Goal: Task Accomplishment & Management: Complete application form

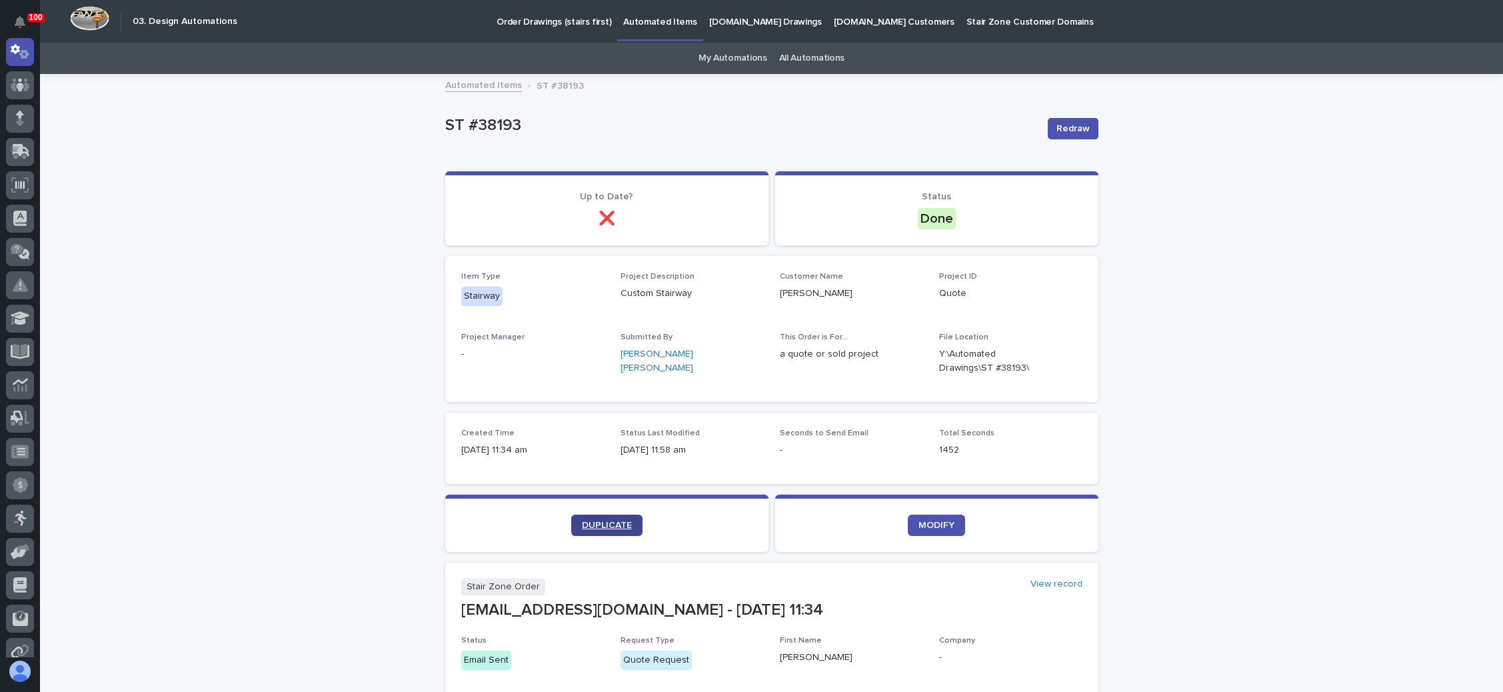
click at [590, 521] on span "DUPLICATE" at bounding box center [607, 524] width 50 height 9
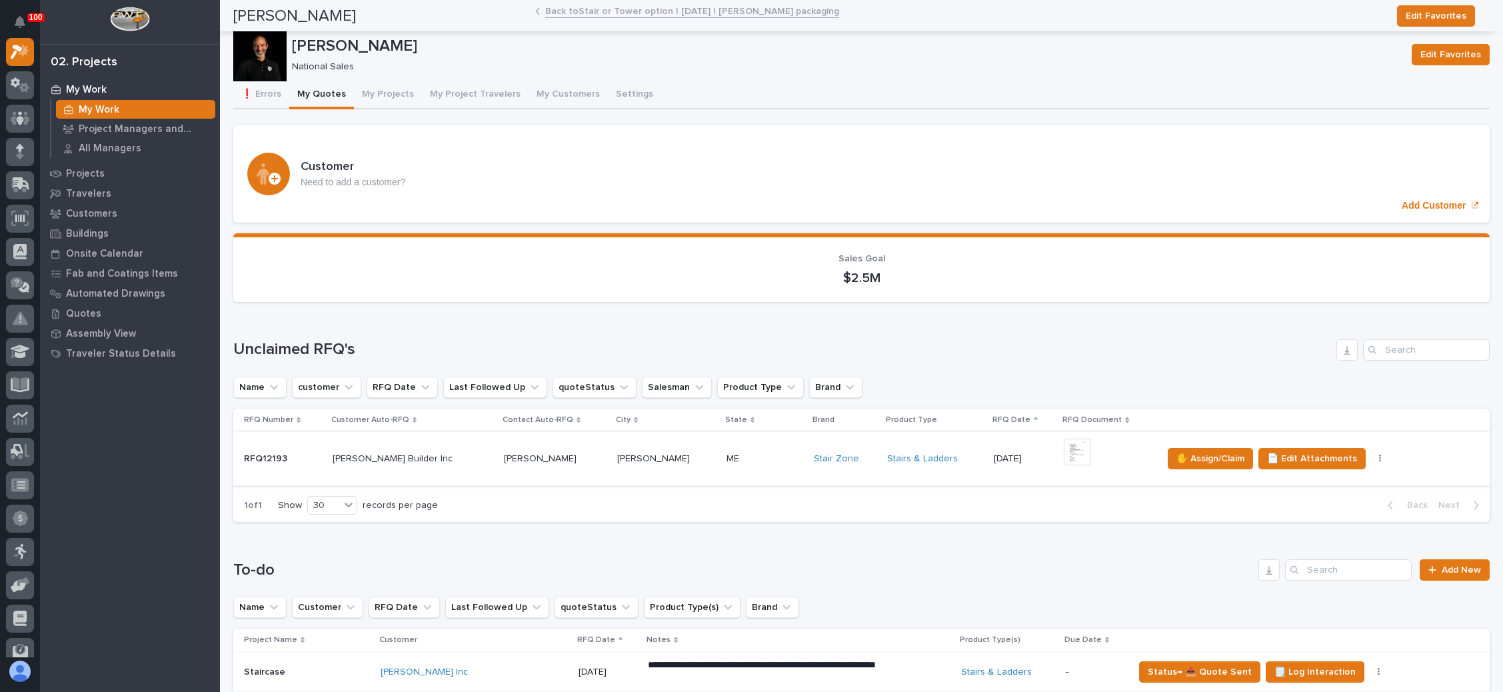
scroll to position [100, 0]
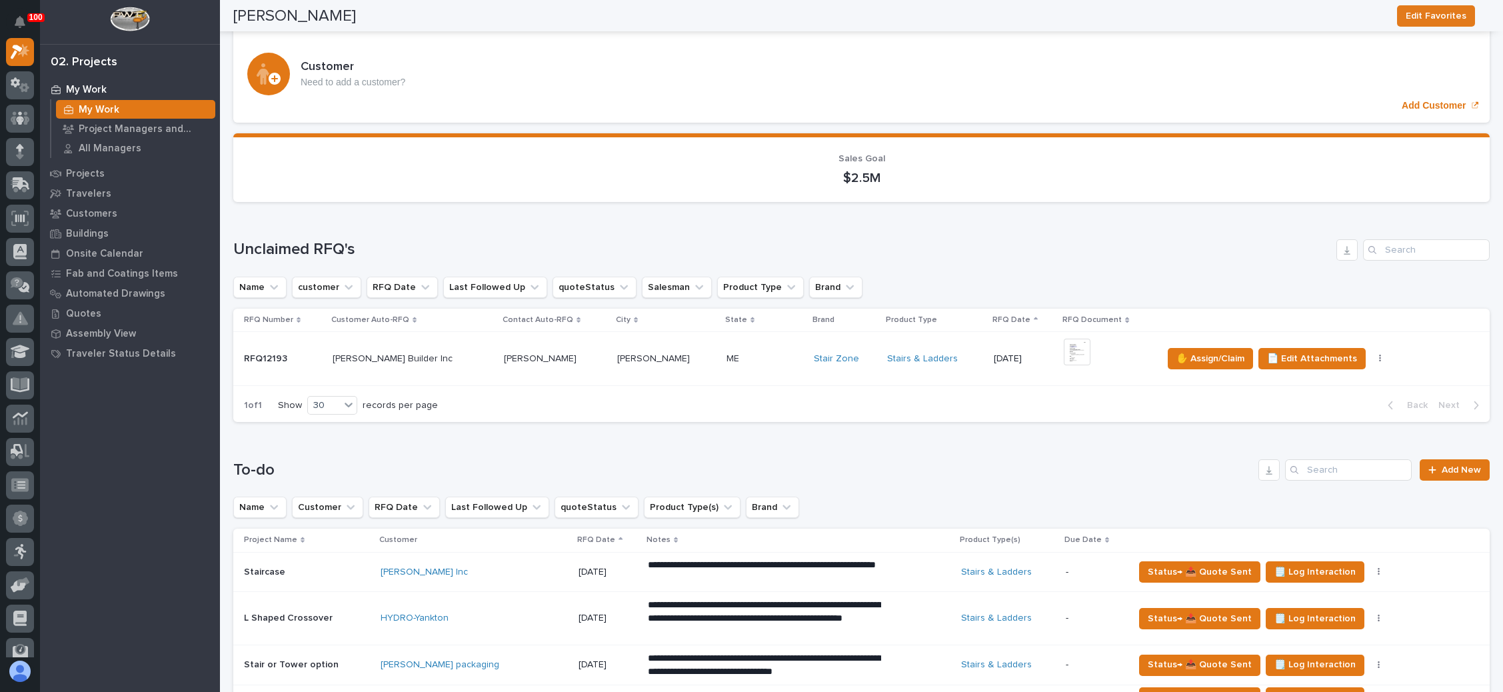
click at [1089, 354] on div "+ 0" at bounding box center [1106, 358] width 87 height 41
click at [1083, 360] on div "+ 0" at bounding box center [1106, 358] width 87 height 41
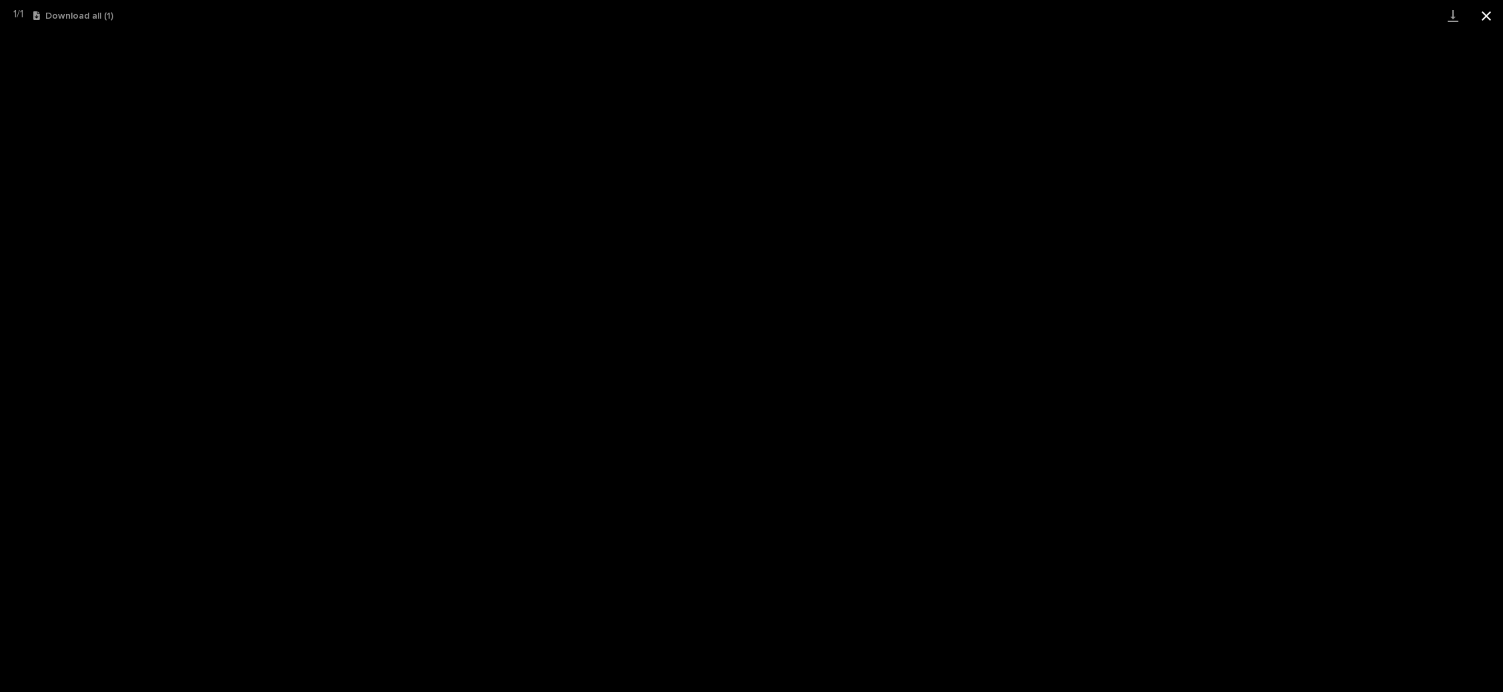
click at [1485, 15] on button "Close gallery" at bounding box center [1485, 15] width 33 height 31
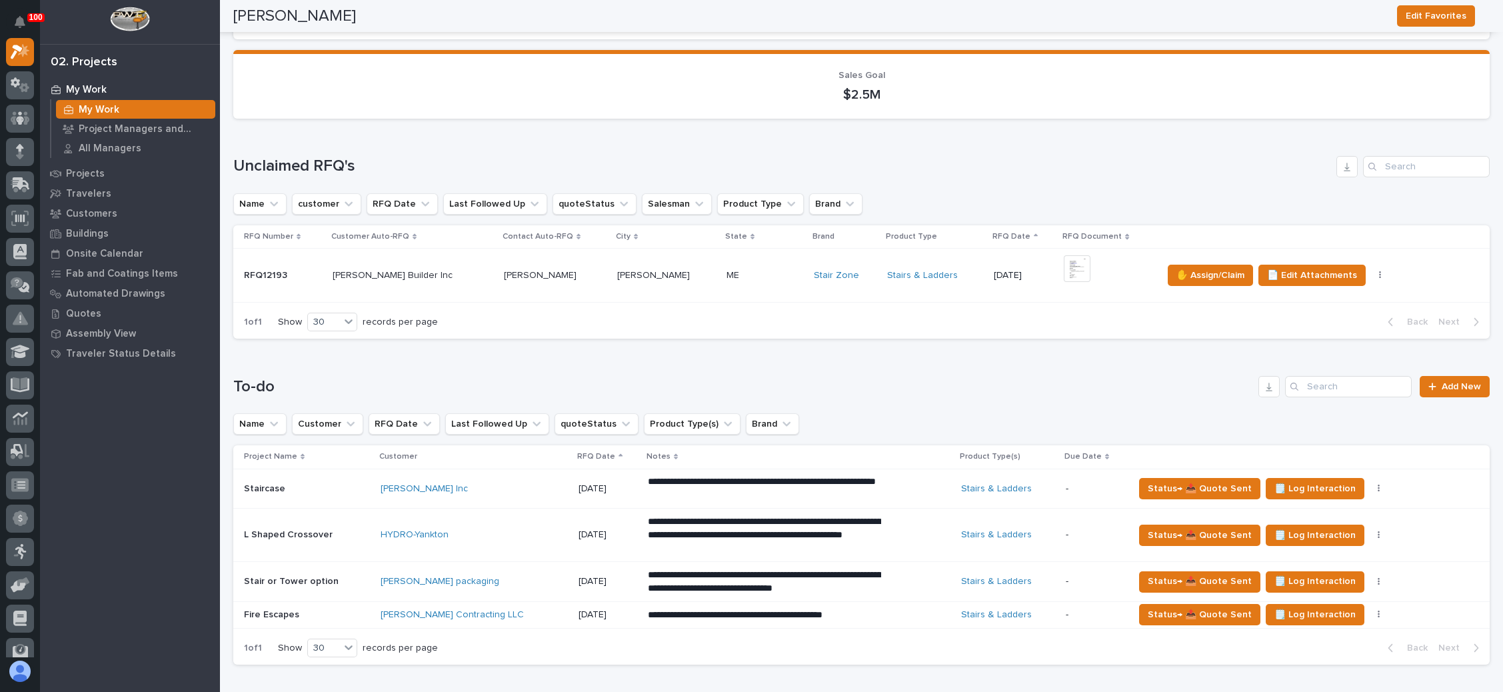
scroll to position [300, 0]
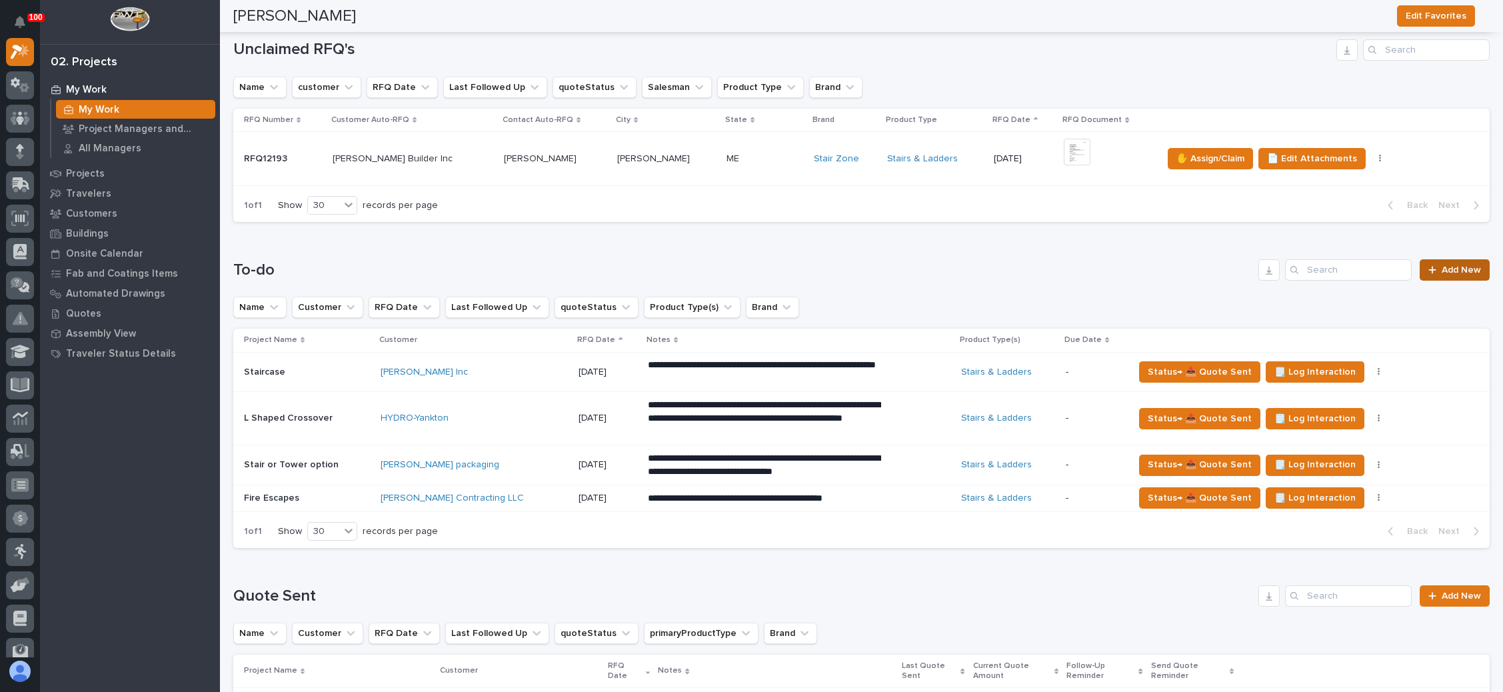
click at [1441, 271] on span "Add New" at bounding box center [1460, 269] width 39 height 9
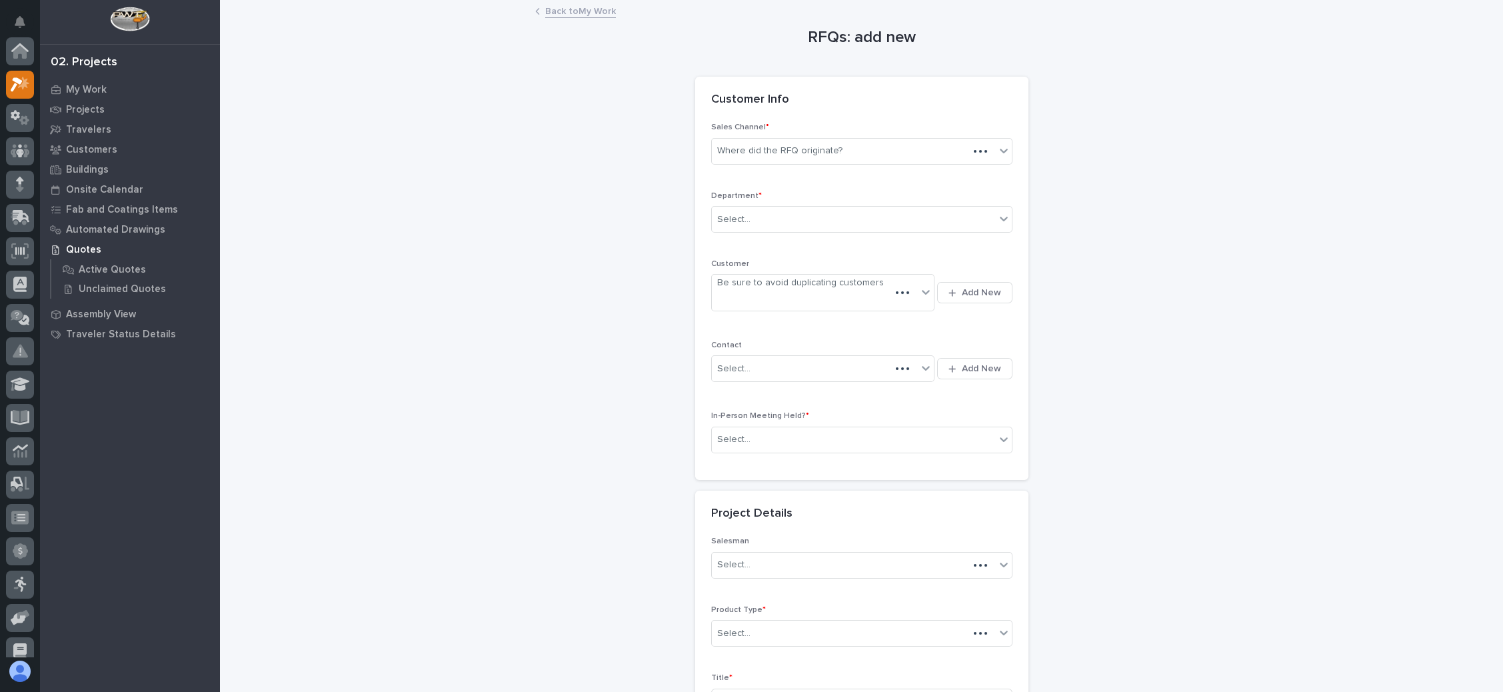
scroll to position [33, 0]
click at [838, 145] on div "Where did the RFQ originate?" at bounding box center [853, 151] width 283 height 22
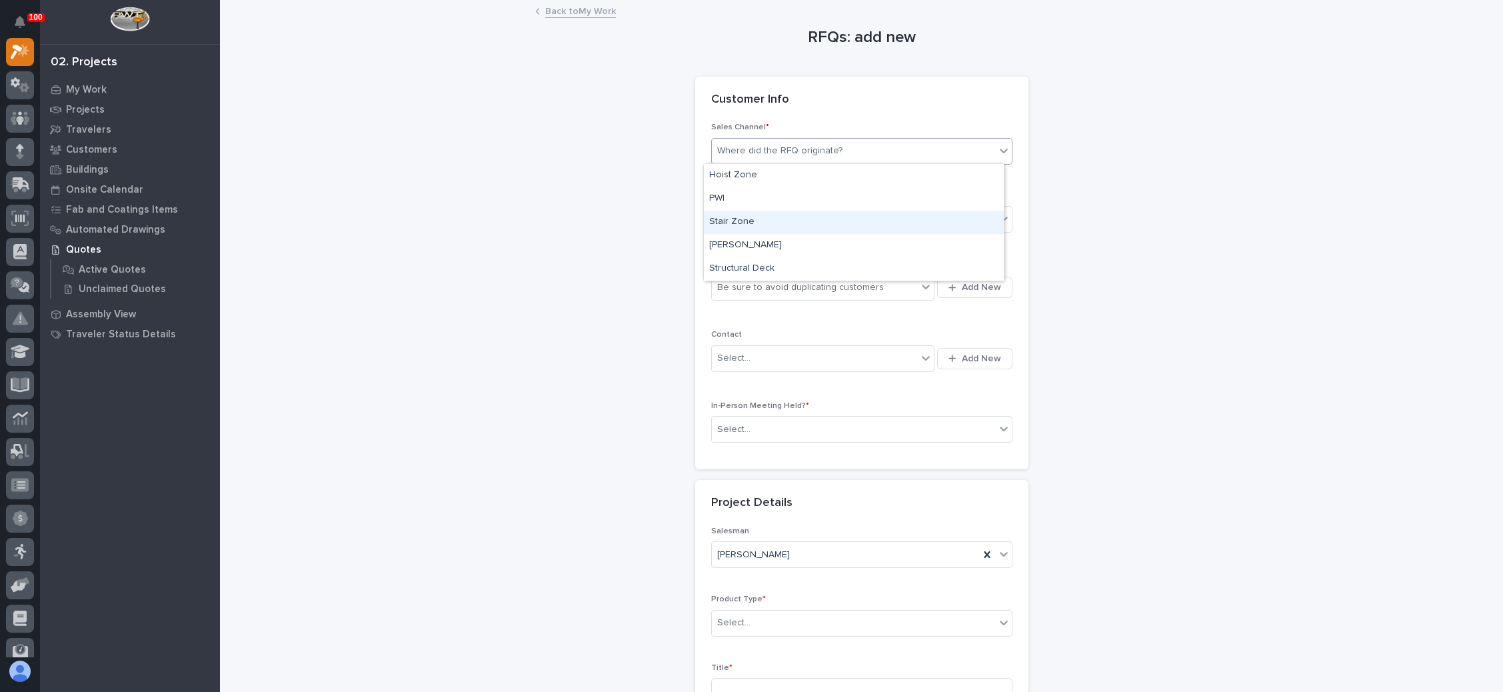
click at [816, 227] on div "Stair Zone" at bounding box center [854, 222] width 300 height 23
click at [825, 220] on div "Select..." at bounding box center [853, 220] width 283 height 22
click at [807, 244] on div "National Sales" at bounding box center [854, 243] width 300 height 23
click at [846, 284] on div "Be sure to avoid duplicating customers" at bounding box center [800, 288] width 167 height 14
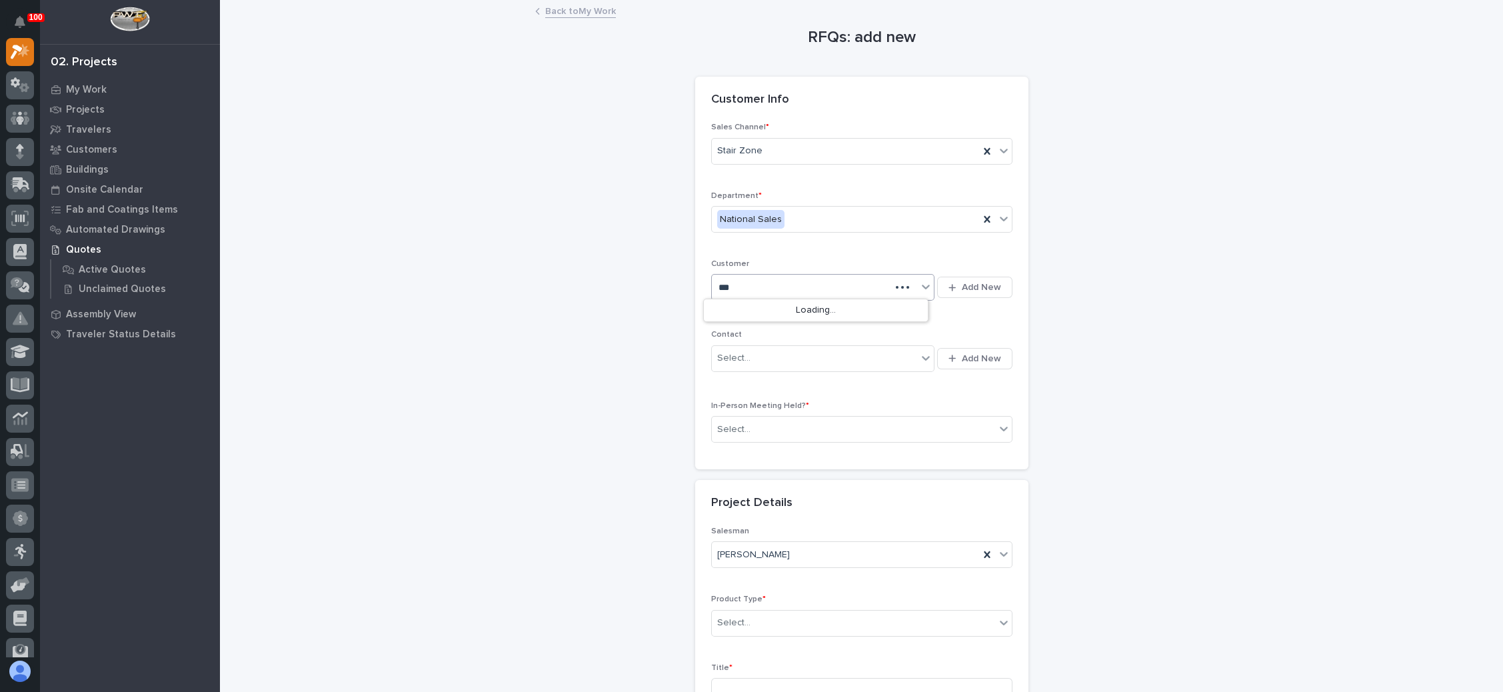
type input "****"
click at [832, 307] on div "Moeller Purcell" at bounding box center [816, 310] width 224 height 23
click at [852, 428] on div "Select..." at bounding box center [853, 429] width 283 height 22
click at [816, 475] on div "No" at bounding box center [854, 475] width 300 height 23
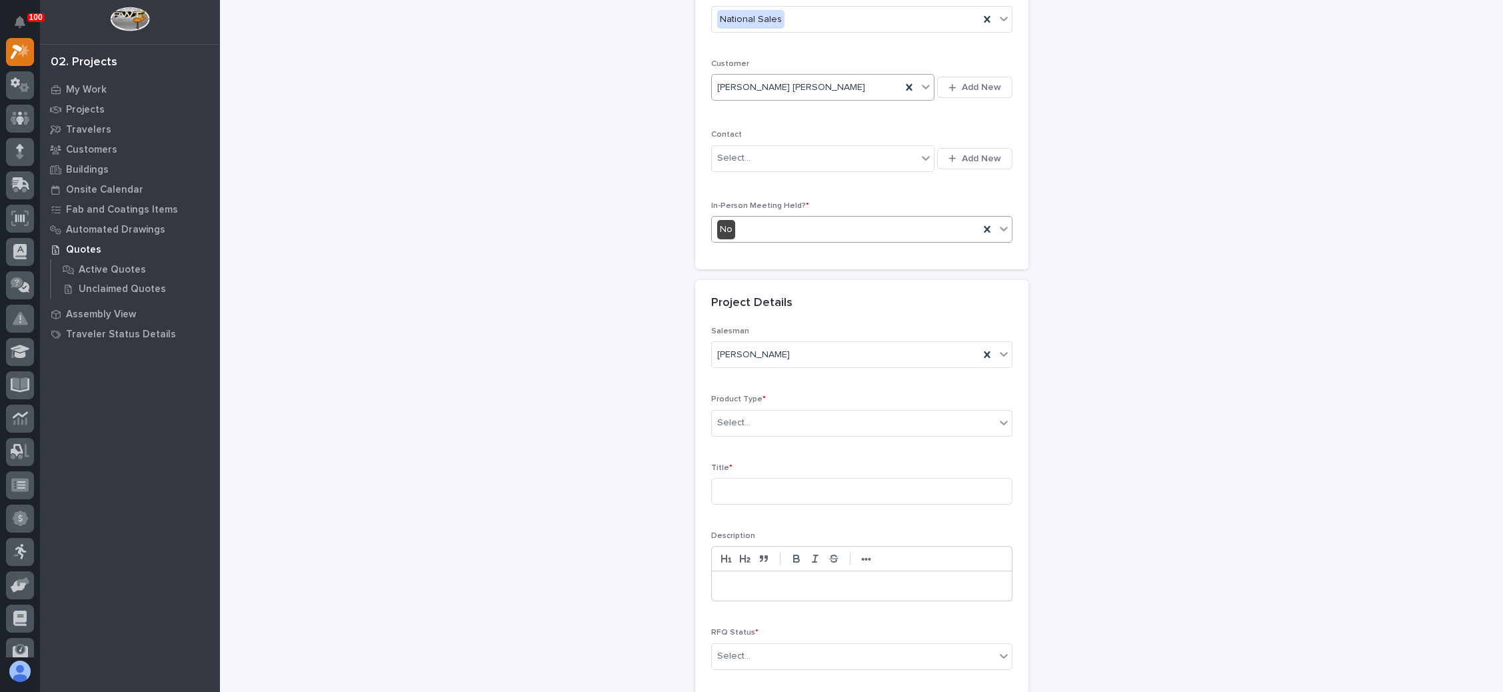
scroll to position [300, 0]
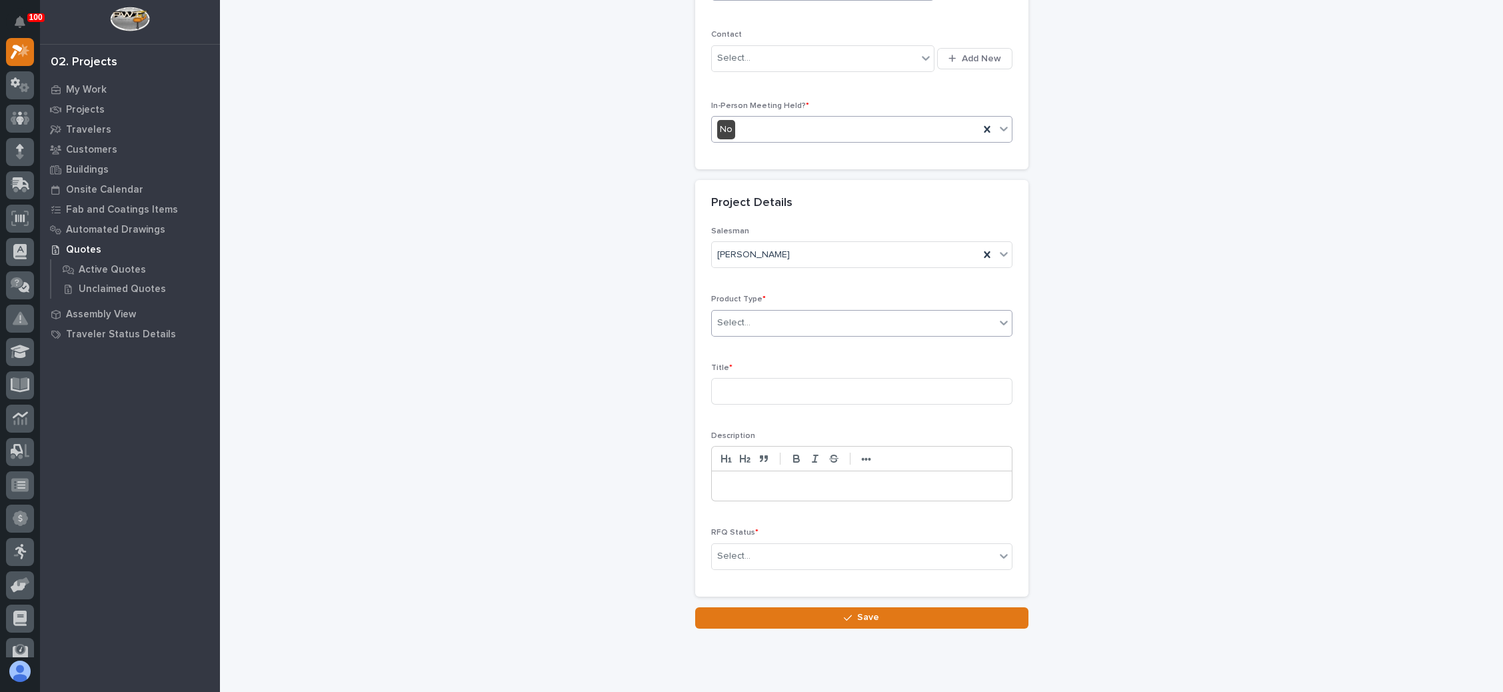
click at [833, 321] on div "Select..." at bounding box center [853, 323] width 283 height 22
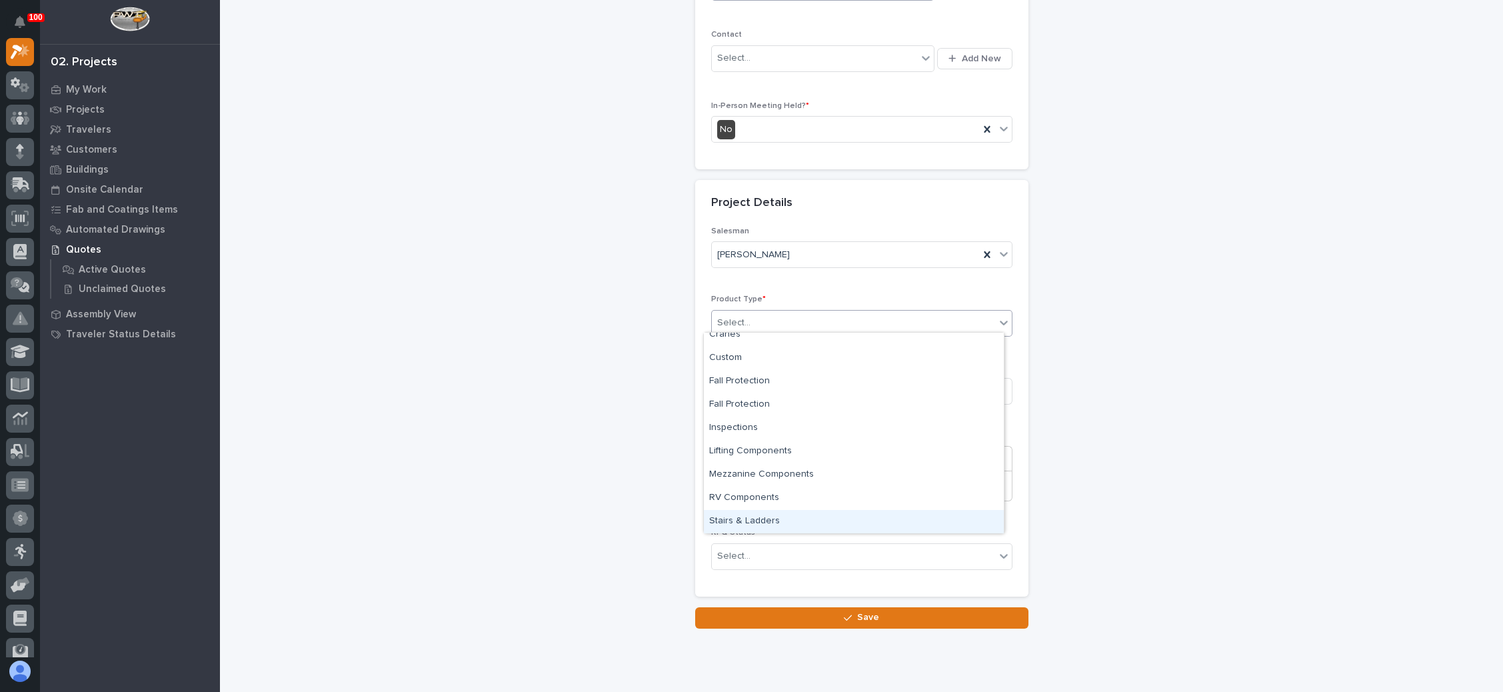
click at [820, 522] on div "Stairs & Ladders" at bounding box center [854, 521] width 300 height 23
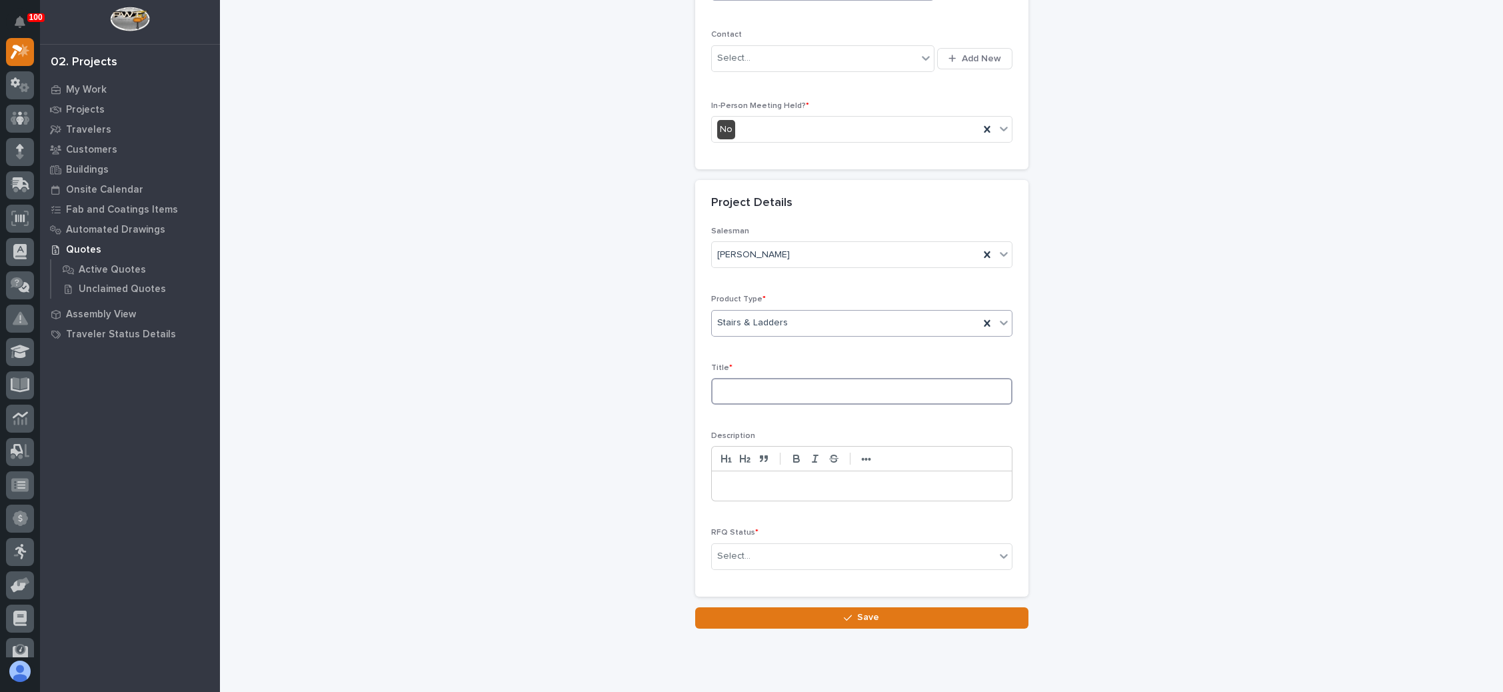
click at [796, 389] on input at bounding box center [861, 391] width 301 height 27
type input "Batting Cage"
drag, startPoint x: 775, startPoint y: 546, endPoint x: 774, endPoint y: 553, distance: 6.8
click at [775, 548] on div "Select..." at bounding box center [853, 556] width 283 height 22
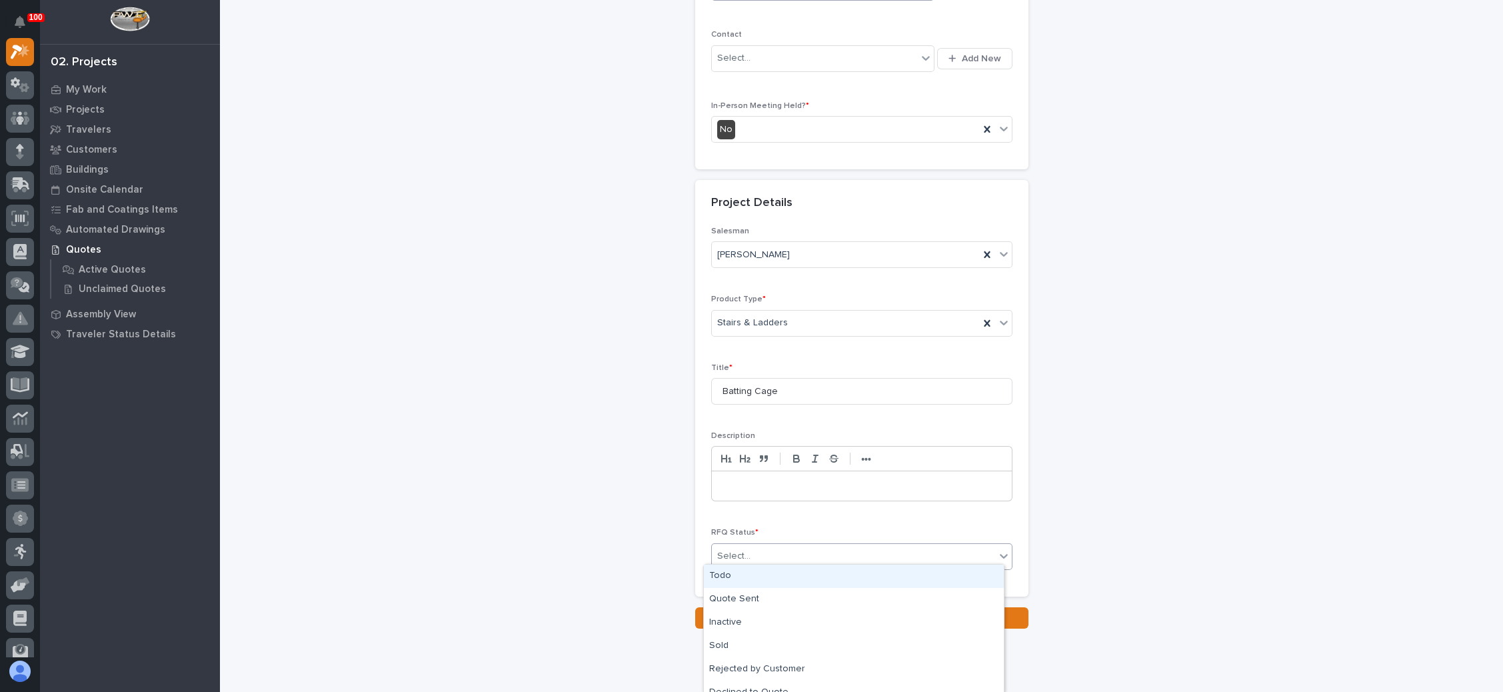
click at [775, 578] on div "Todo" at bounding box center [854, 575] width 300 height 23
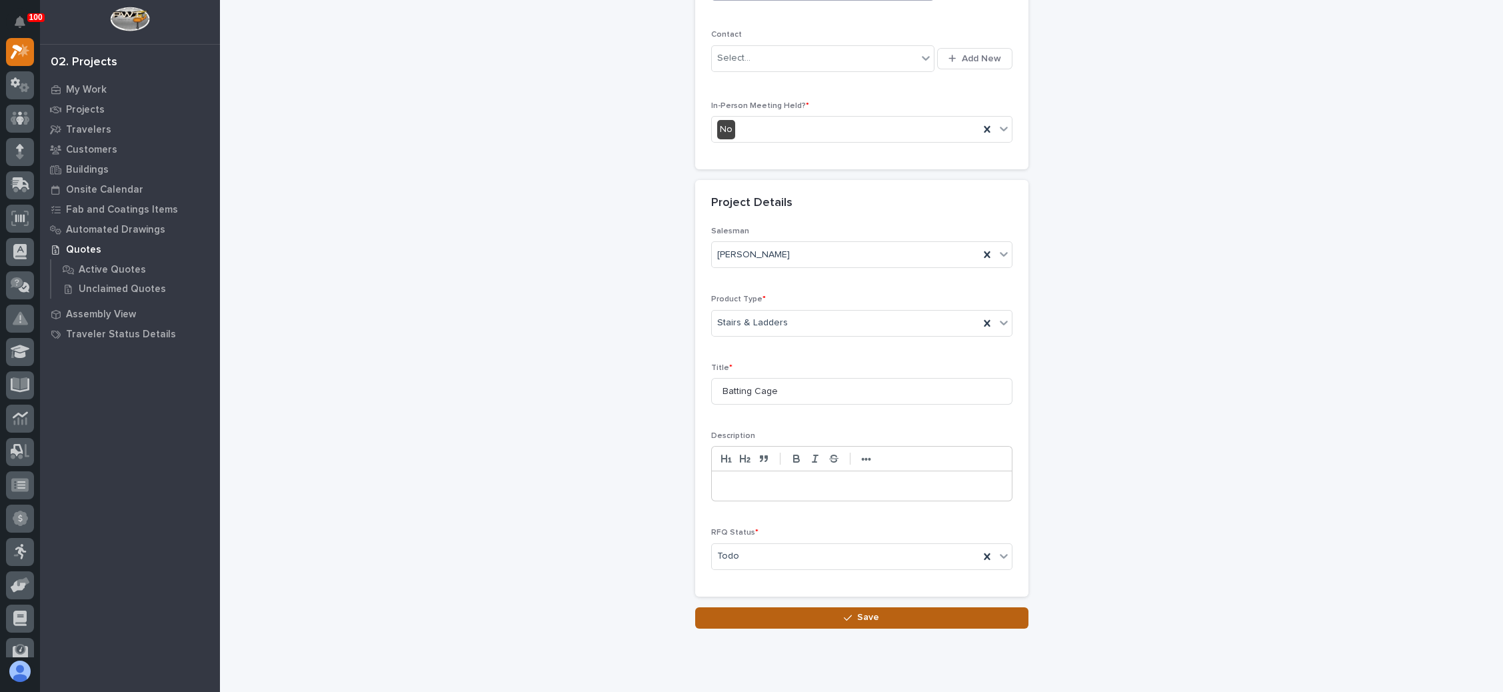
drag, startPoint x: 818, startPoint y: 608, endPoint x: 900, endPoint y: 588, distance: 84.9
click at [824, 607] on button "Save" at bounding box center [861, 617] width 333 height 21
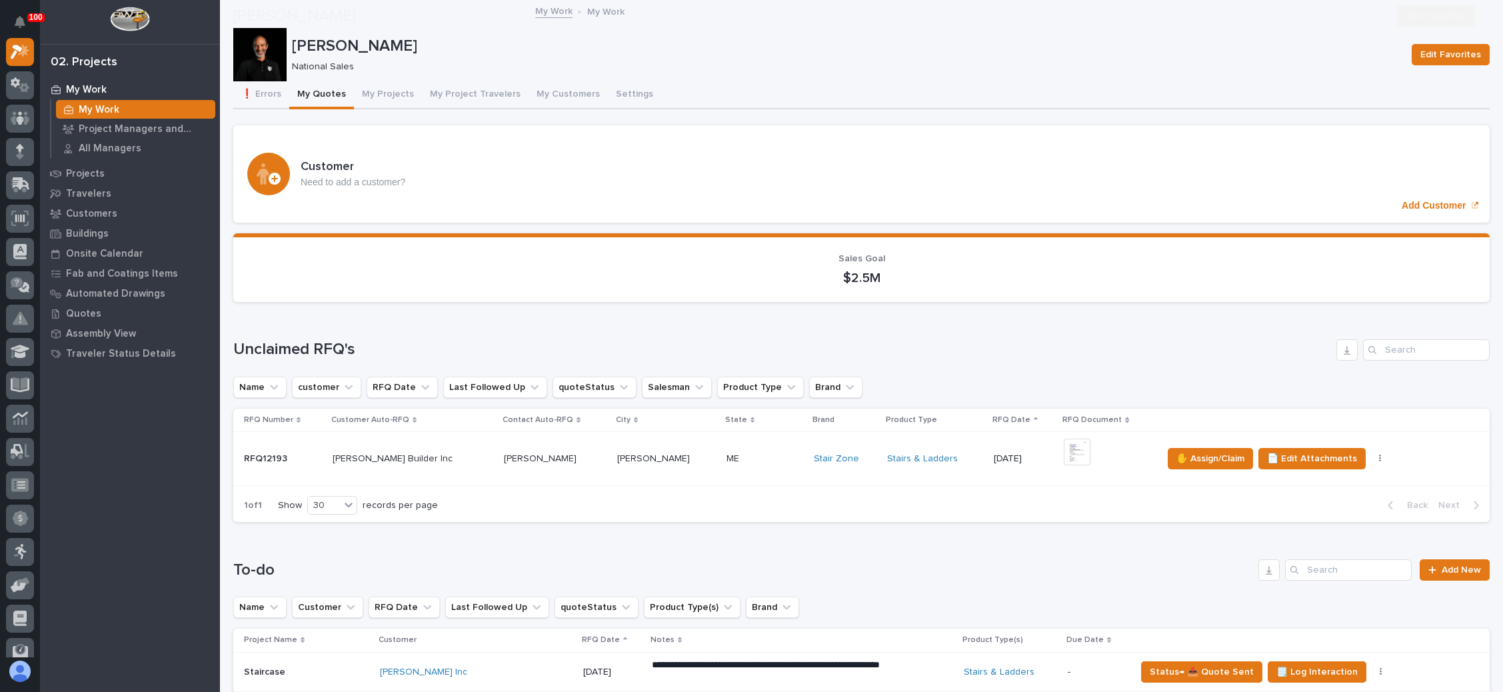
scroll to position [100, 0]
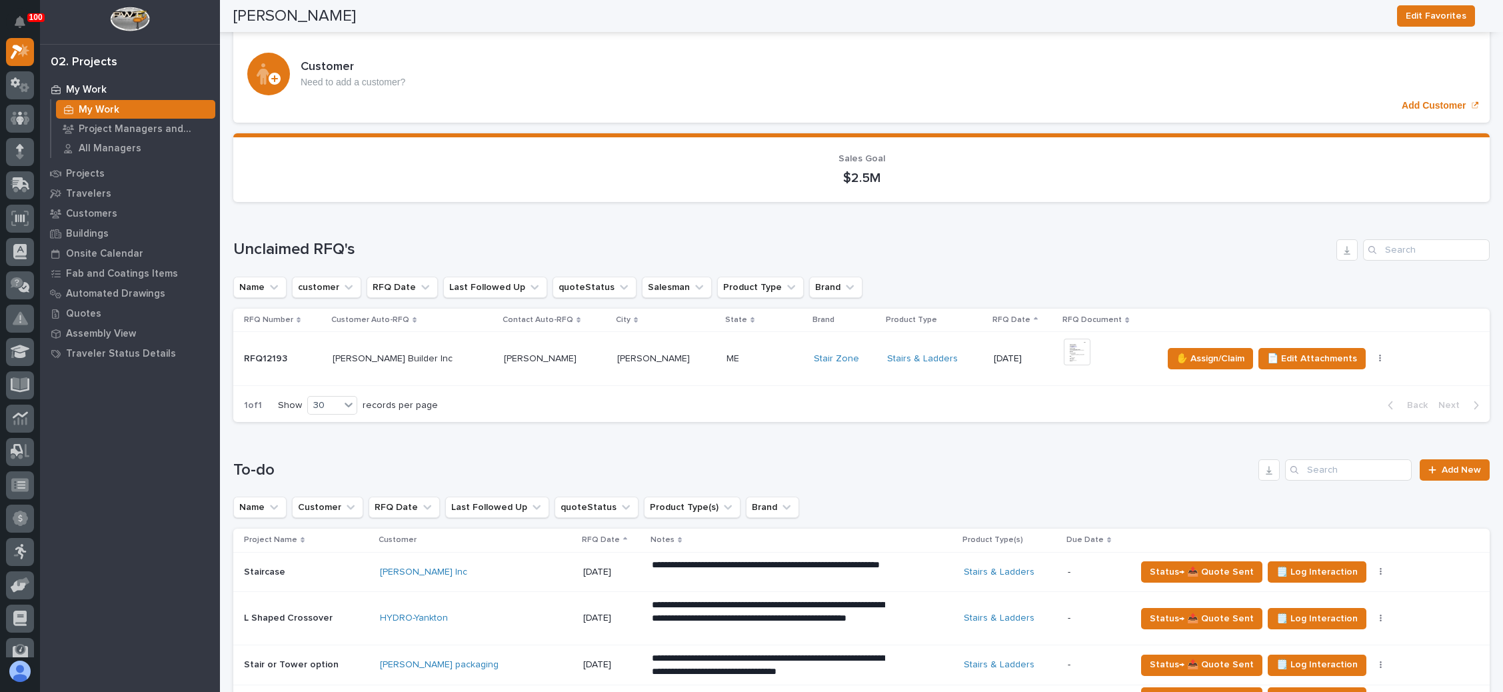
click at [1099, 346] on div "+ 0" at bounding box center [1106, 358] width 87 height 41
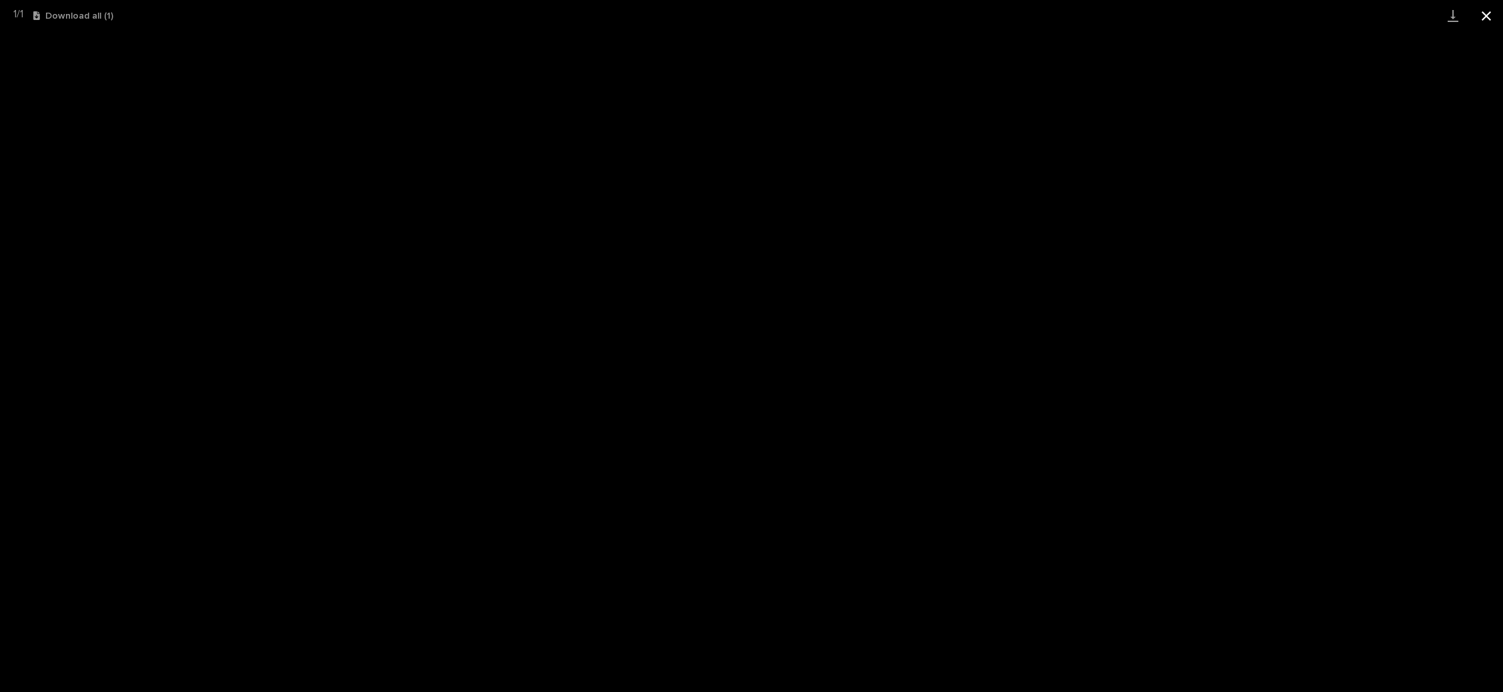
click at [1487, 12] on button "Close gallery" at bounding box center [1485, 15] width 33 height 31
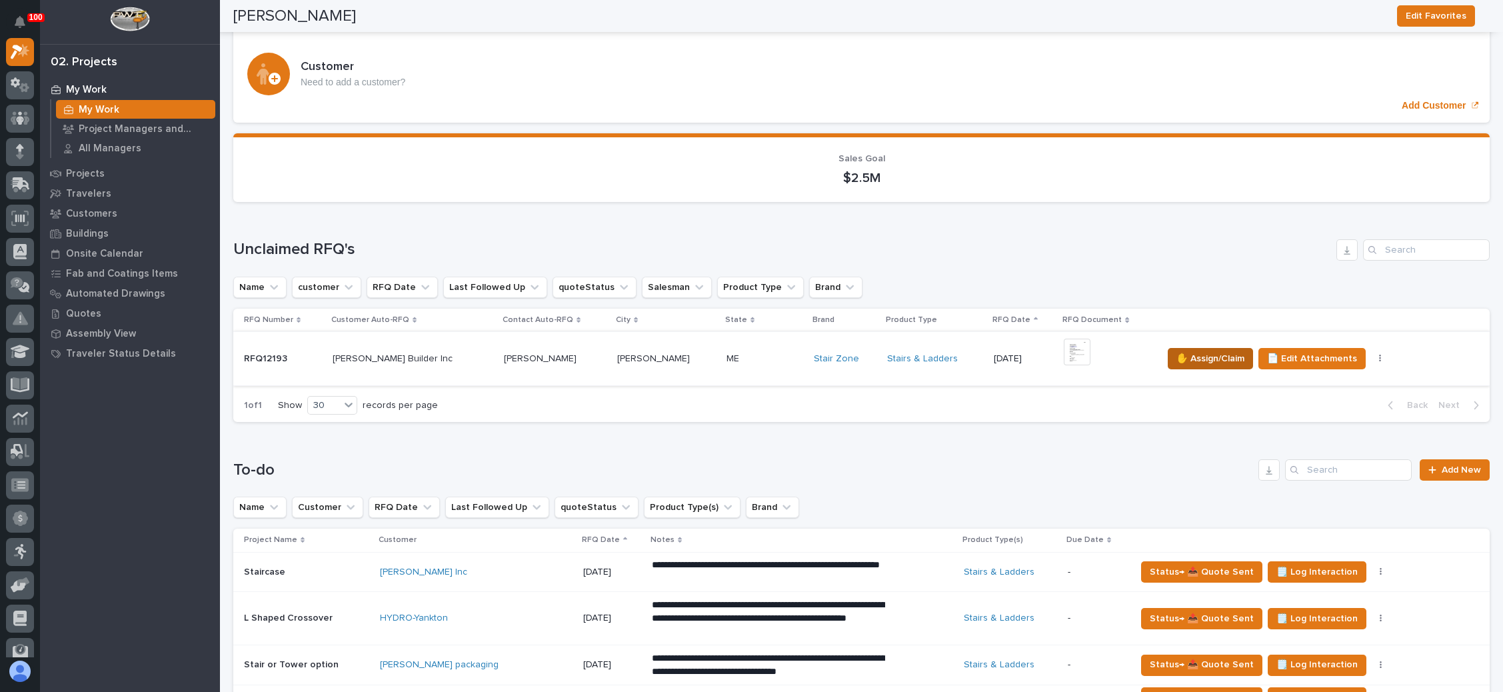
click at [1191, 356] on span "✋ Assign/Claim" at bounding box center [1210, 358] width 68 height 16
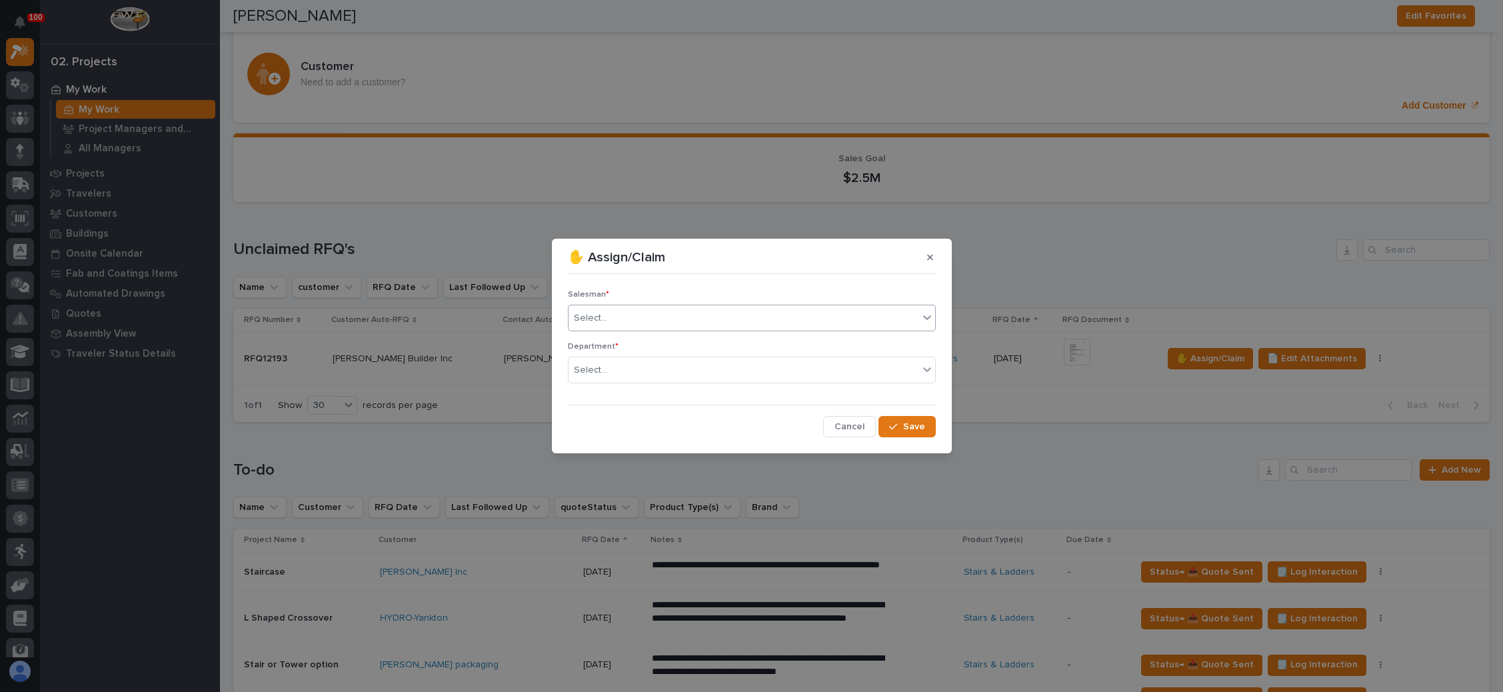
click at [728, 322] on div "Select..." at bounding box center [743, 318] width 350 height 22
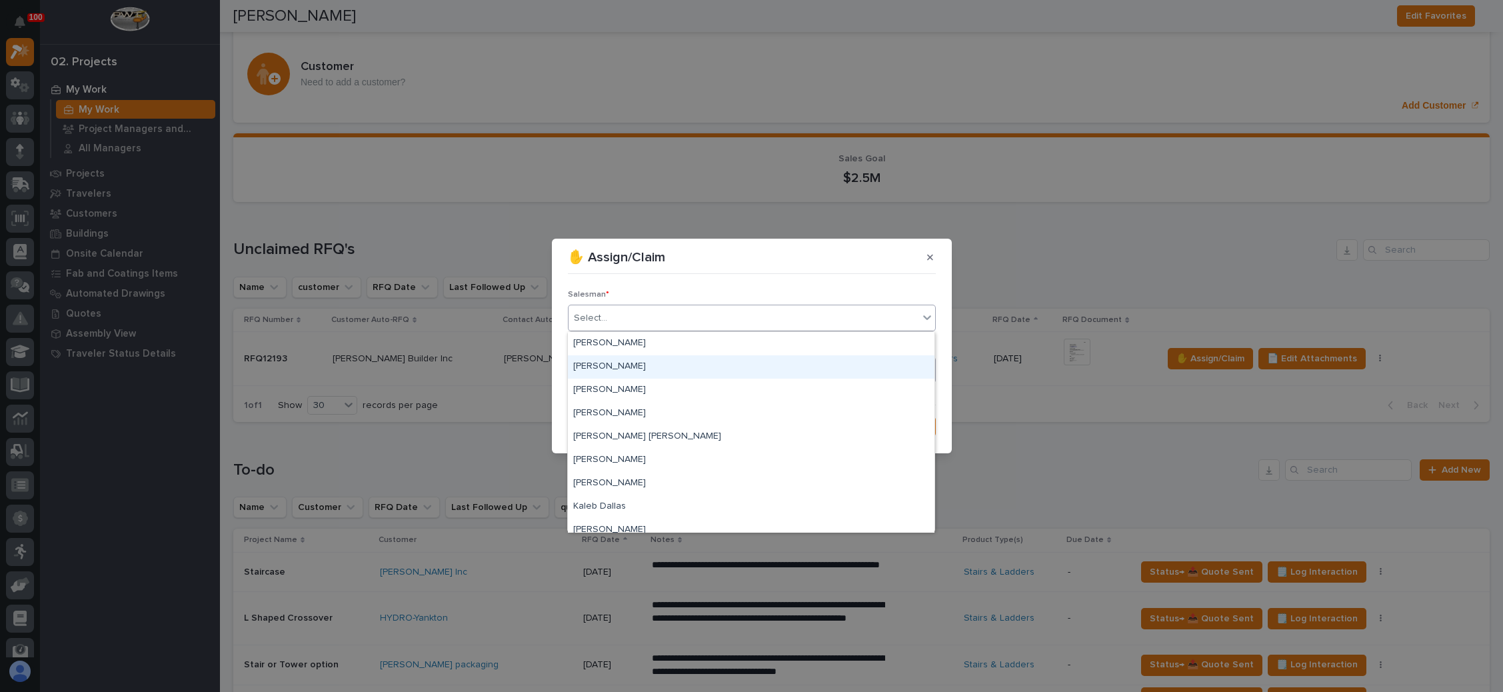
drag, startPoint x: 675, startPoint y: 353, endPoint x: 667, endPoint y: 367, distance: 16.1
click at [672, 360] on div "[PERSON_NAME]" at bounding box center [751, 366] width 366 height 23
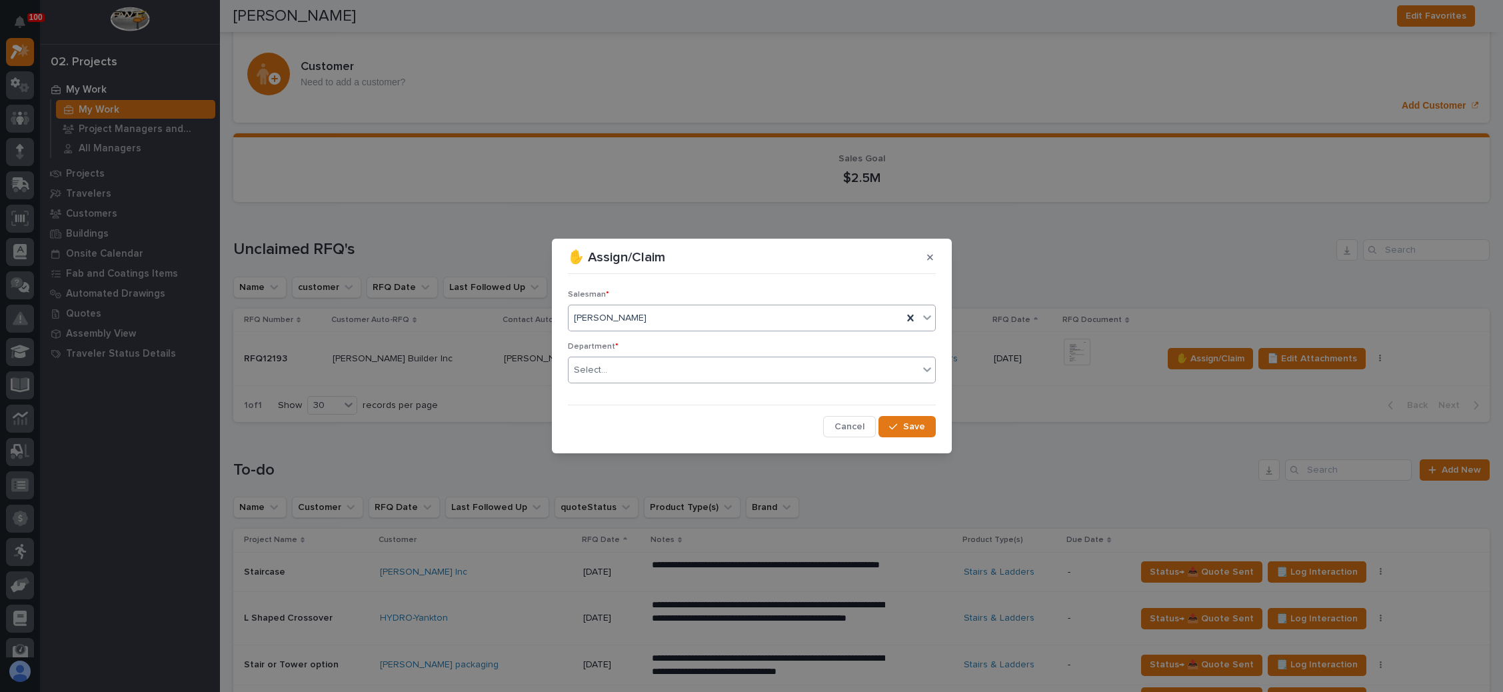
click at [666, 372] on div "Select..." at bounding box center [743, 370] width 350 height 22
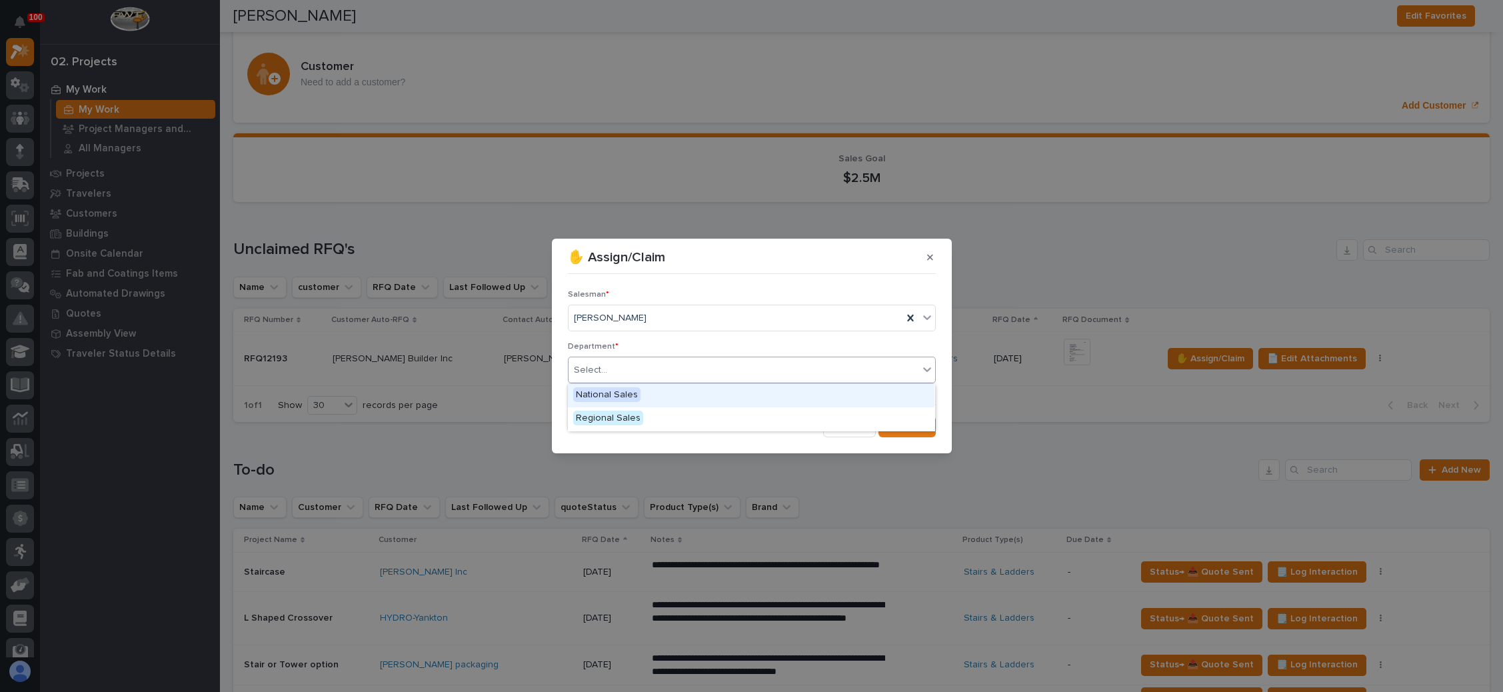
click at [657, 392] on div "National Sales" at bounding box center [751, 395] width 366 height 23
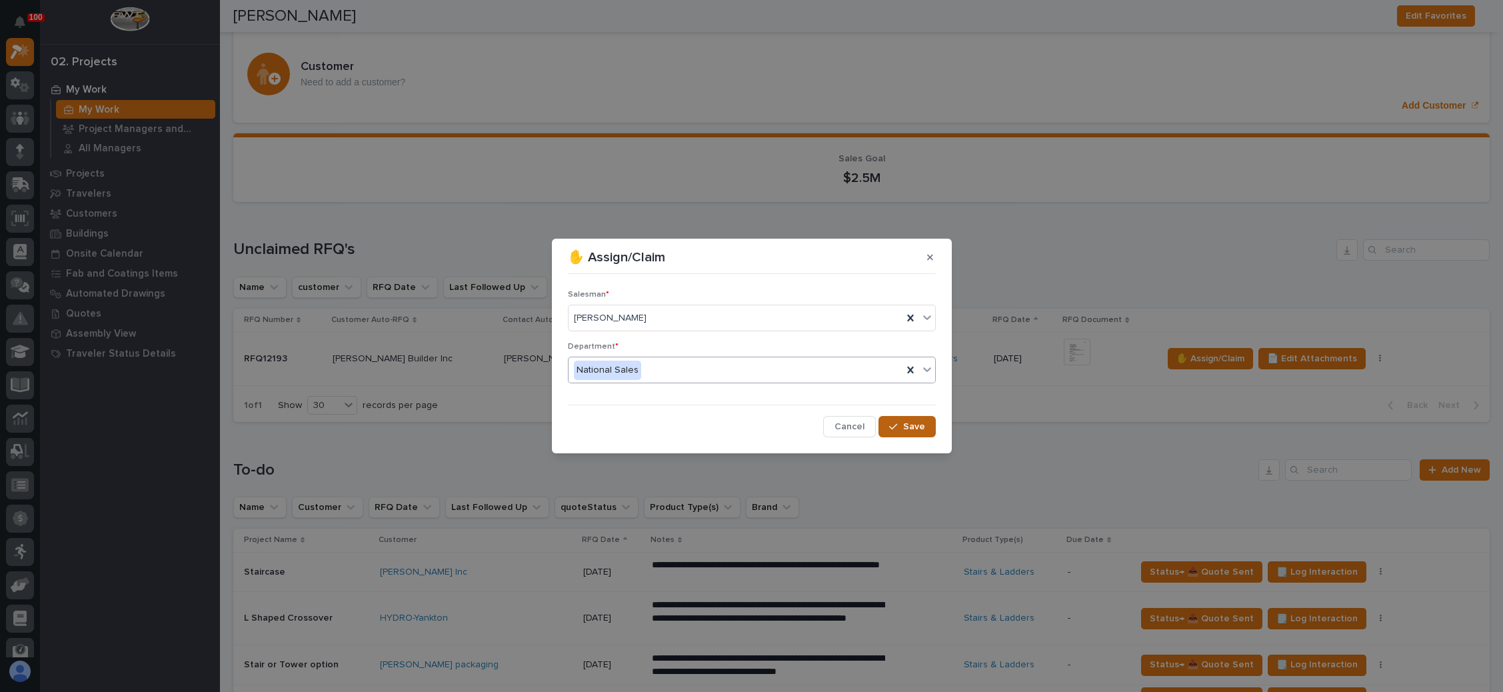
click at [914, 427] on span "Save" at bounding box center [914, 426] width 22 height 12
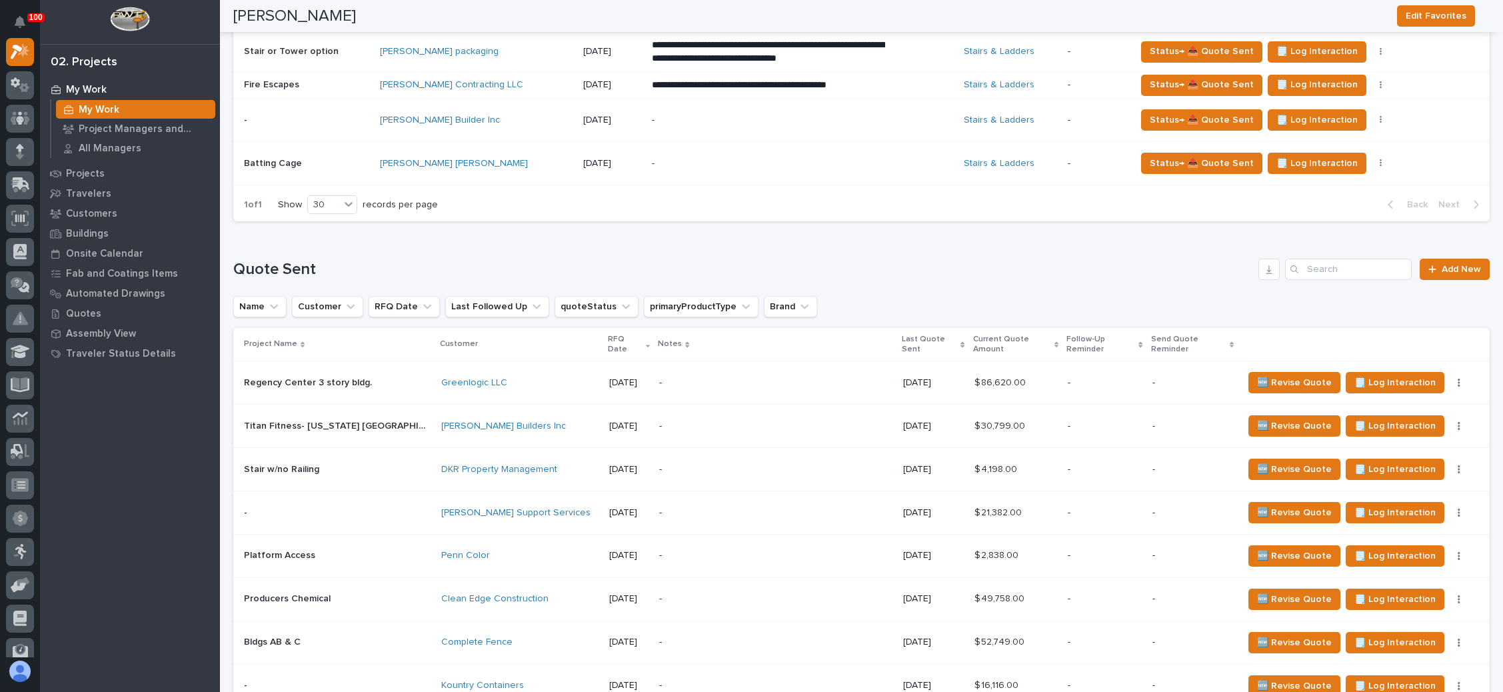
scroll to position [800, 0]
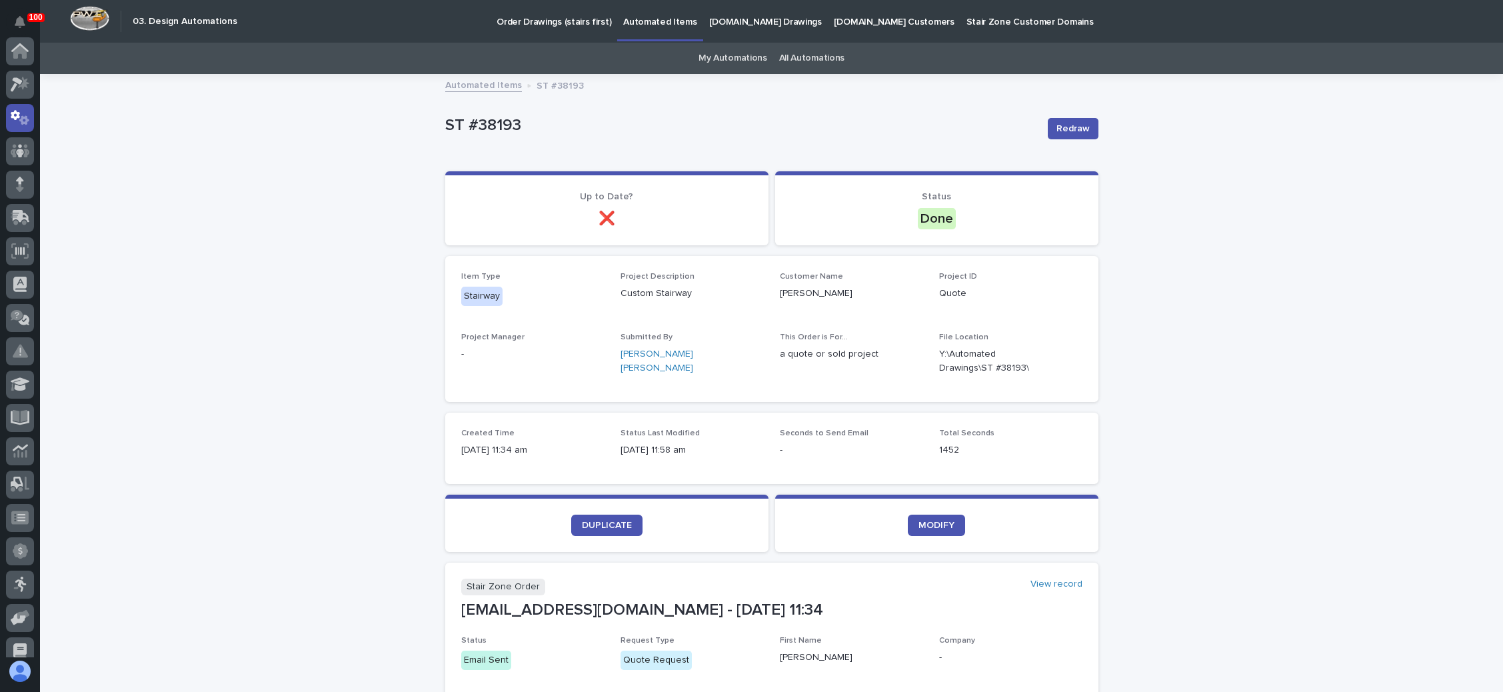
scroll to position [66, 0]
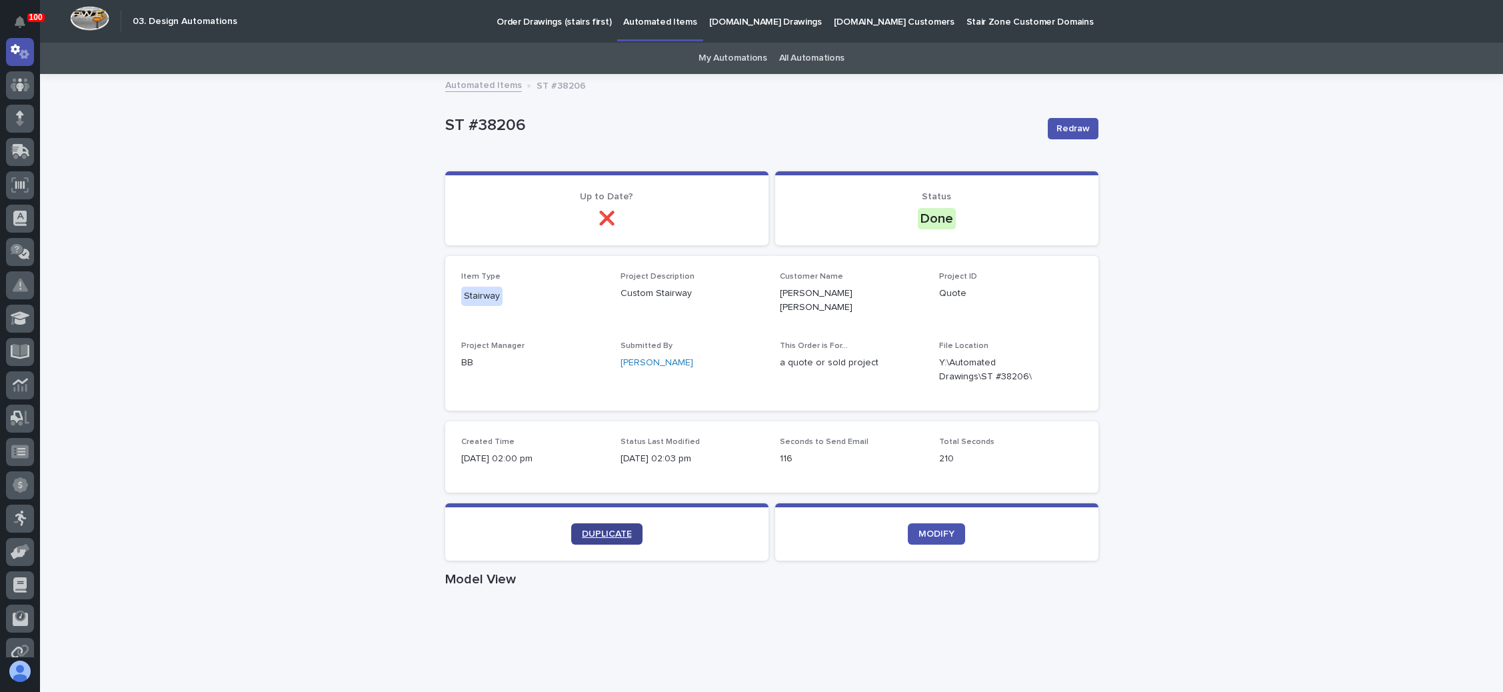
click at [583, 523] on link "DUPLICATE" at bounding box center [606, 533] width 71 height 21
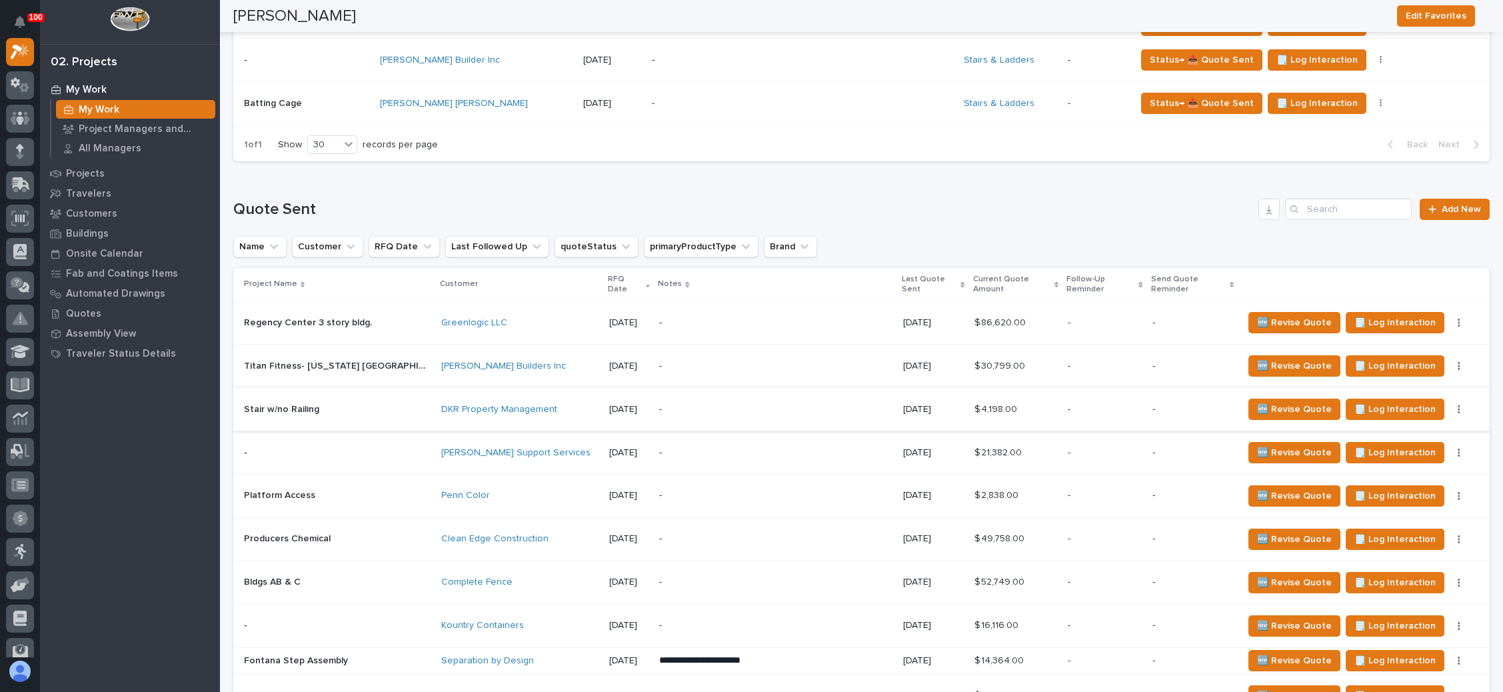
scroll to position [700, 0]
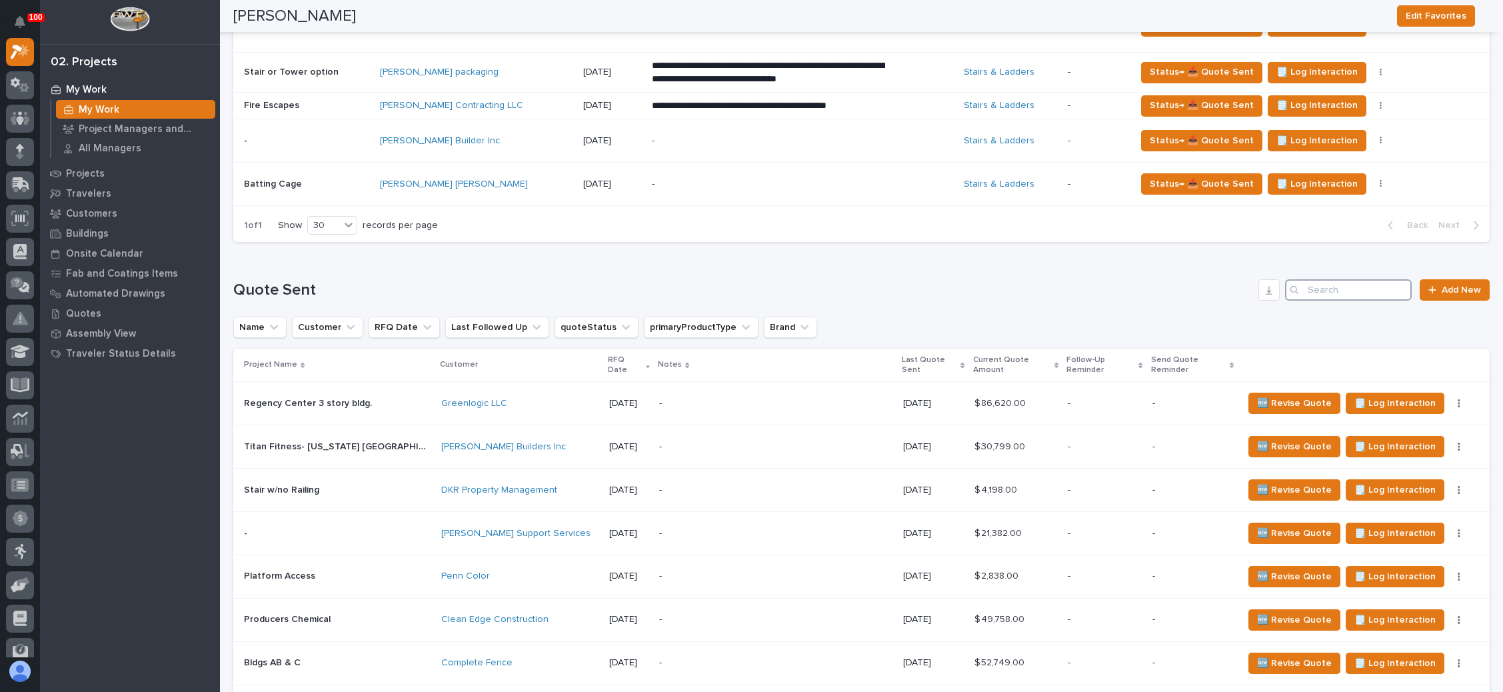
click at [1316, 284] on input "Search" at bounding box center [1348, 289] width 127 height 21
type input "n"
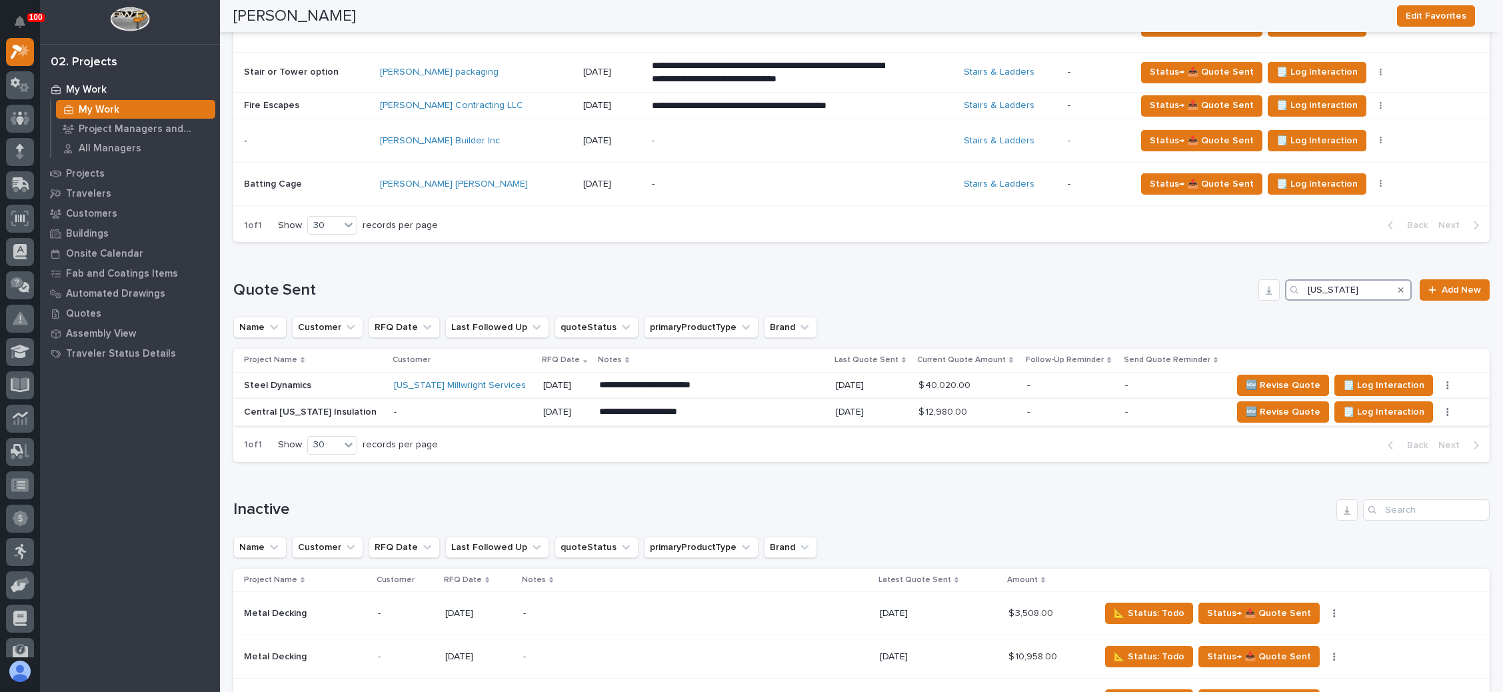
type input "indiana"
click at [1155, 406] on p "-" at bounding box center [1173, 411] width 96 height 11
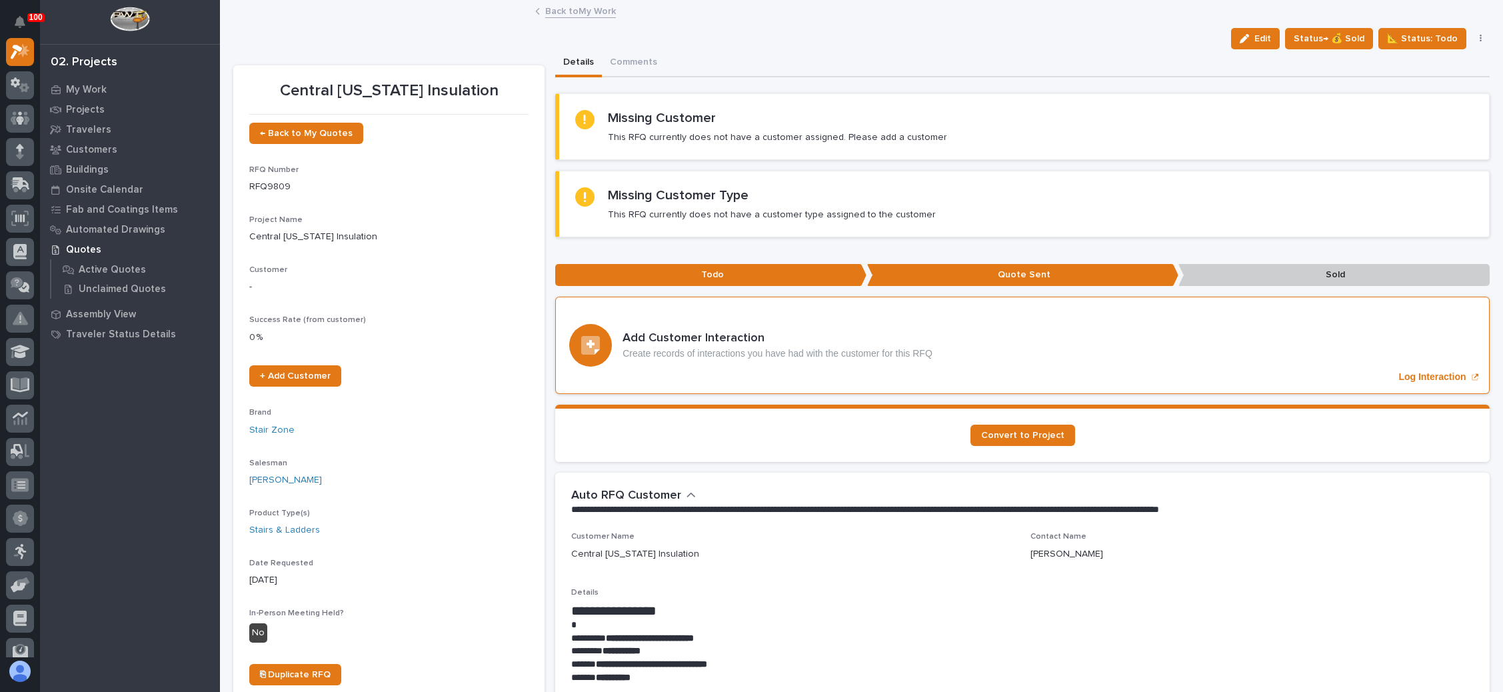
click at [1232, 37] on button "Edit" at bounding box center [1255, 38] width 49 height 21
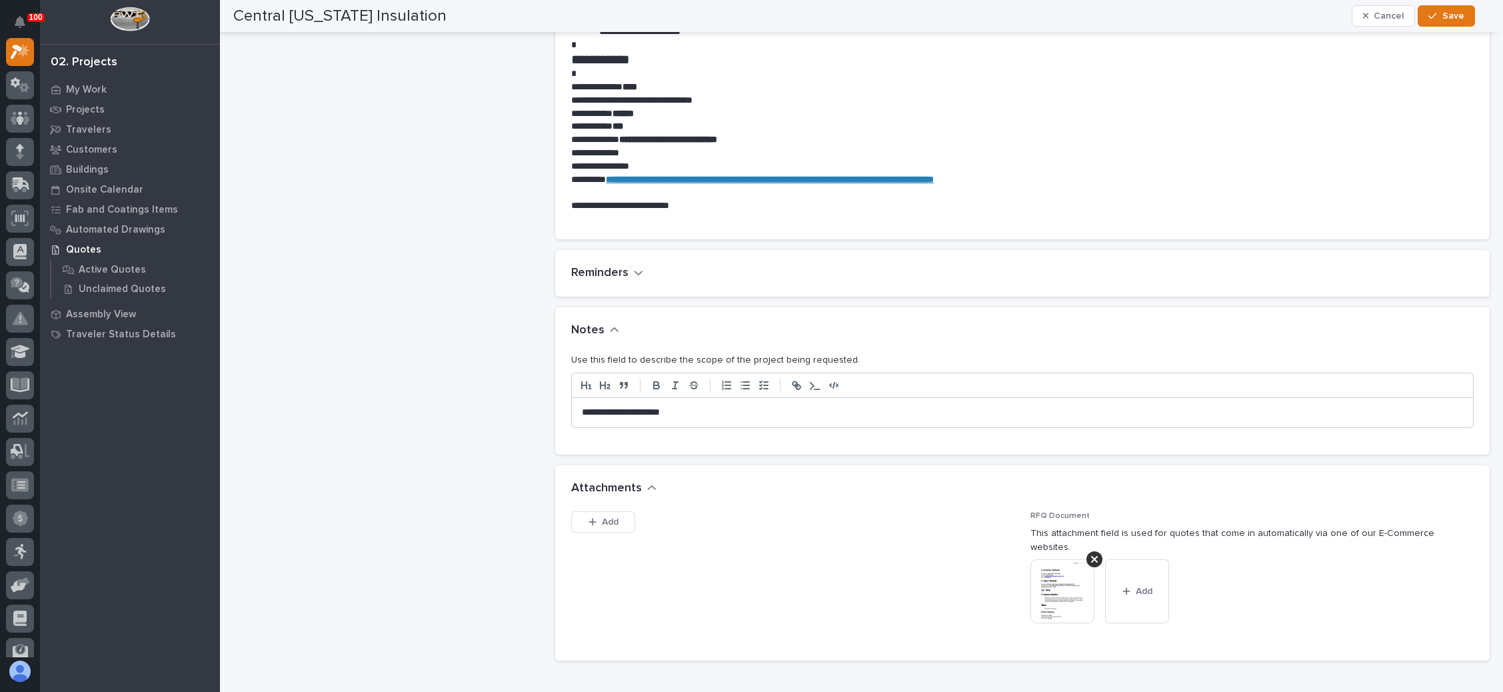
scroll to position [900, 0]
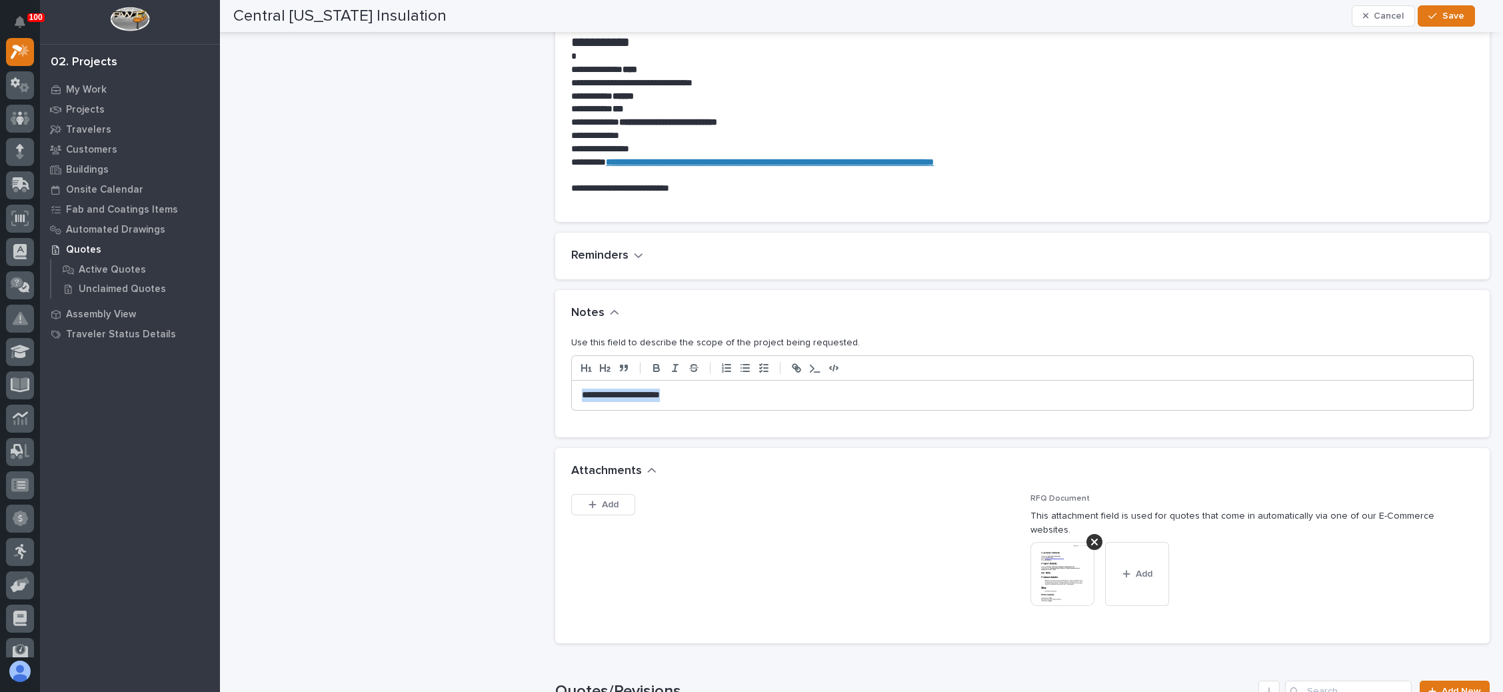
drag, startPoint x: 639, startPoint y: 398, endPoint x: 546, endPoint y: 402, distance: 93.3
click at [546, 402] on div "Central Indiana Insulation ← Back to My Quotes RFQ Number RFQ9809 Project Name …" at bounding box center [861, 77] width 1256 height 1854
click at [1443, 13] on span "Save" at bounding box center [1453, 16] width 22 height 12
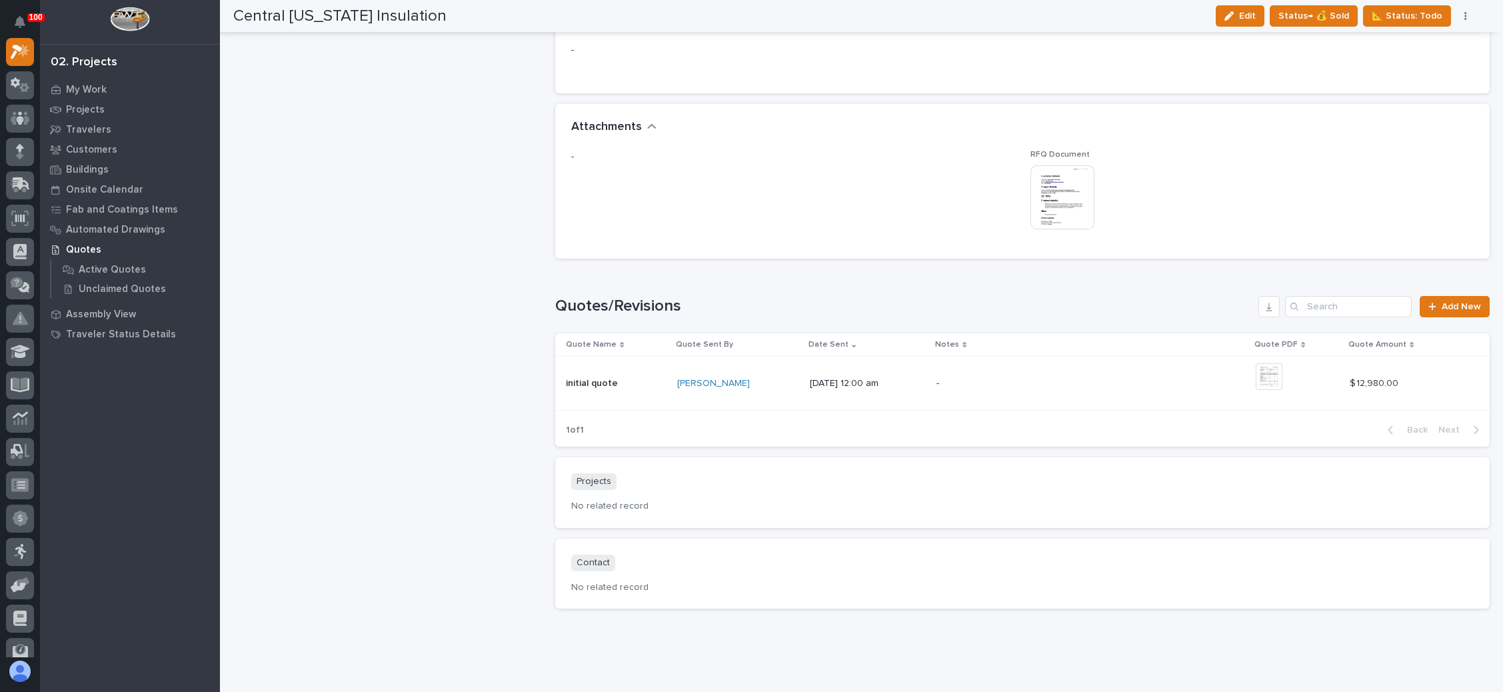
scroll to position [1199, 0]
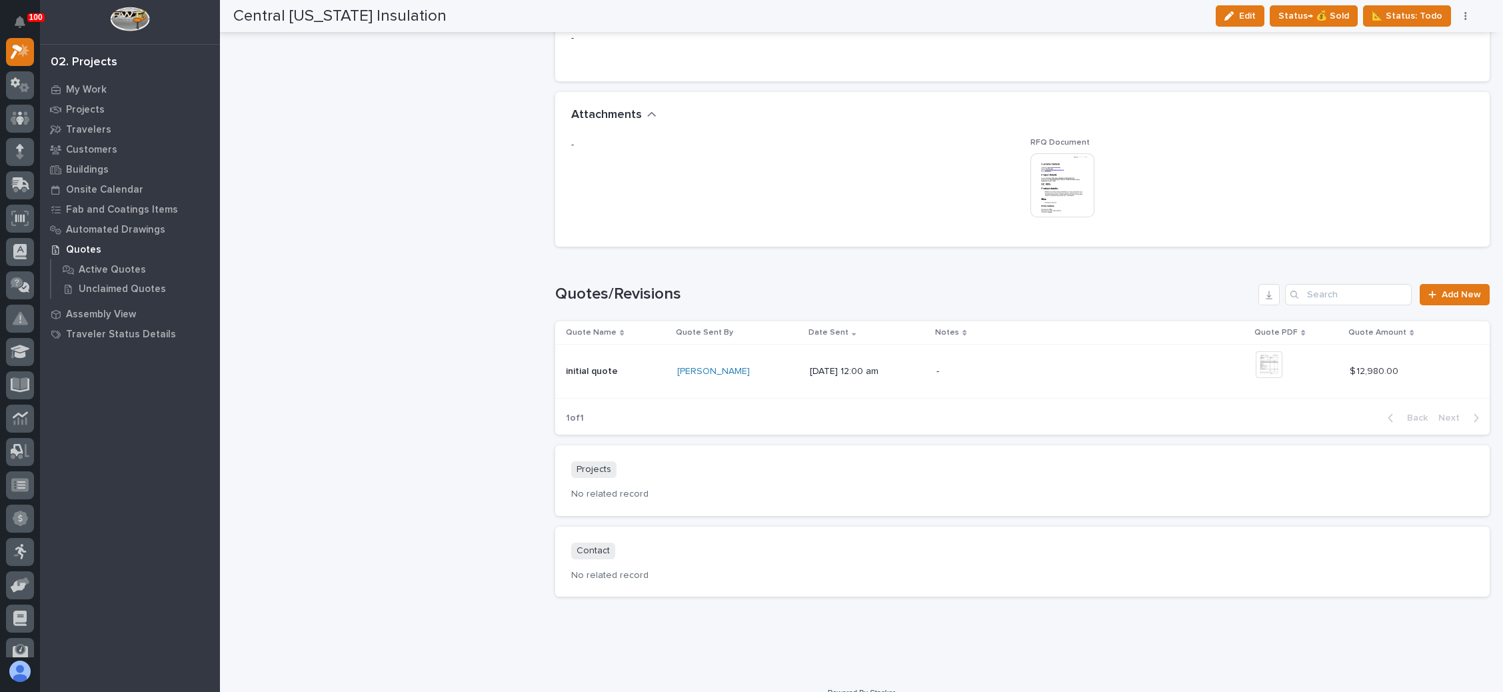
click at [1169, 362] on div "-" at bounding box center [1052, 371] width 233 height 30
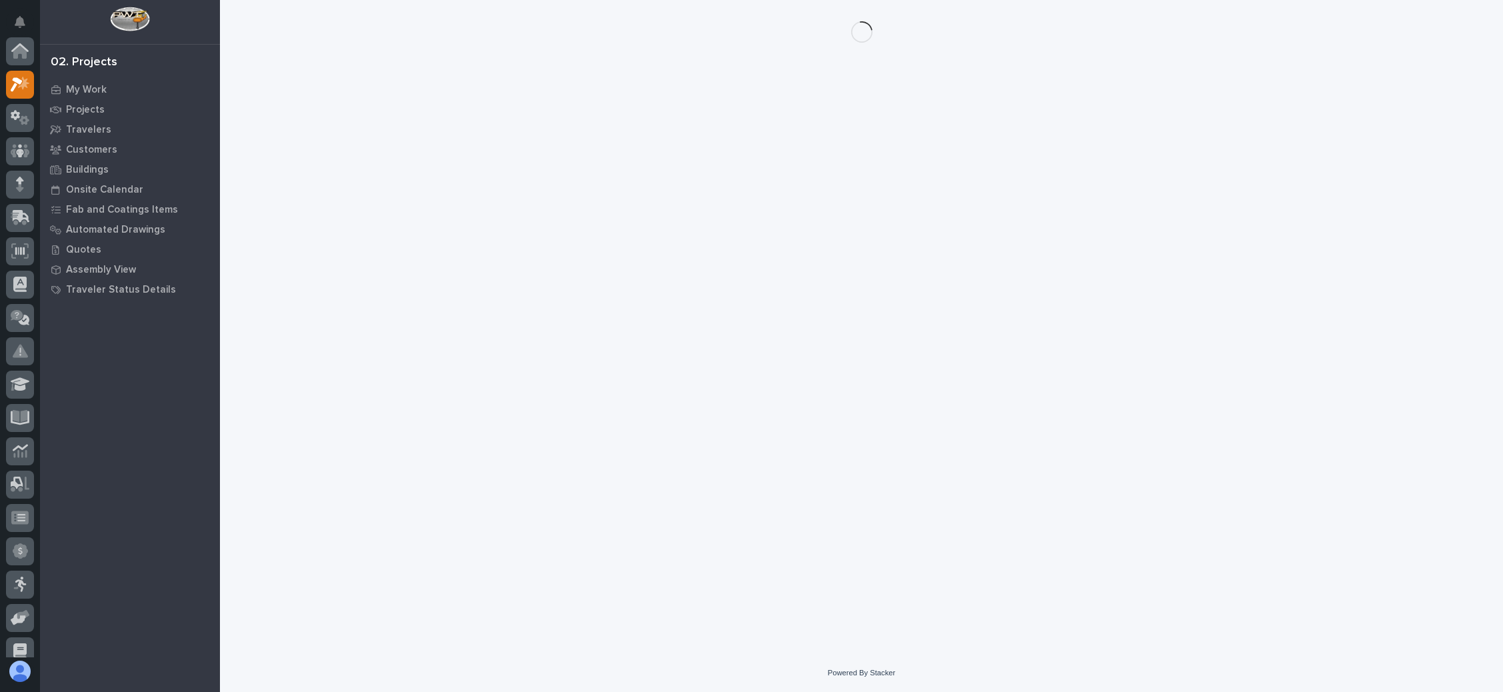
scroll to position [33, 0]
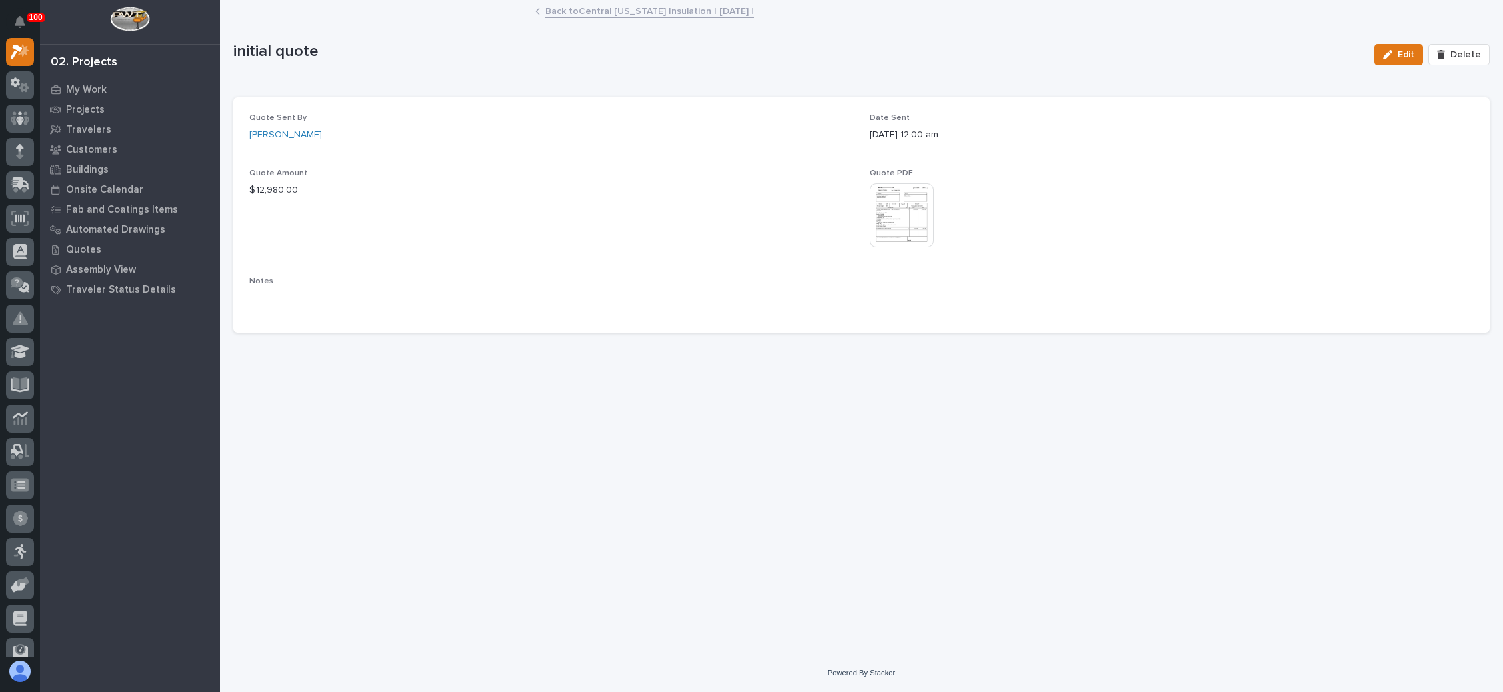
drag, startPoint x: 1162, startPoint y: 328, endPoint x: 1162, endPoint y: 321, distance: 8.0
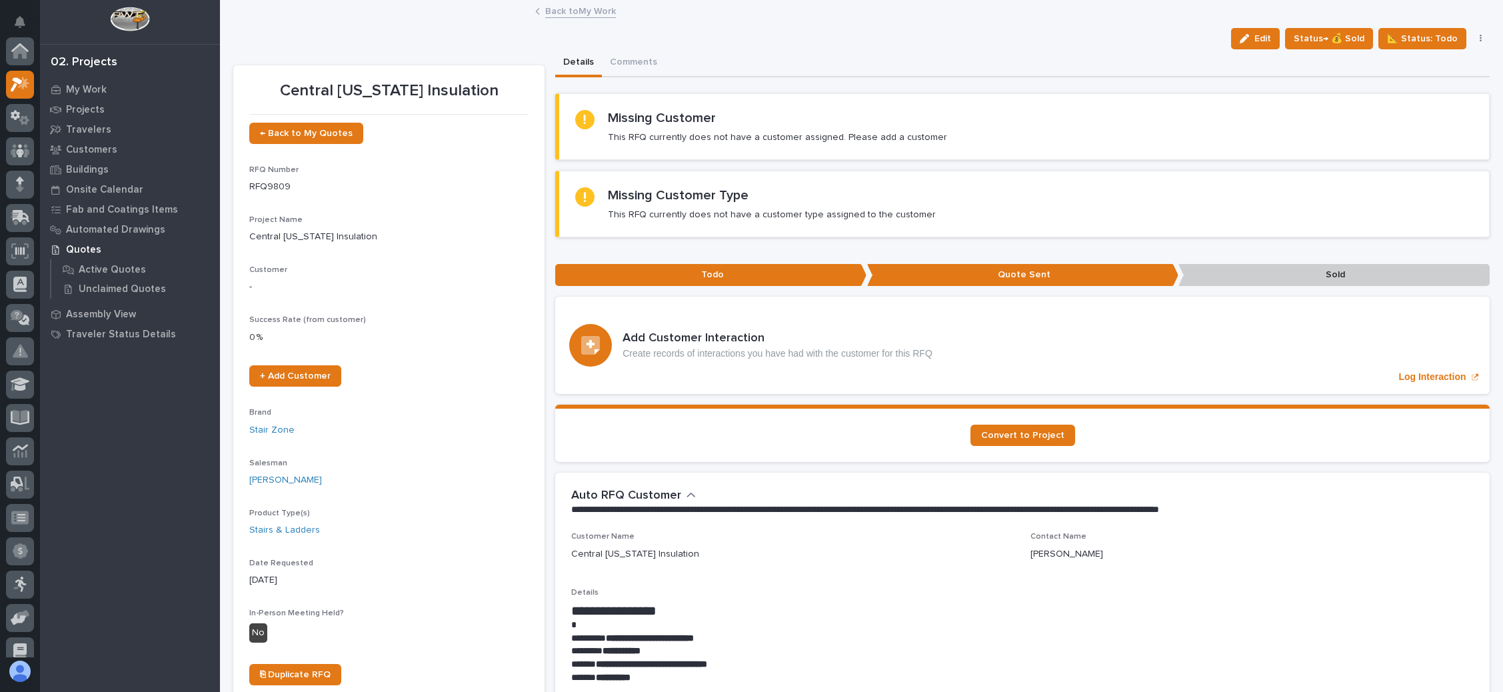
scroll to position [33, 0]
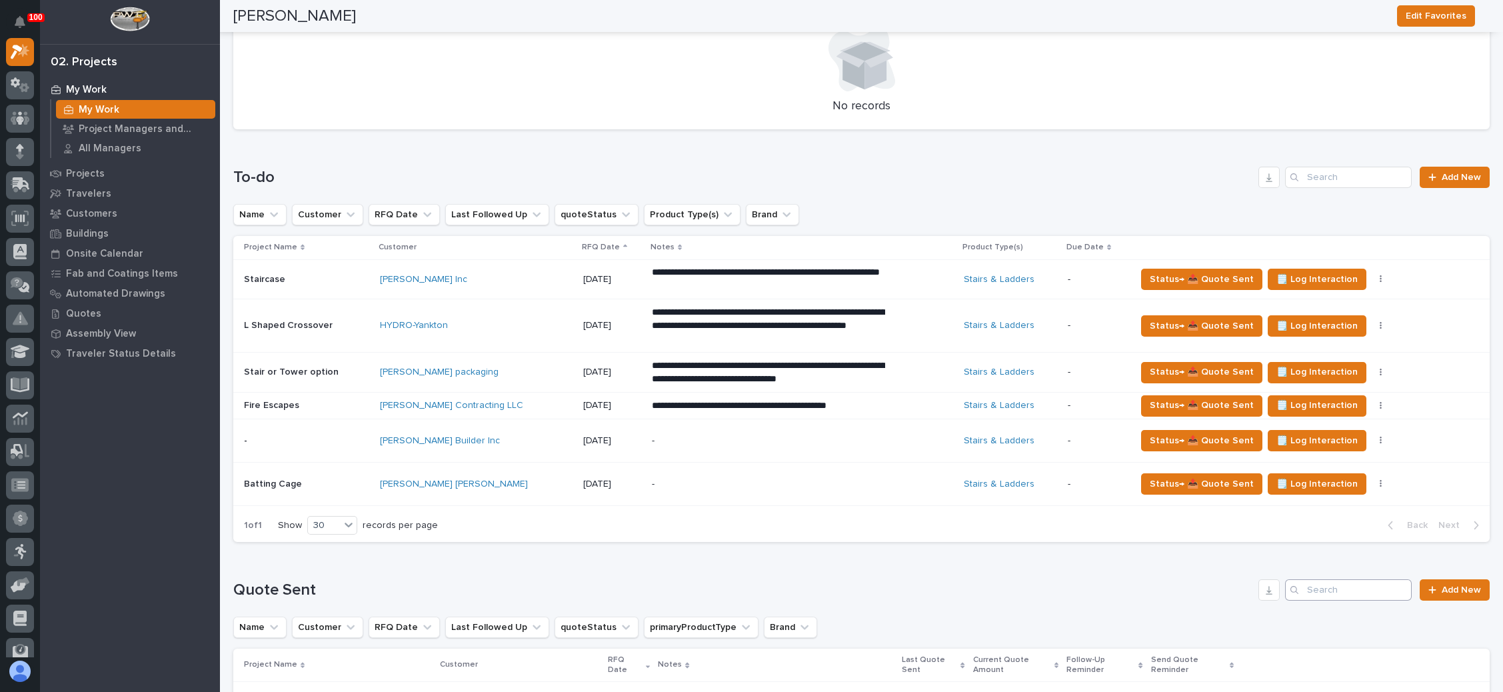
scroll to position [700, 0]
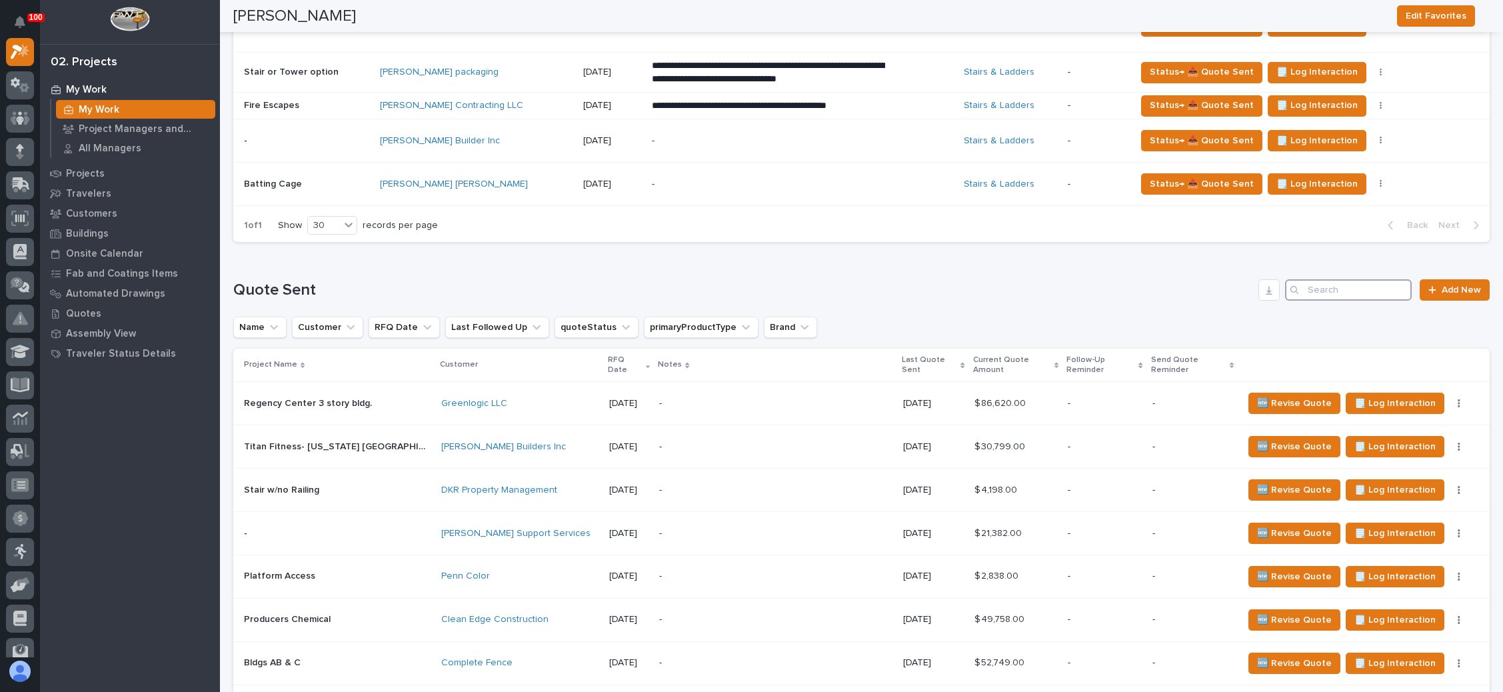
click at [1353, 287] on input "Search" at bounding box center [1348, 289] width 127 height 21
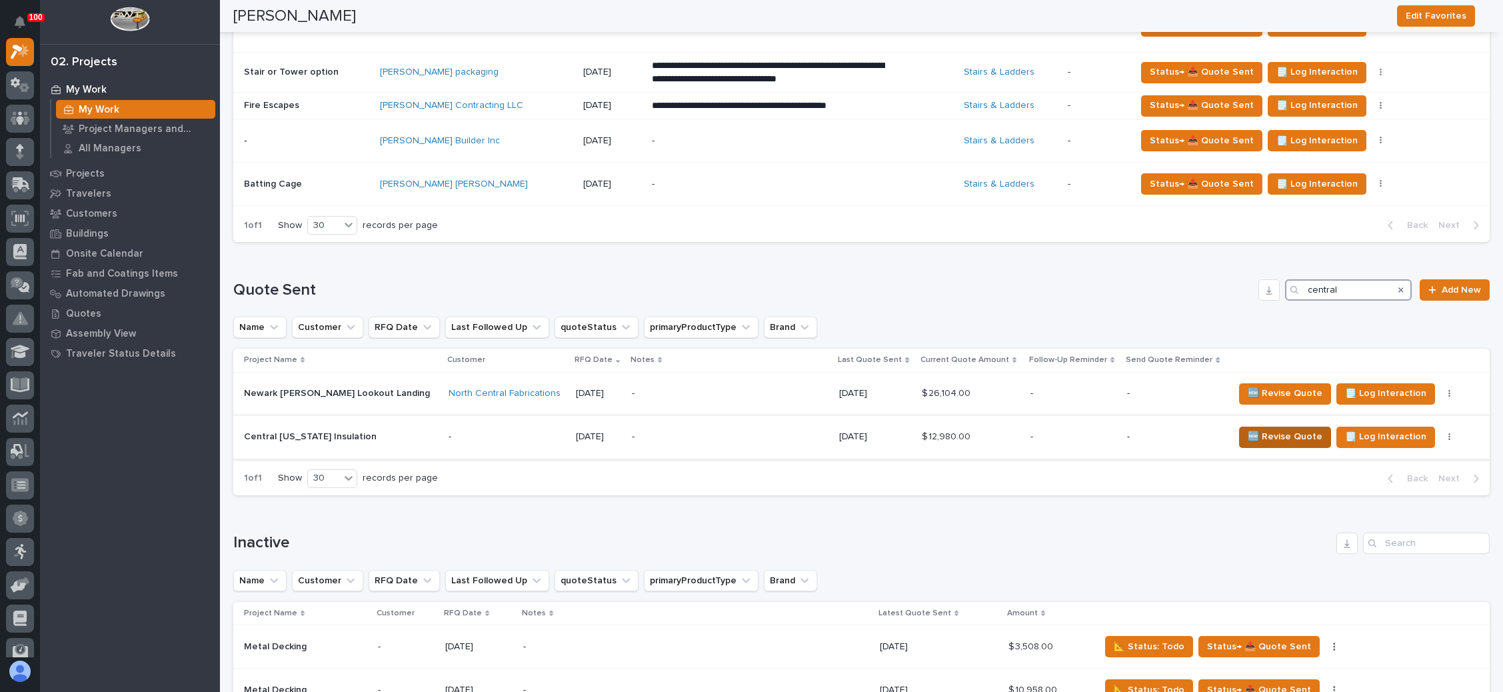
type input "central"
click at [1247, 430] on span "🆕 Revise Quote" at bounding box center [1284, 436] width 75 height 16
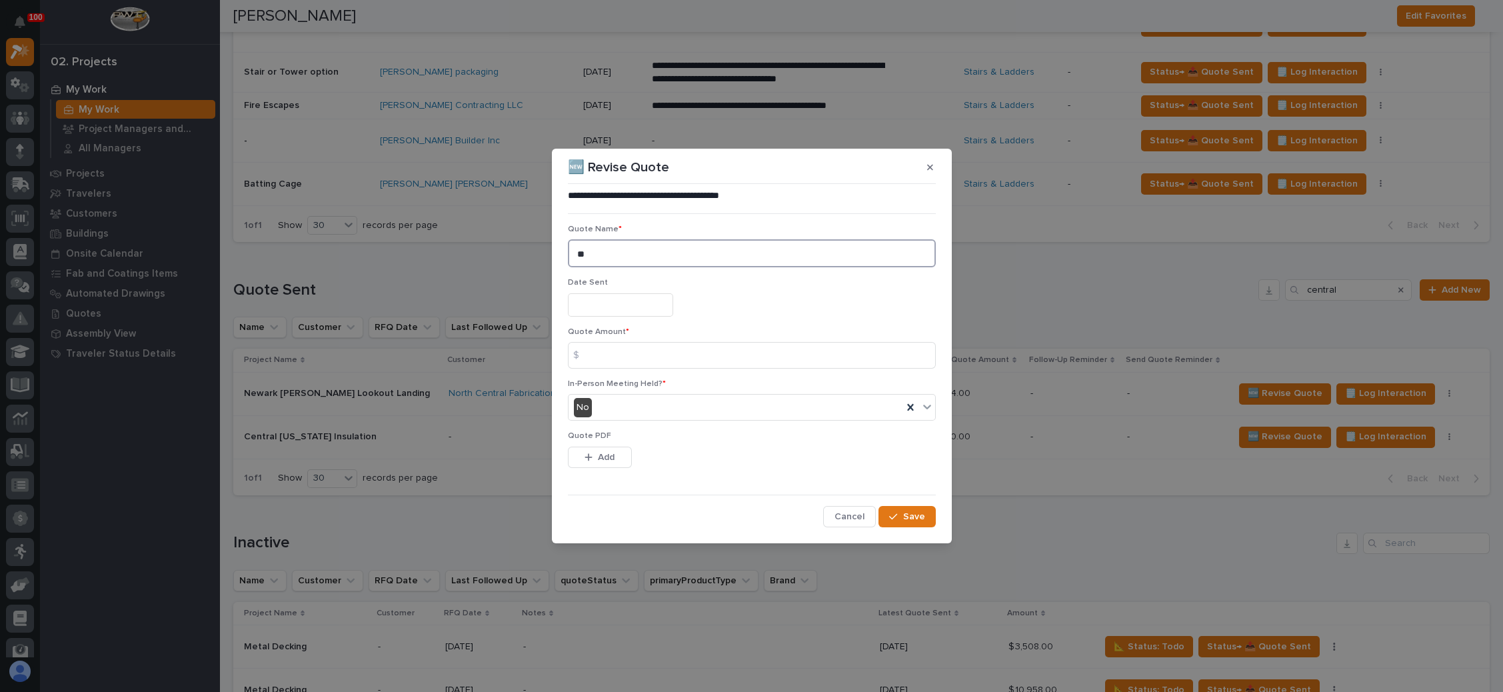
click at [608, 258] on textarea "**" at bounding box center [752, 253] width 368 height 28
type textarea "**"
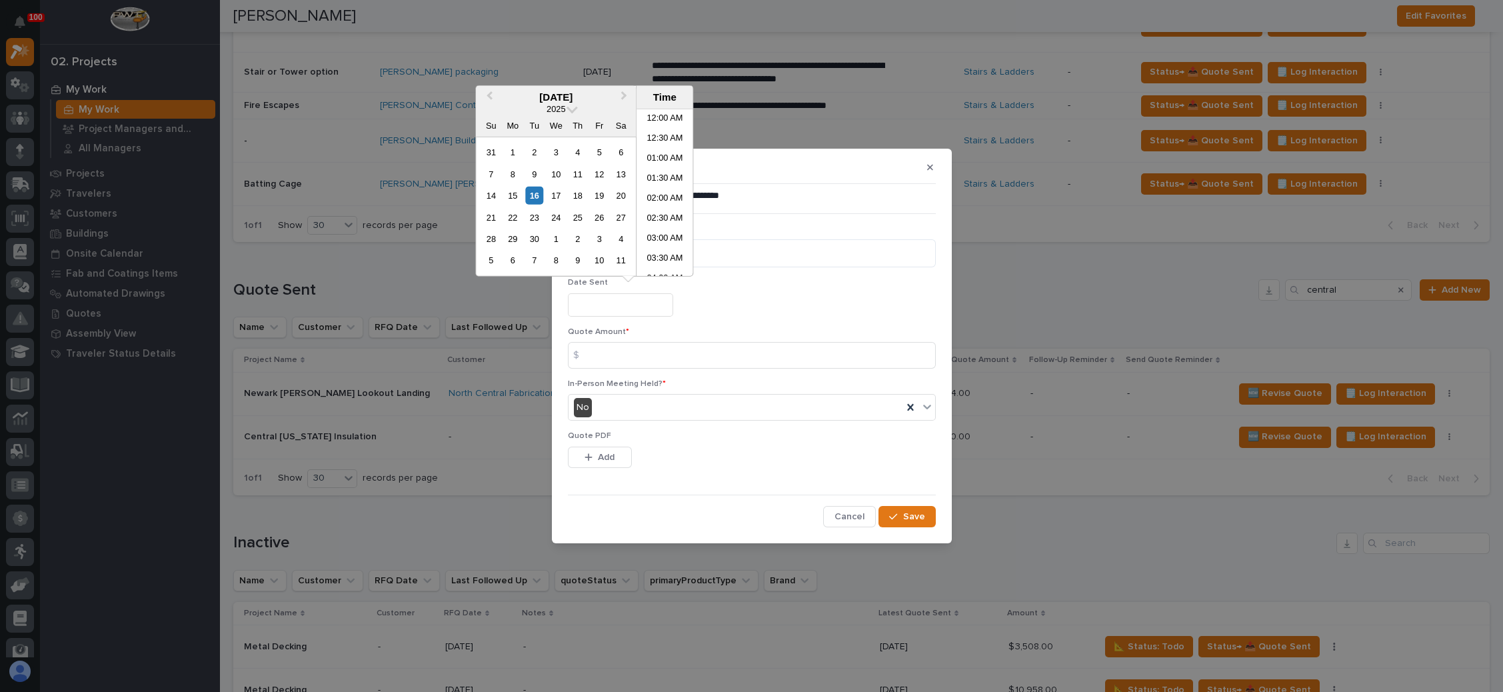
click at [613, 309] on input "text" at bounding box center [620, 304] width 105 height 23
click at [529, 189] on div "16" at bounding box center [534, 196] width 18 height 18
type input "**********"
click at [604, 352] on input at bounding box center [752, 355] width 368 height 27
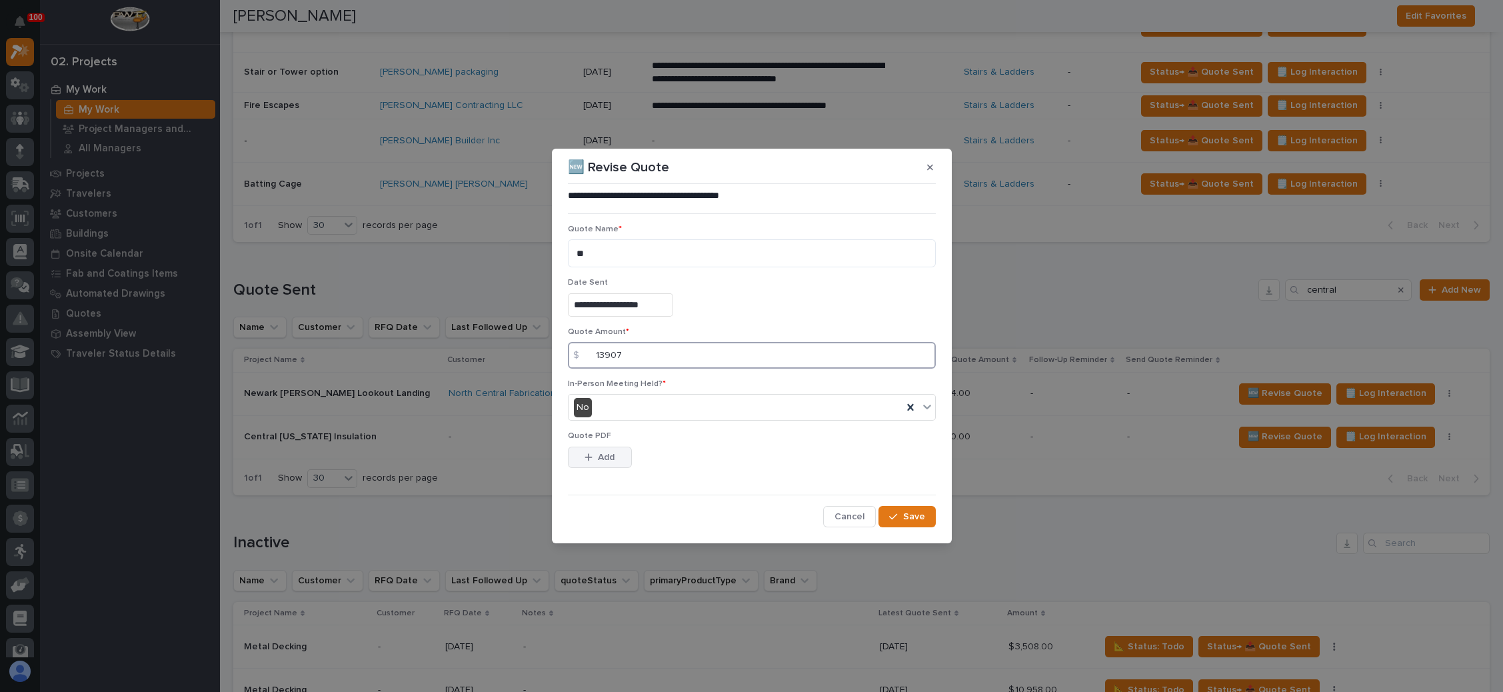
type input "13907"
click at [606, 451] on span "Add" at bounding box center [606, 457] width 17 height 12
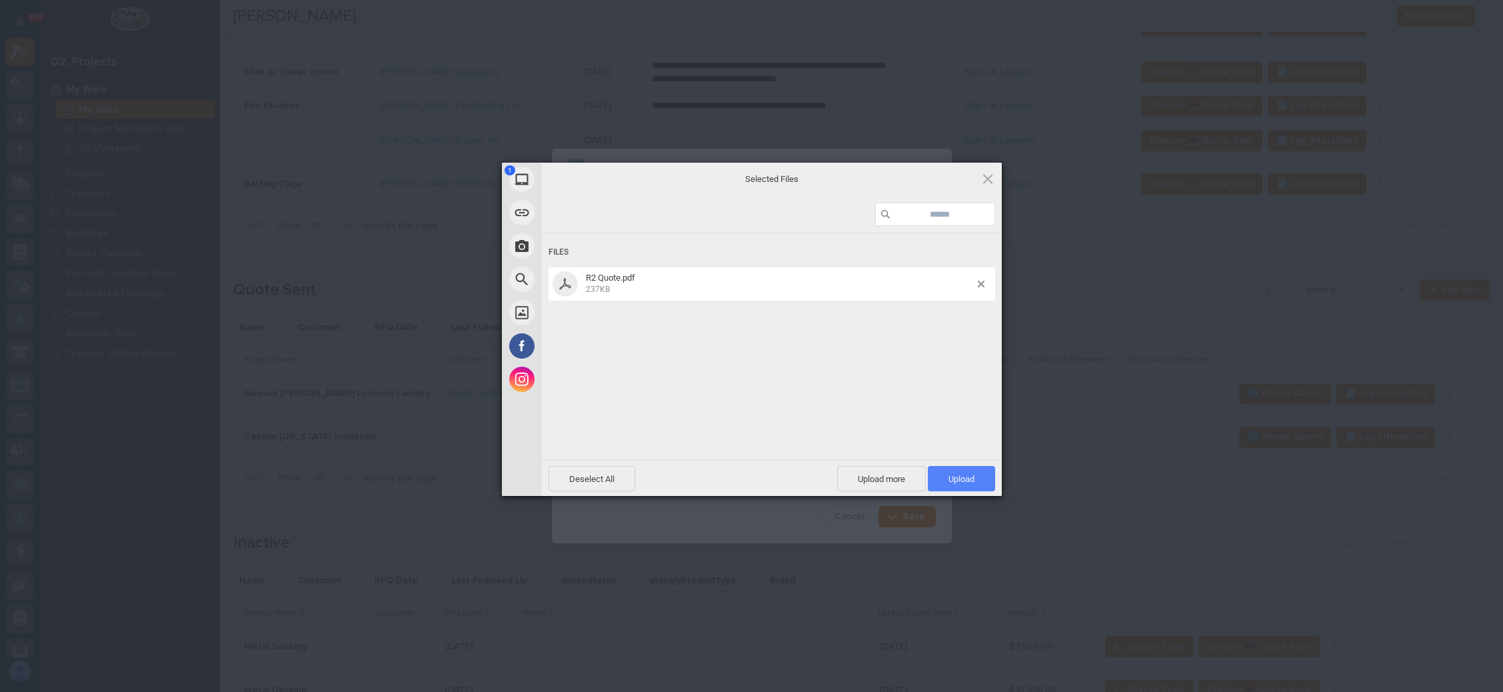
click at [956, 474] on span "Upload 1" at bounding box center [961, 479] width 26 height 10
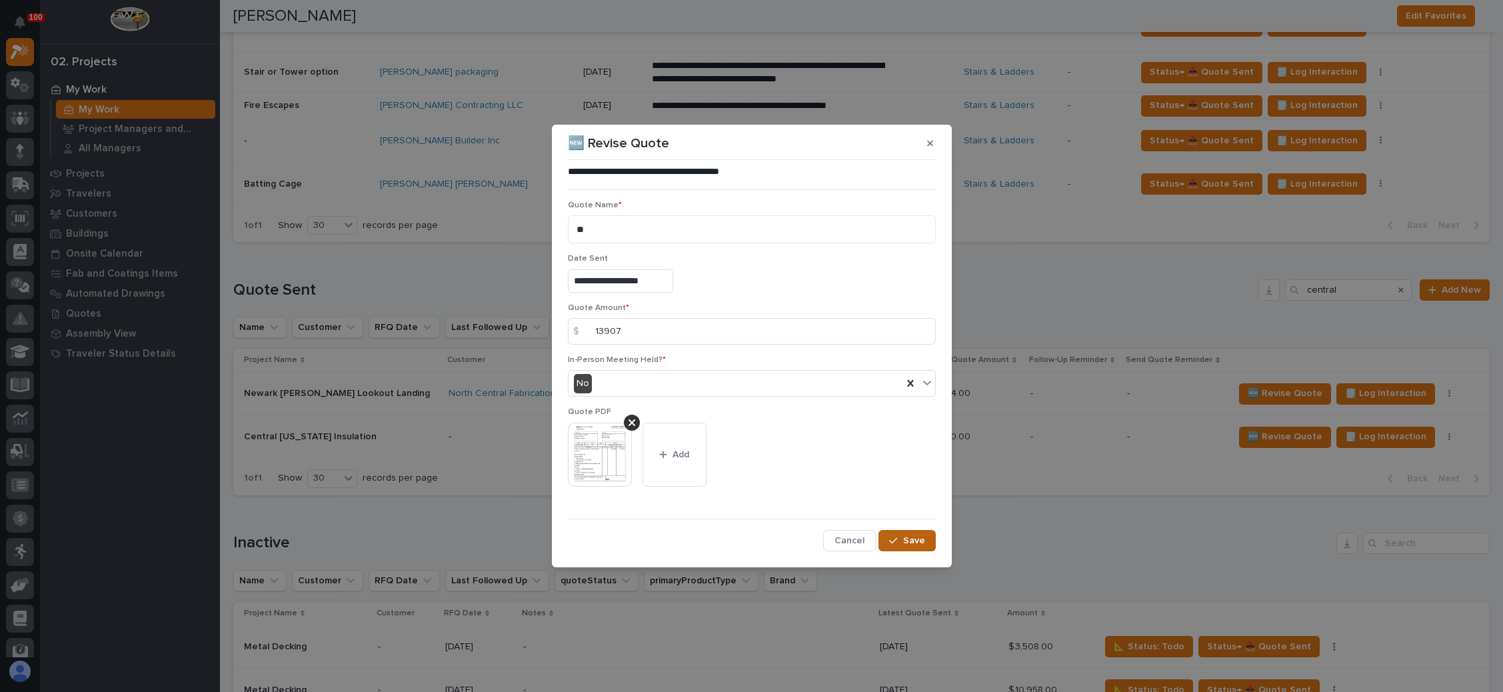
click at [914, 535] on span "Save" at bounding box center [914, 540] width 22 height 12
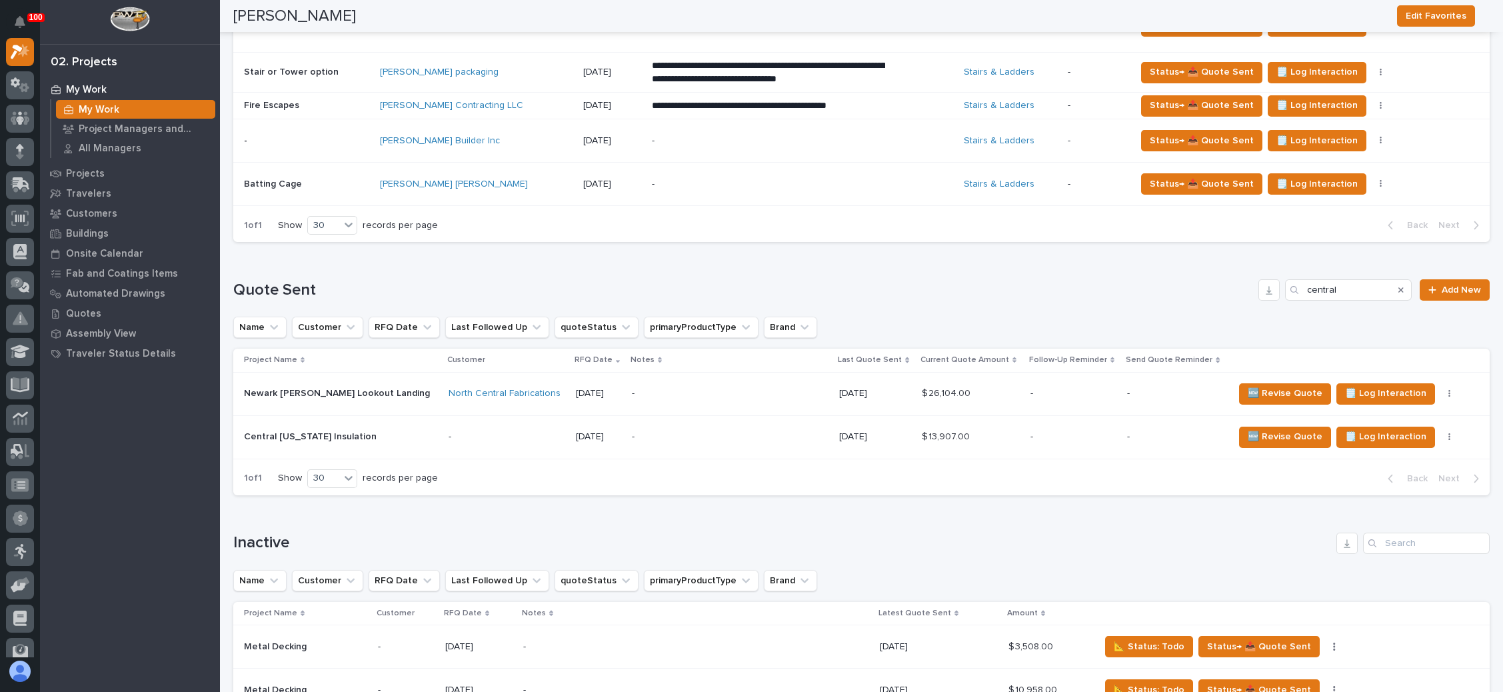
click at [1146, 434] on p "-" at bounding box center [1174, 436] width 95 height 11
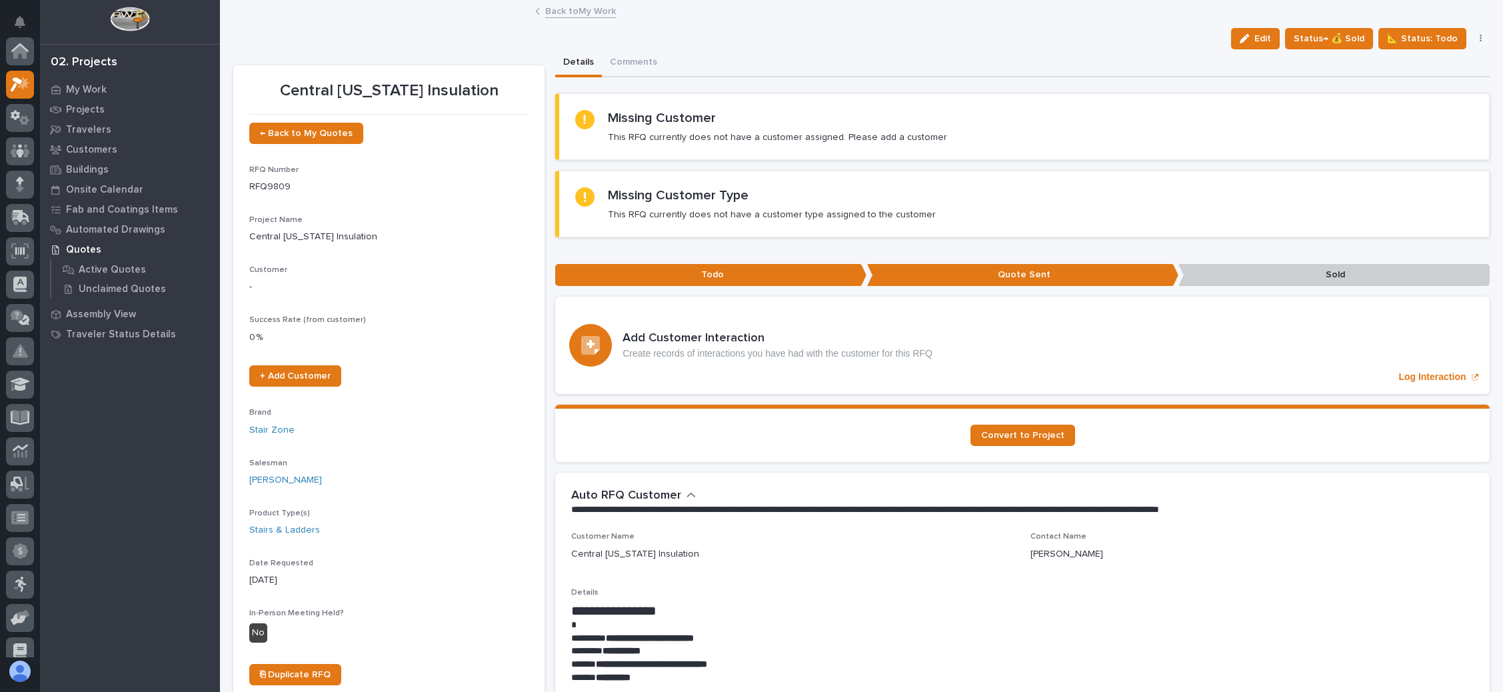
scroll to position [33, 0]
click at [1331, 31] on span "Status→ 💰 Sold" at bounding box center [1328, 39] width 71 height 16
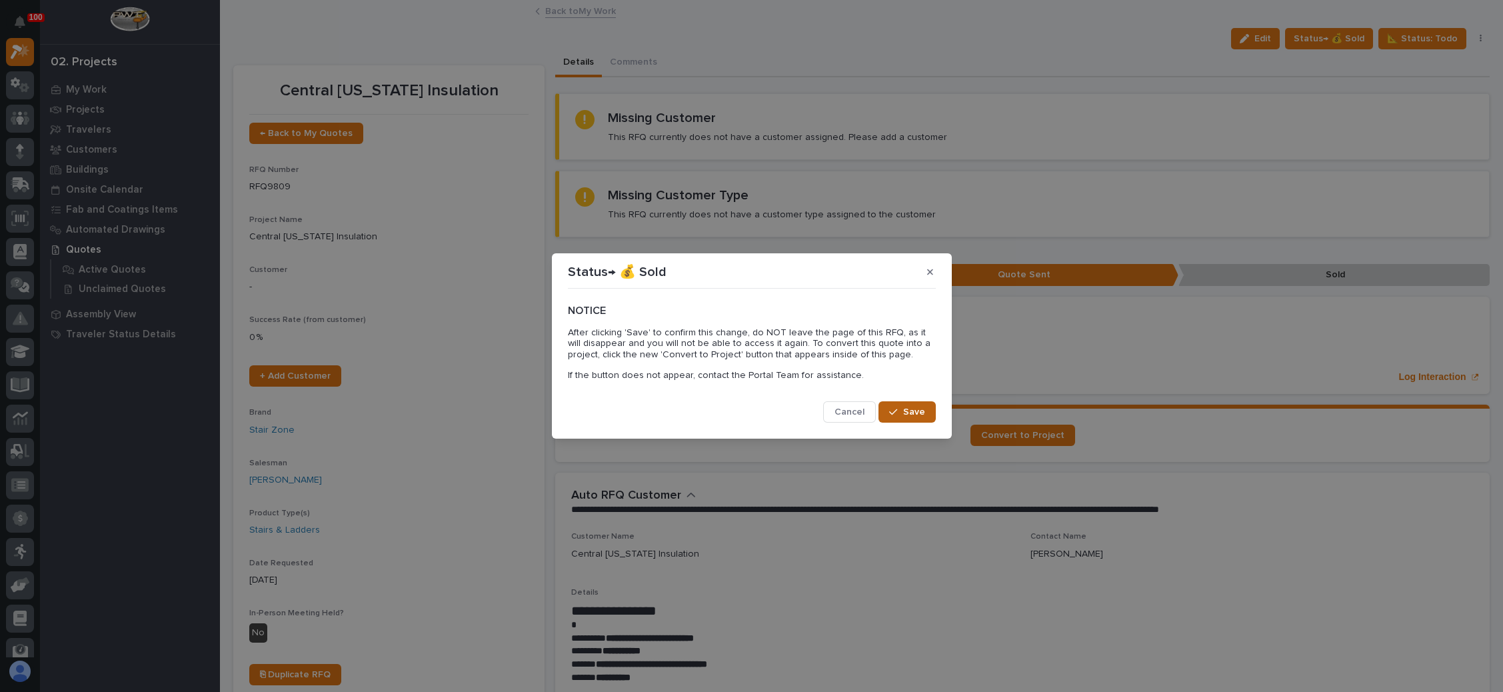
click at [902, 408] on div "button" at bounding box center [895, 411] width 13 height 9
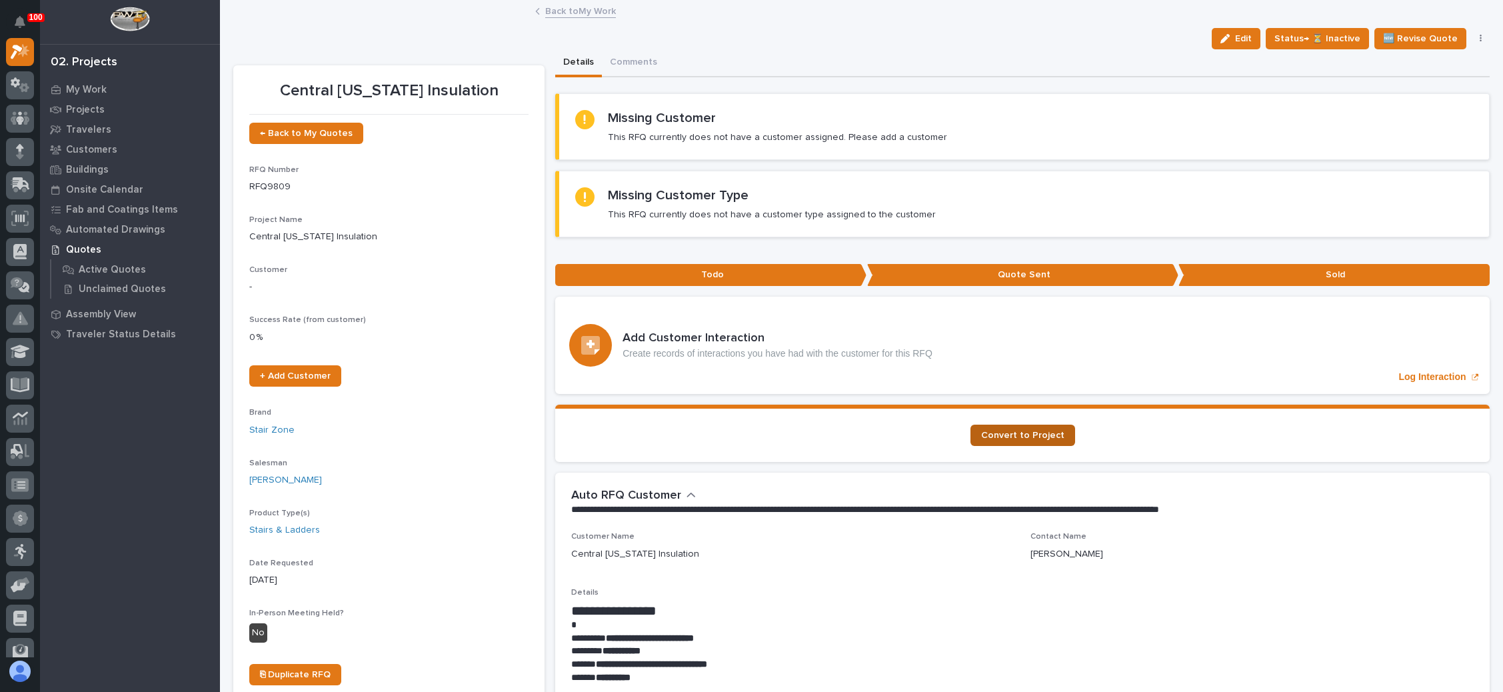
click at [1036, 430] on span "Convert to Project" at bounding box center [1022, 434] width 83 height 9
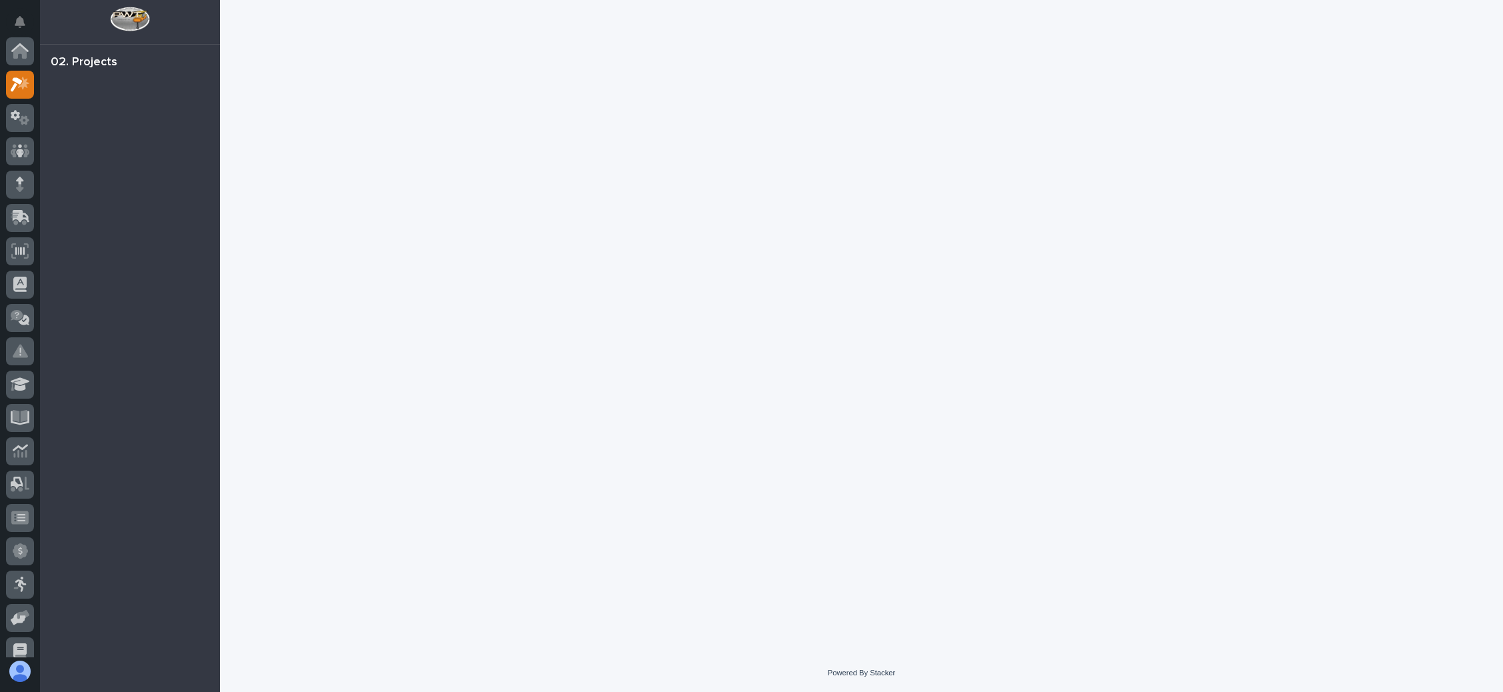
scroll to position [33, 0]
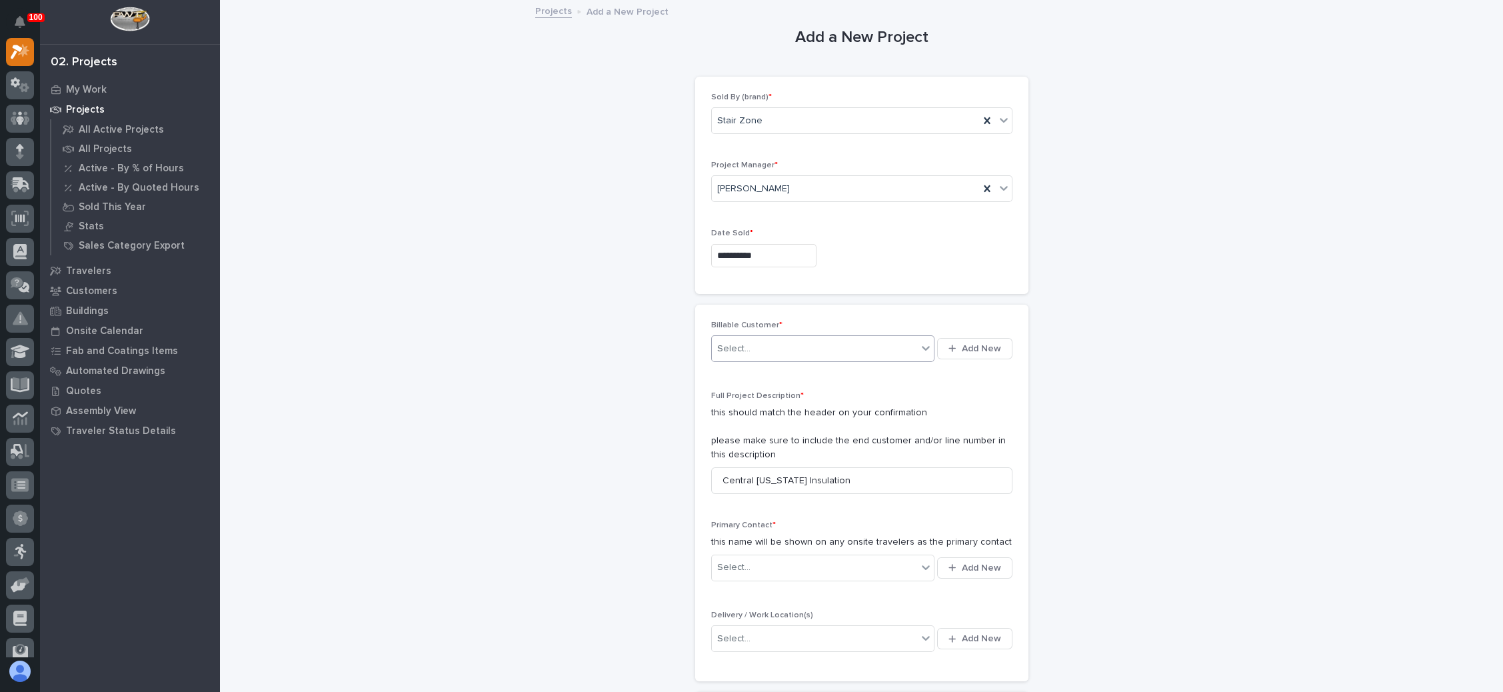
click at [870, 346] on div "Select..." at bounding box center [815, 349] width 206 height 22
type input "**********"
click at [968, 352] on button "Add New" at bounding box center [974, 348] width 75 height 21
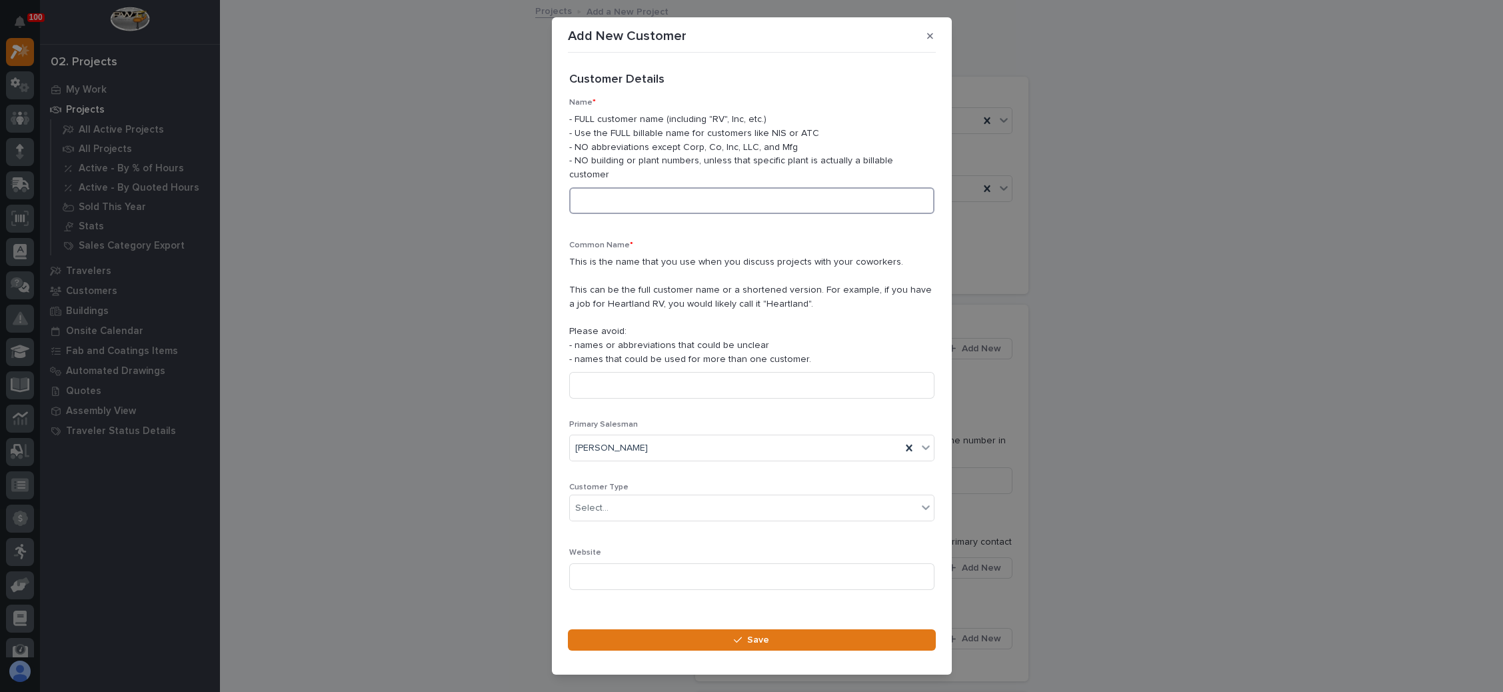
click at [674, 206] on input at bounding box center [751, 200] width 365 height 27
drag, startPoint x: 600, startPoint y: 201, endPoint x: 566, endPoint y: 201, distance: 33.3
click at [566, 201] on section "Add New Customer Loading... Saving… Loading... Saving… Loading... Saving… Custo…" at bounding box center [752, 345] width 400 height 657
type input "Central [US_STATE] Insulation"
click at [654, 390] on input at bounding box center [751, 385] width 365 height 27
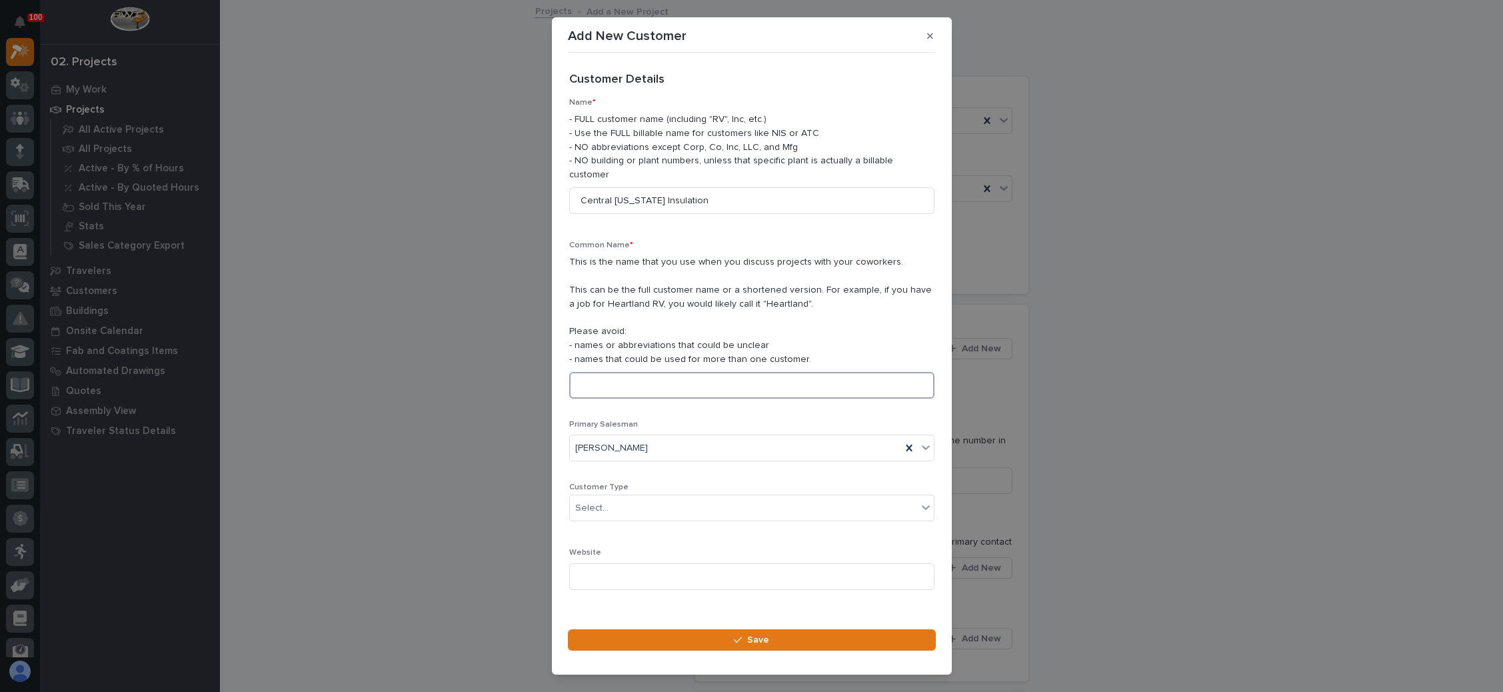
paste input "Central [US_STATE] Insulation"
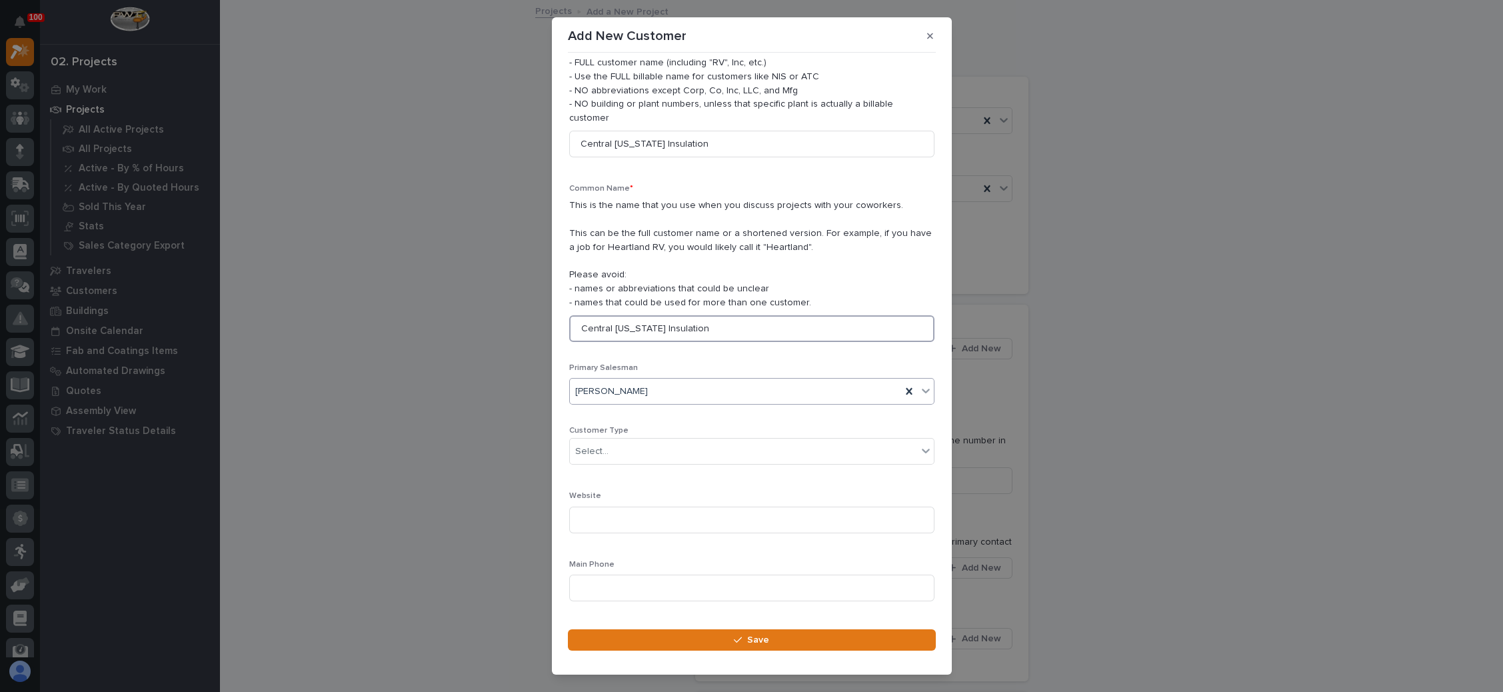
scroll to position [153, 0]
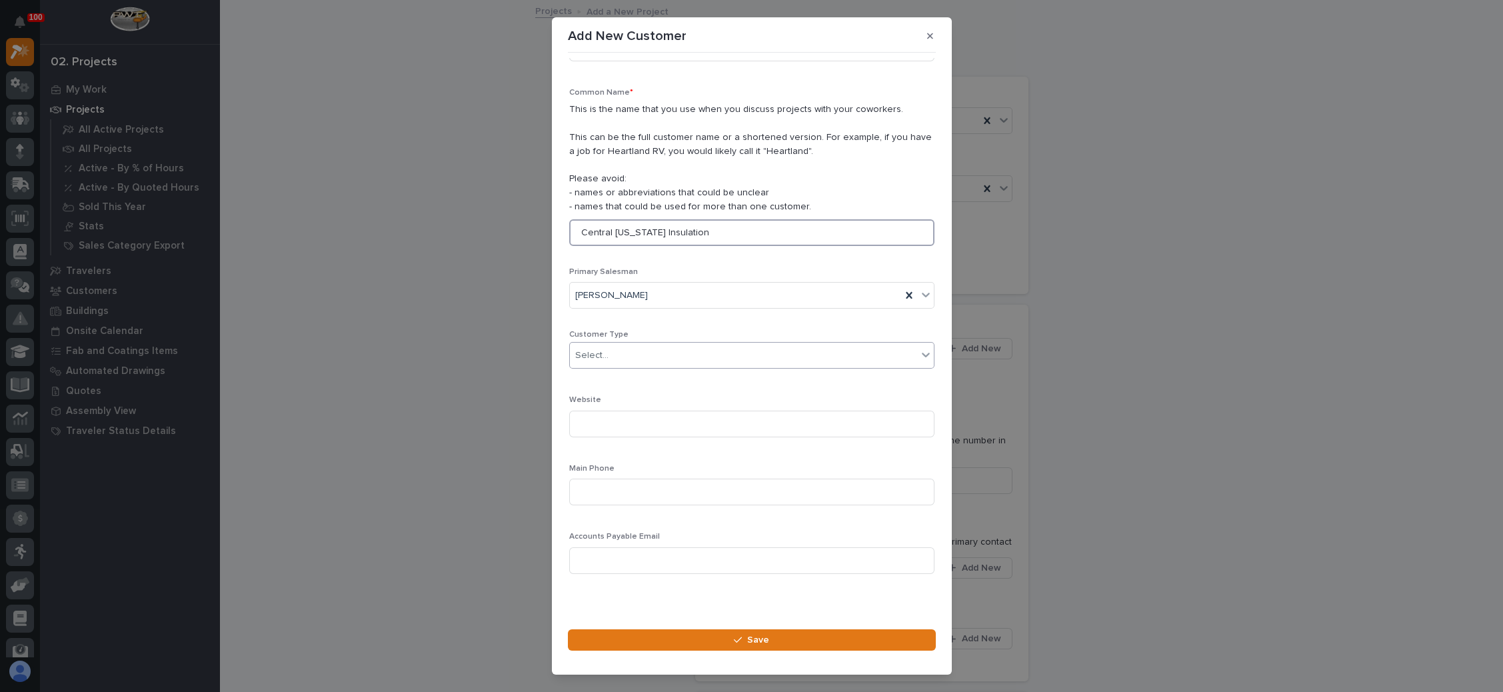
type input "Central [US_STATE] Insulation"
click at [674, 355] on div "Select..." at bounding box center [743, 355] width 347 height 22
click at [636, 401] on div "End User" at bounding box center [743, 402] width 349 height 23
click at [643, 488] on input at bounding box center [751, 491] width 365 height 27
click at [626, 560] on input at bounding box center [751, 560] width 365 height 27
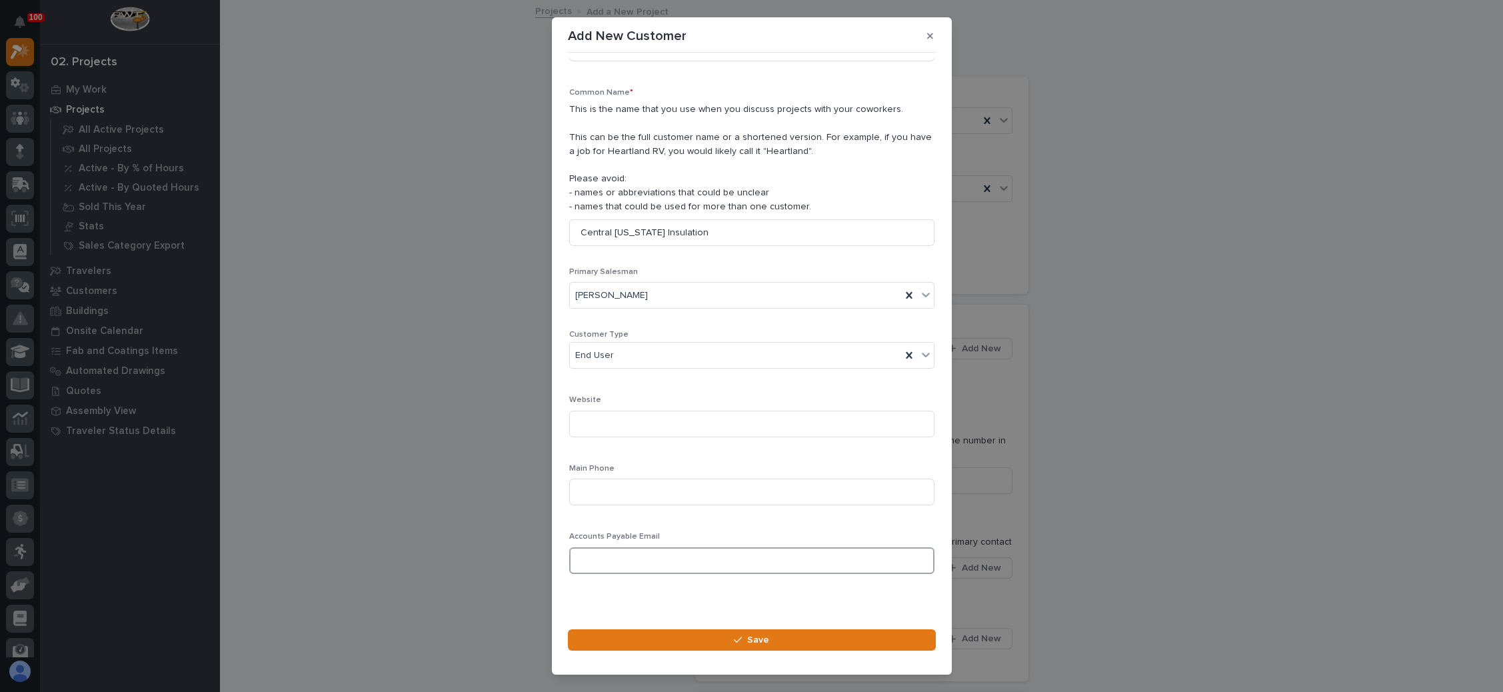
paste input "[PERSON_NAME][EMAIL_ADDRESS][DOMAIN_NAME]"
type input "[PERSON_NAME][EMAIL_ADDRESS][DOMAIN_NAME]"
click at [638, 495] on input at bounding box center [751, 491] width 365 height 27
paste input "[PHONE_NUMBER]"
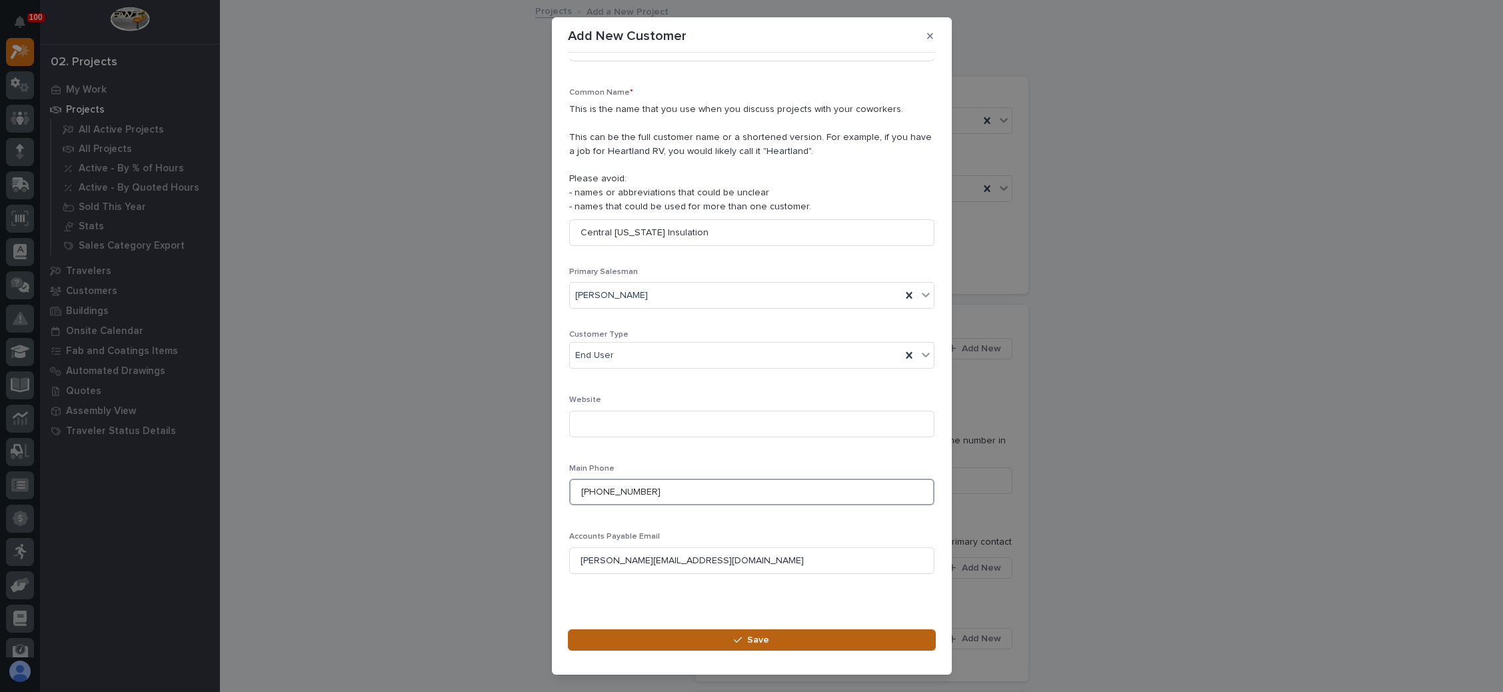
type input "[PHONE_NUMBER]"
click at [726, 636] on button "Save" at bounding box center [752, 639] width 368 height 21
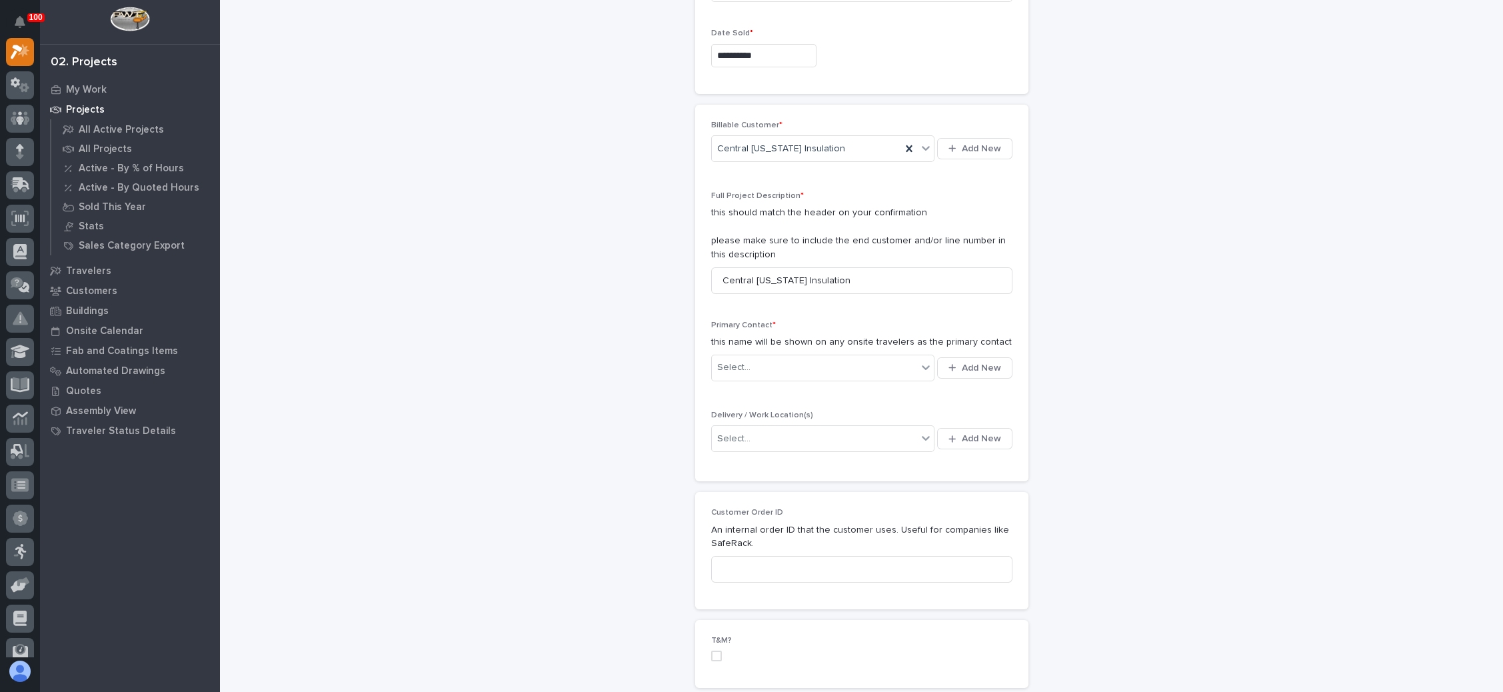
scroll to position [300, 0]
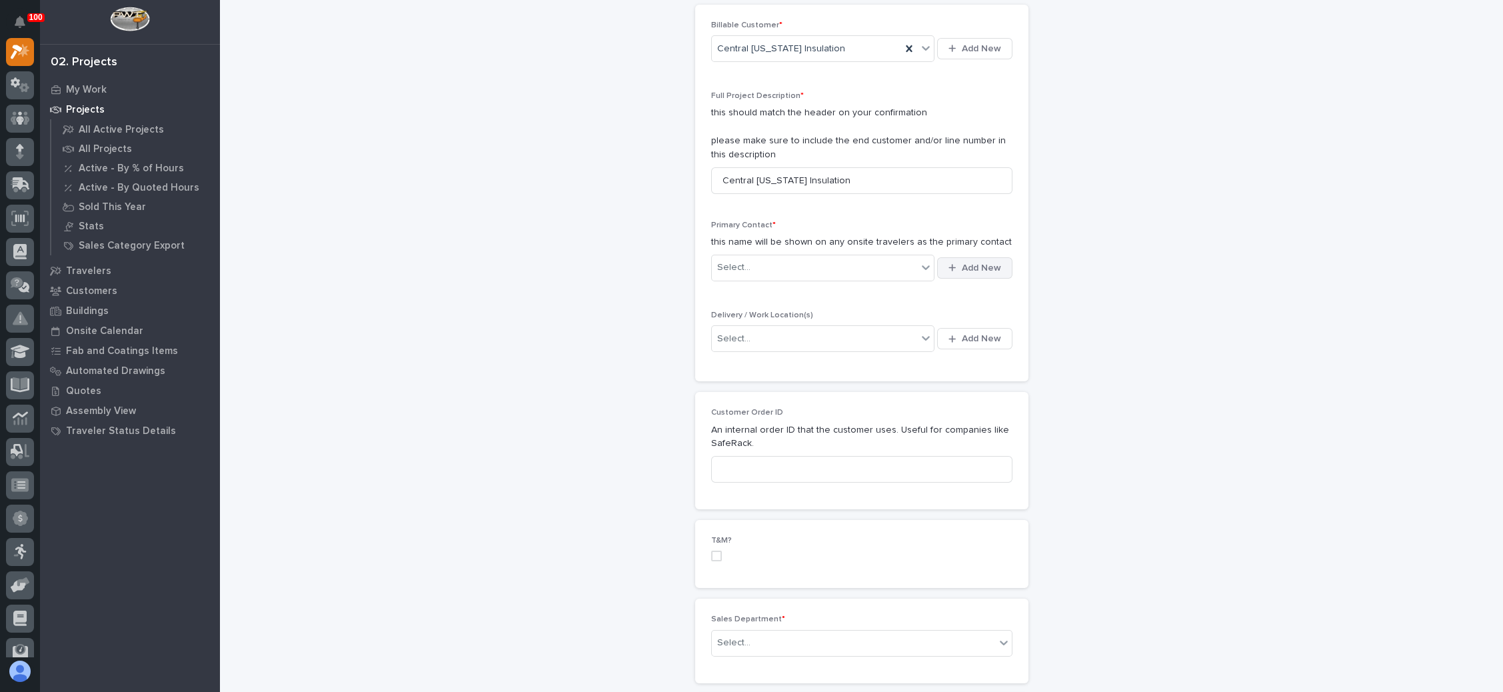
click at [962, 265] on span "Add New" at bounding box center [981, 268] width 39 height 12
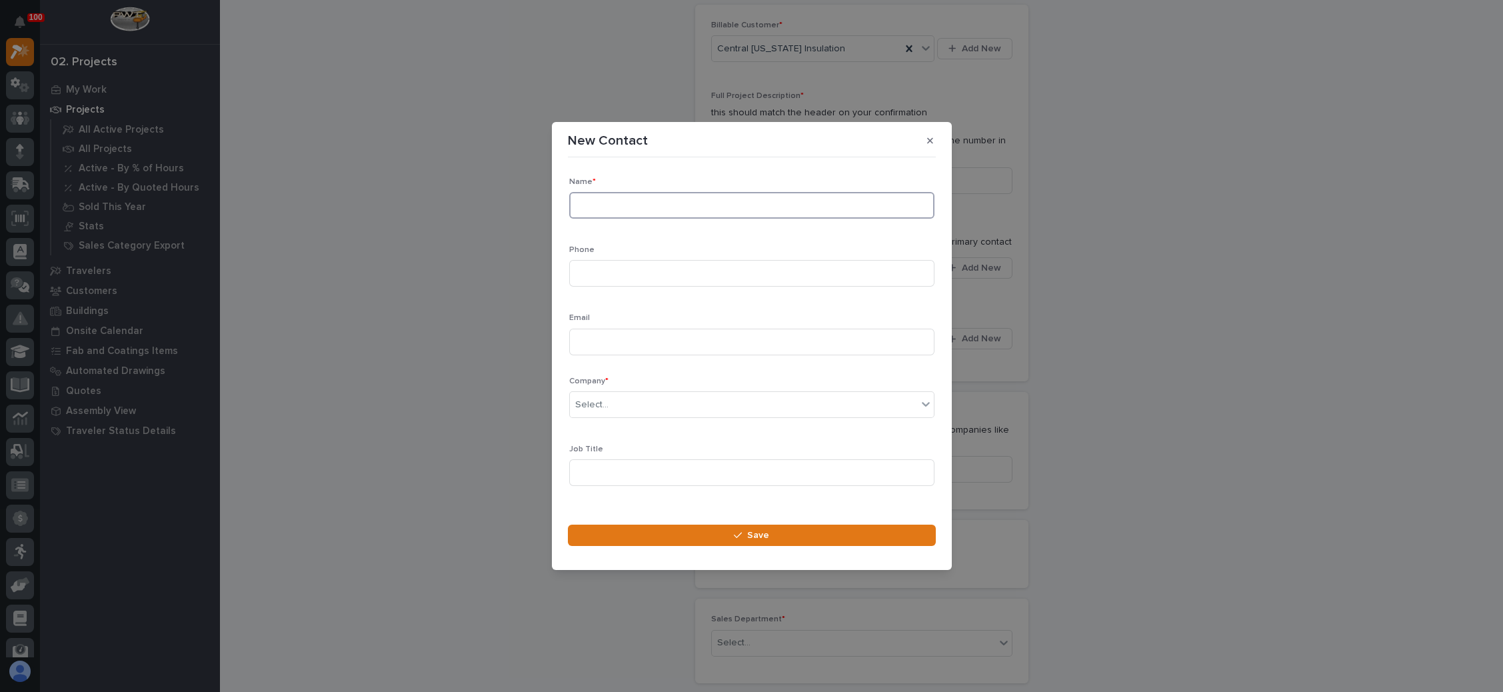
click at [618, 209] on input at bounding box center [751, 205] width 365 height 27
click at [636, 277] on input at bounding box center [751, 273] width 365 height 27
paste input "[PHONE_NUMBER]"
type input "[PHONE_NUMBER]"
click at [633, 340] on input at bounding box center [751, 341] width 365 height 27
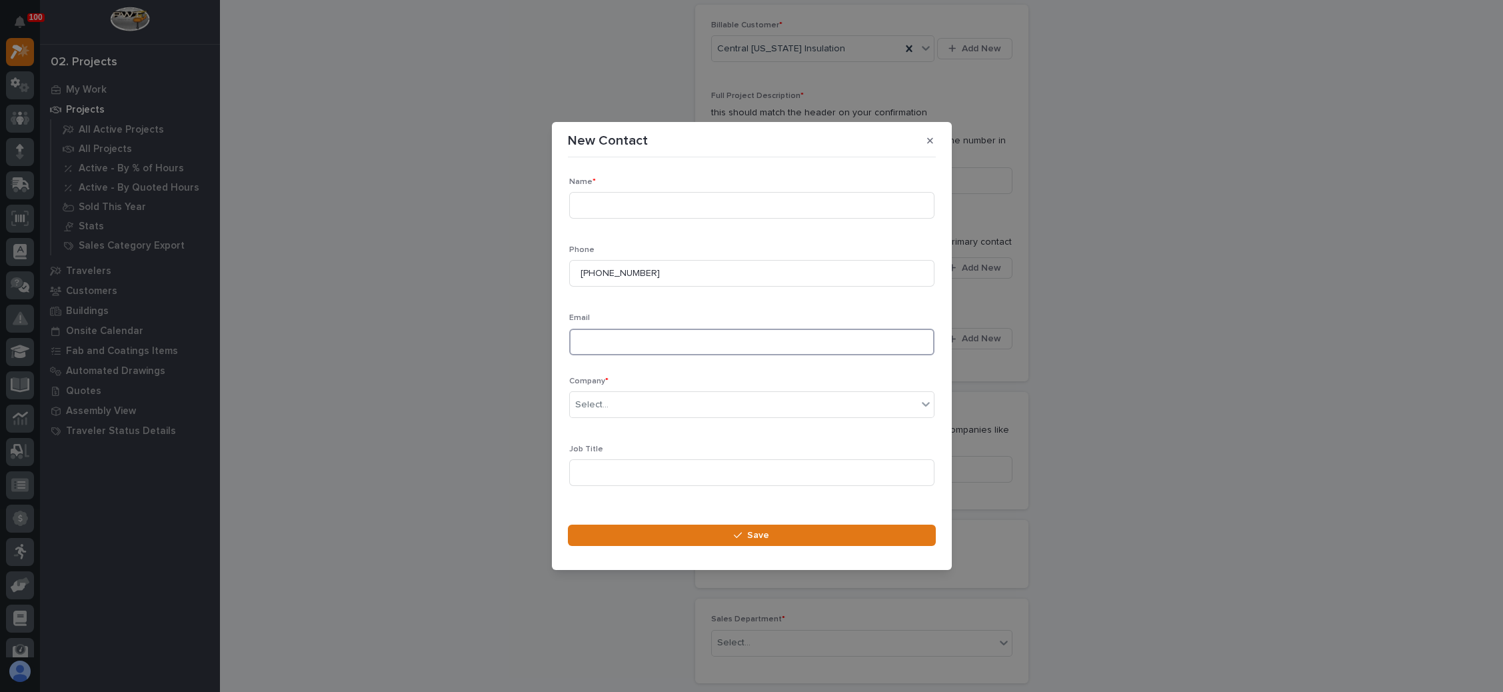
type input "v"
paste input "[PERSON_NAME][EMAIL_ADDRESS][DOMAIN_NAME]"
type input "[PERSON_NAME][EMAIL_ADDRESS][DOMAIN_NAME]"
click at [619, 197] on input at bounding box center [751, 205] width 365 height 27
click at [620, 211] on input "[PERSON_NAME]" at bounding box center [751, 205] width 365 height 27
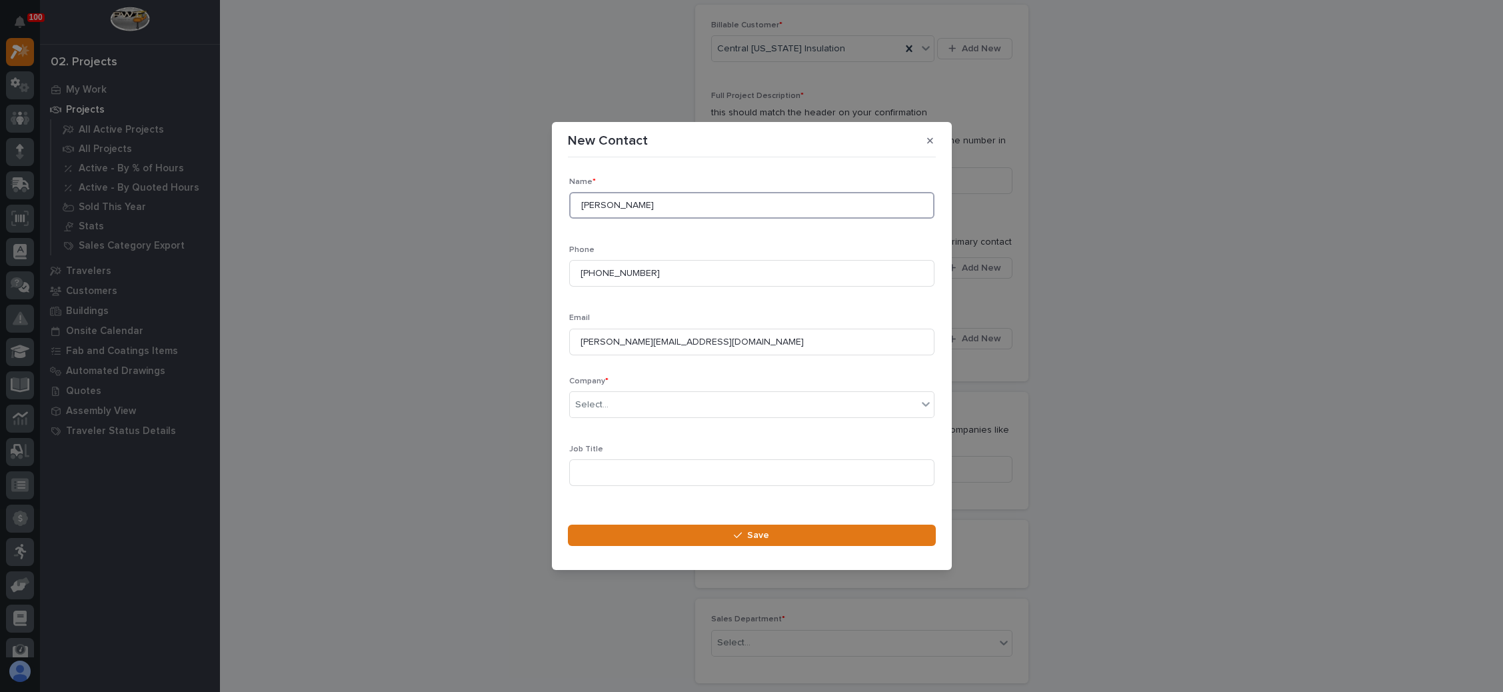
drag, startPoint x: 622, startPoint y: 207, endPoint x: 622, endPoint y: 214, distance: 7.3
click at [622, 207] on input "[PERSON_NAME]" at bounding box center [751, 205] width 365 height 27
type input "[PERSON_NAME]"
click at [654, 404] on div "Select..." at bounding box center [743, 405] width 347 height 22
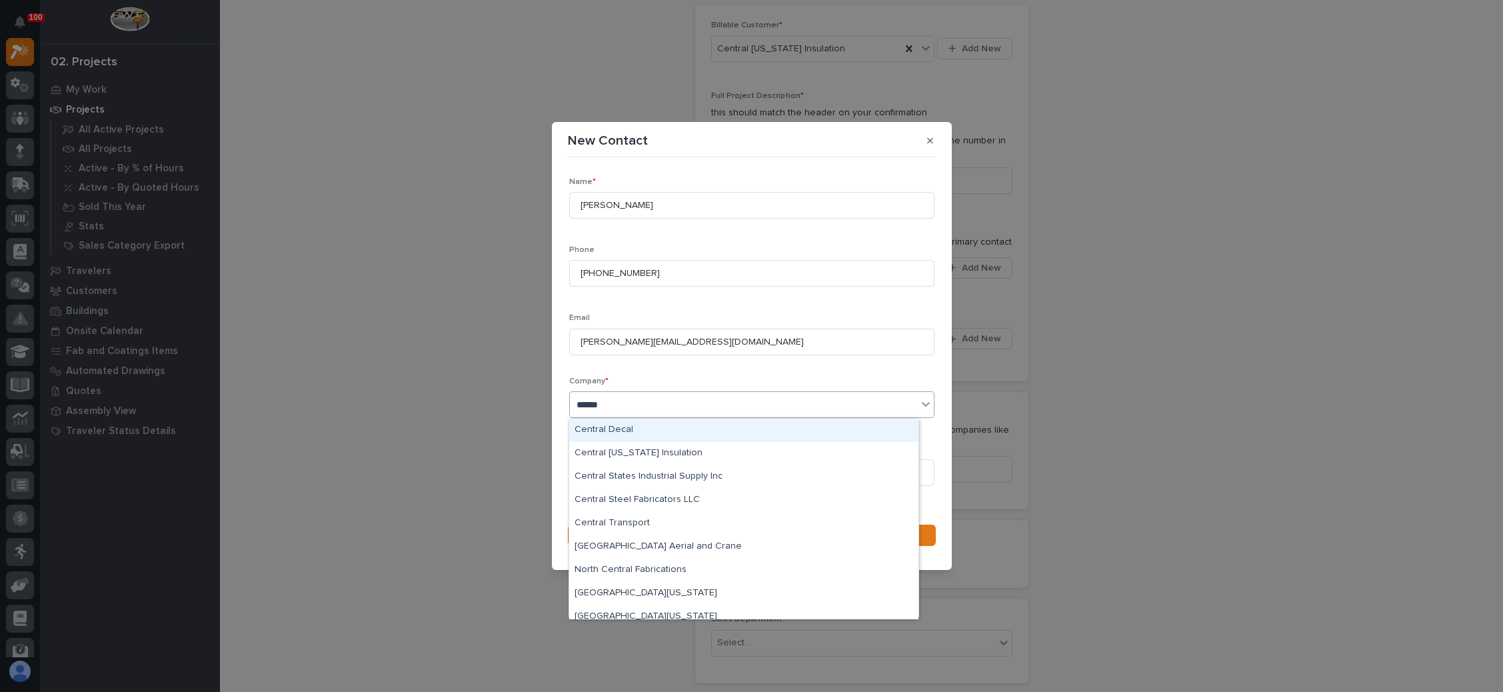
type input "*******"
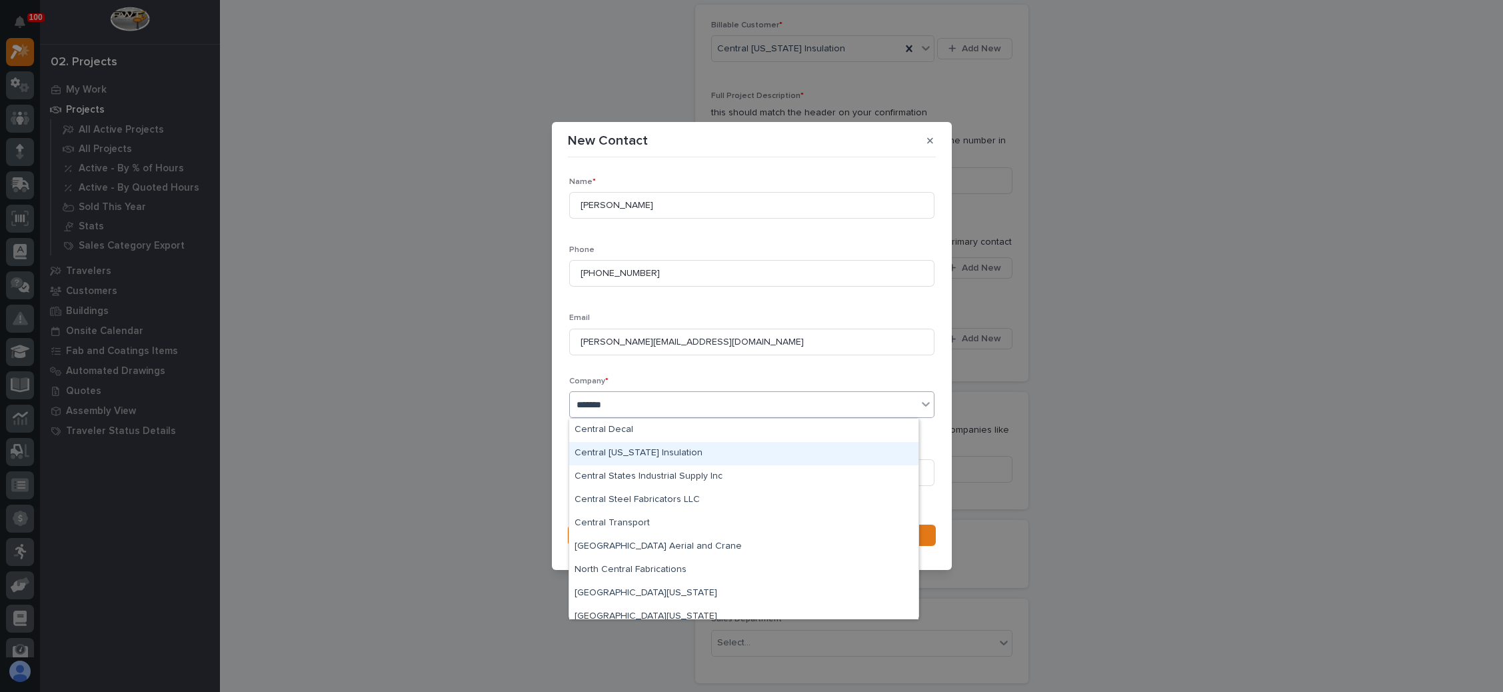
click at [655, 450] on div "Central [US_STATE] Insulation" at bounding box center [743, 453] width 349 height 23
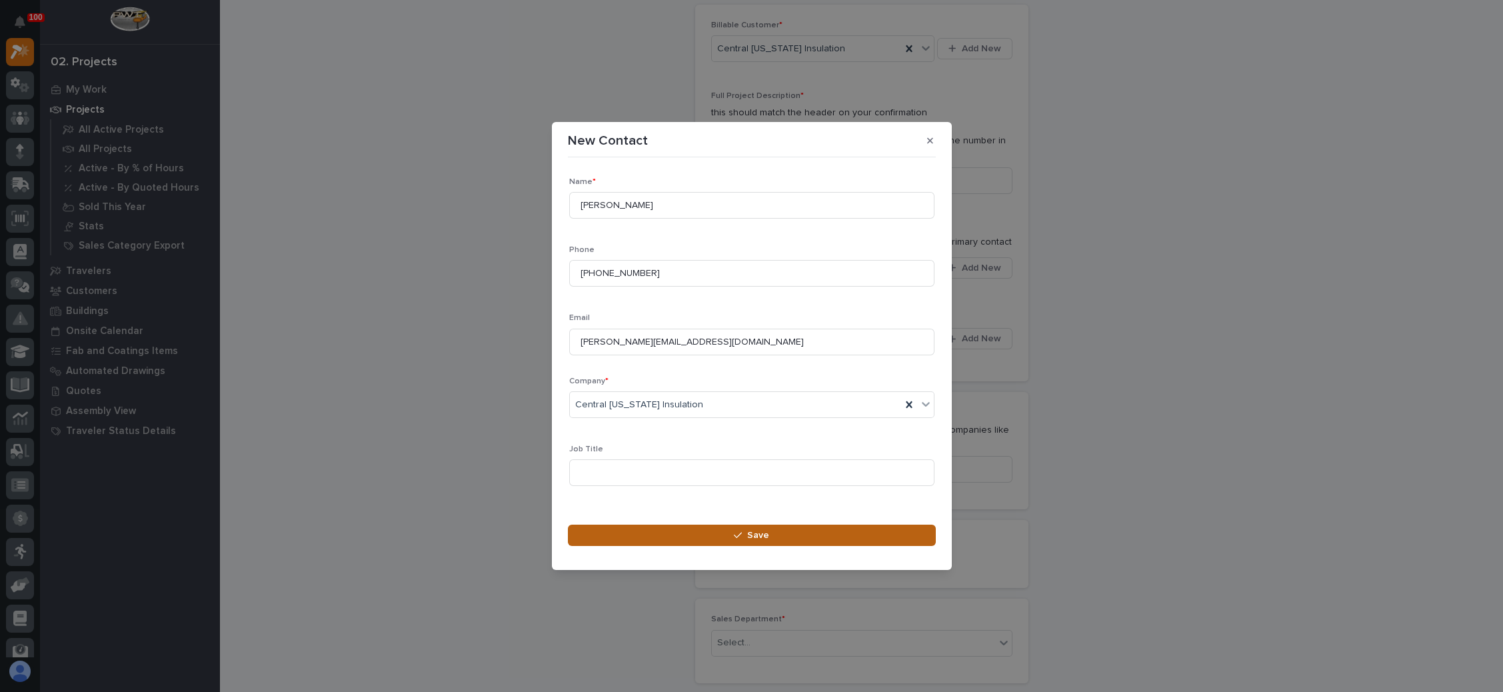
click at [740, 531] on icon "button" at bounding box center [738, 534] width 8 height 9
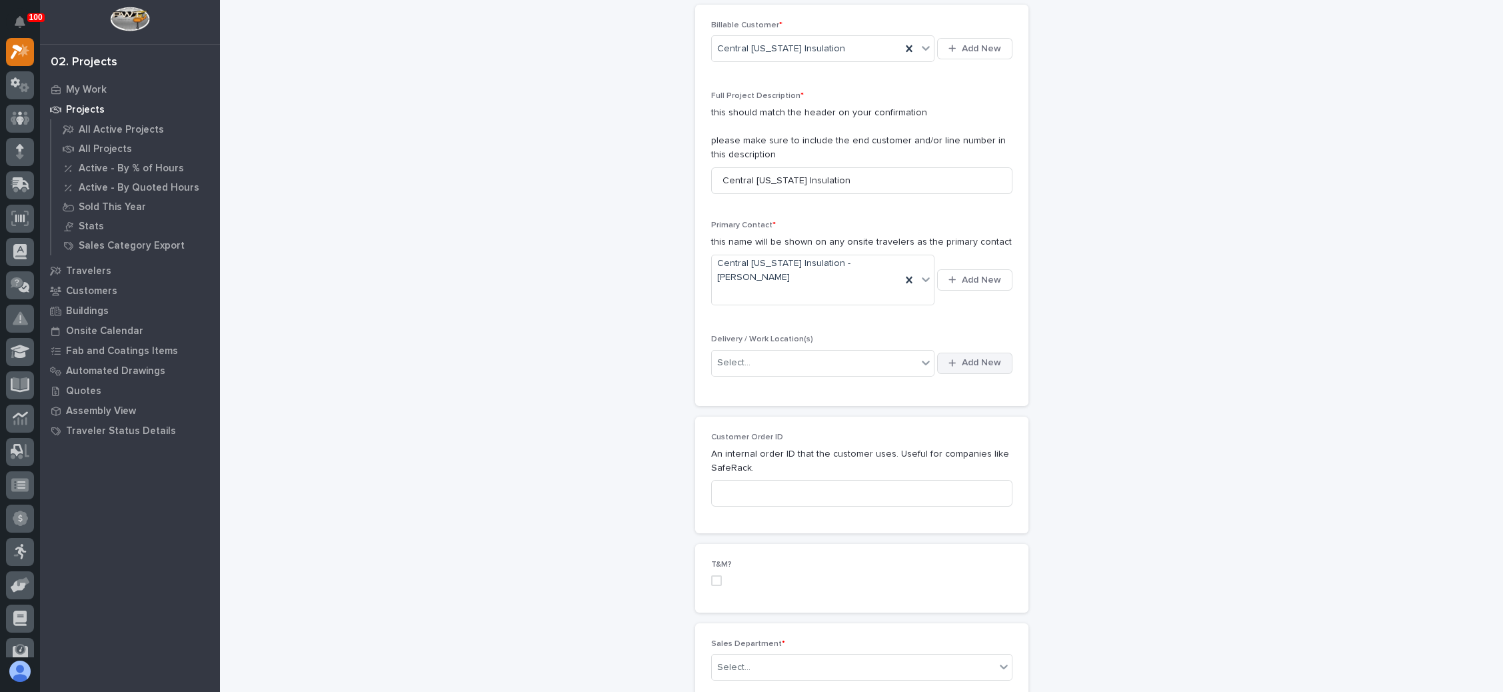
click at [964, 356] on span "Add New" at bounding box center [981, 362] width 39 height 12
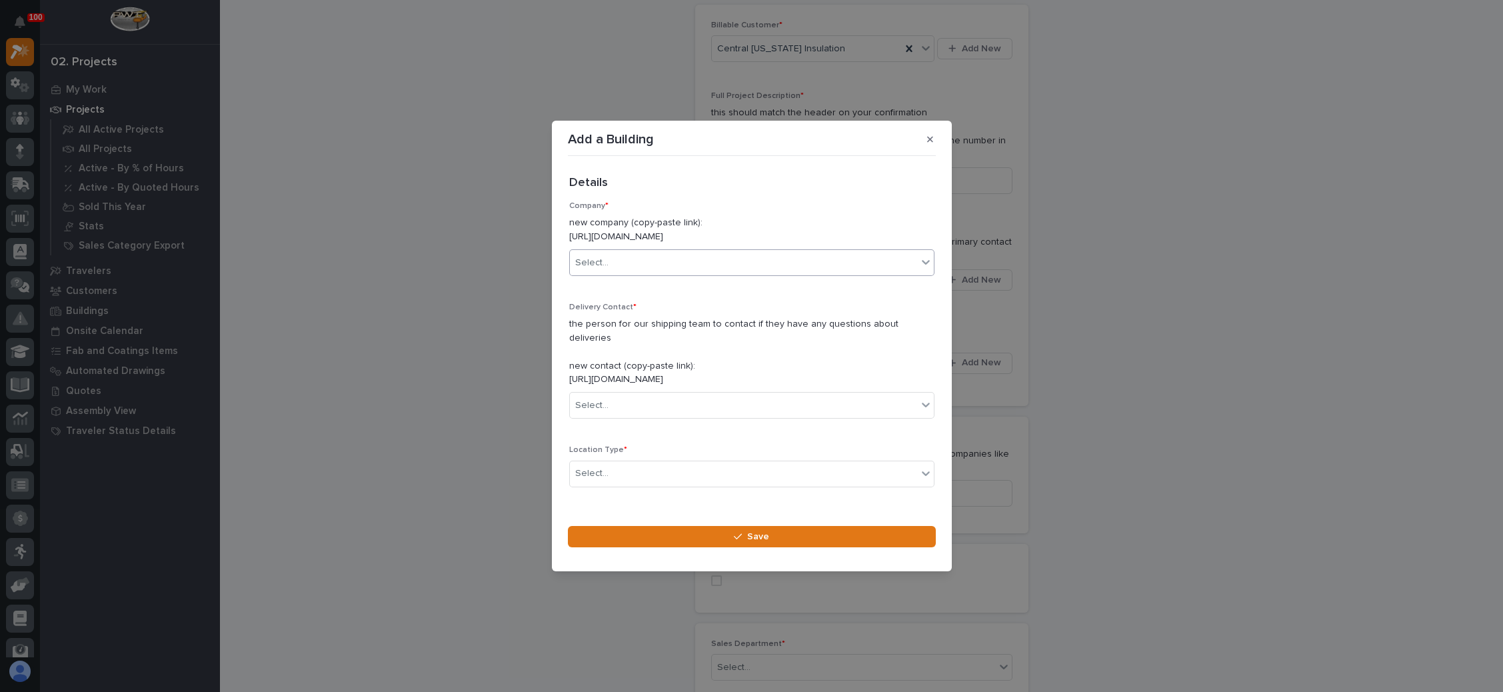
click at [690, 263] on div "Select..." at bounding box center [743, 263] width 347 height 22
type input "*"
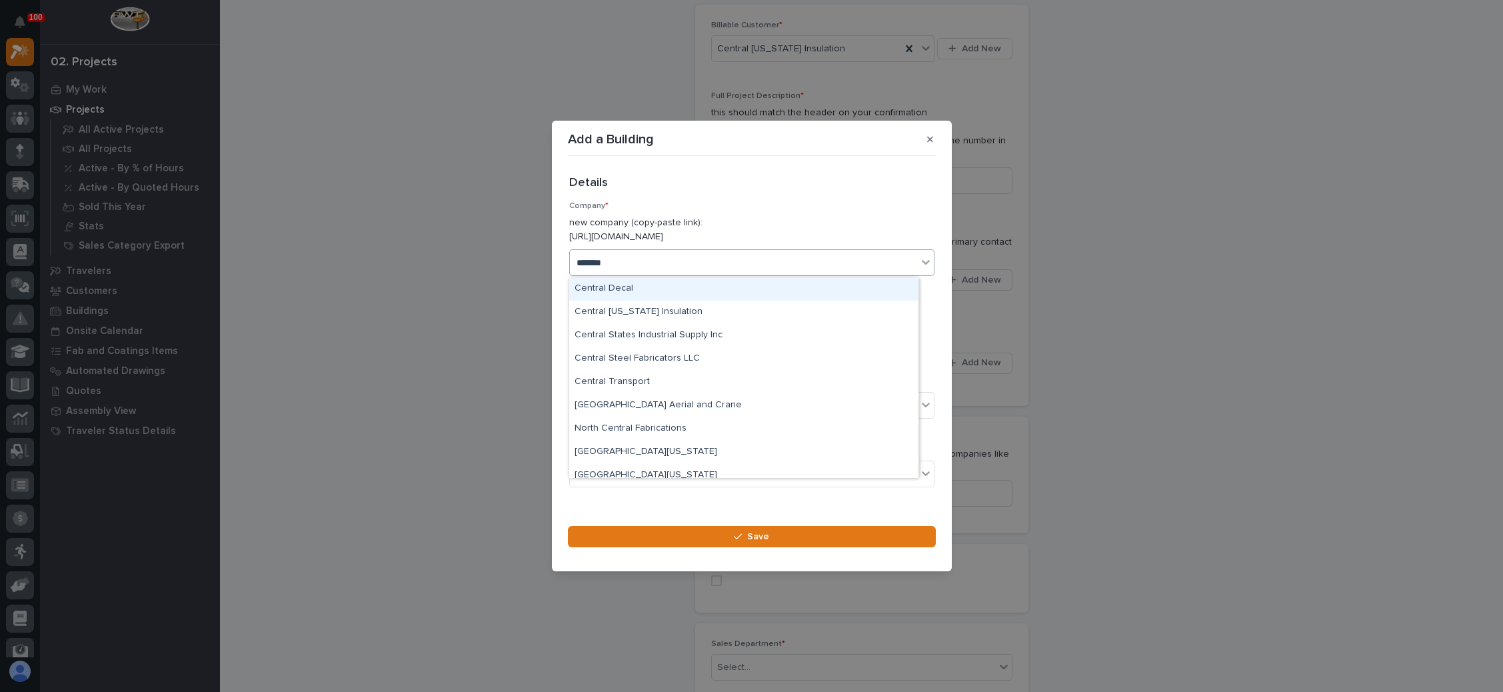
type input "*******"
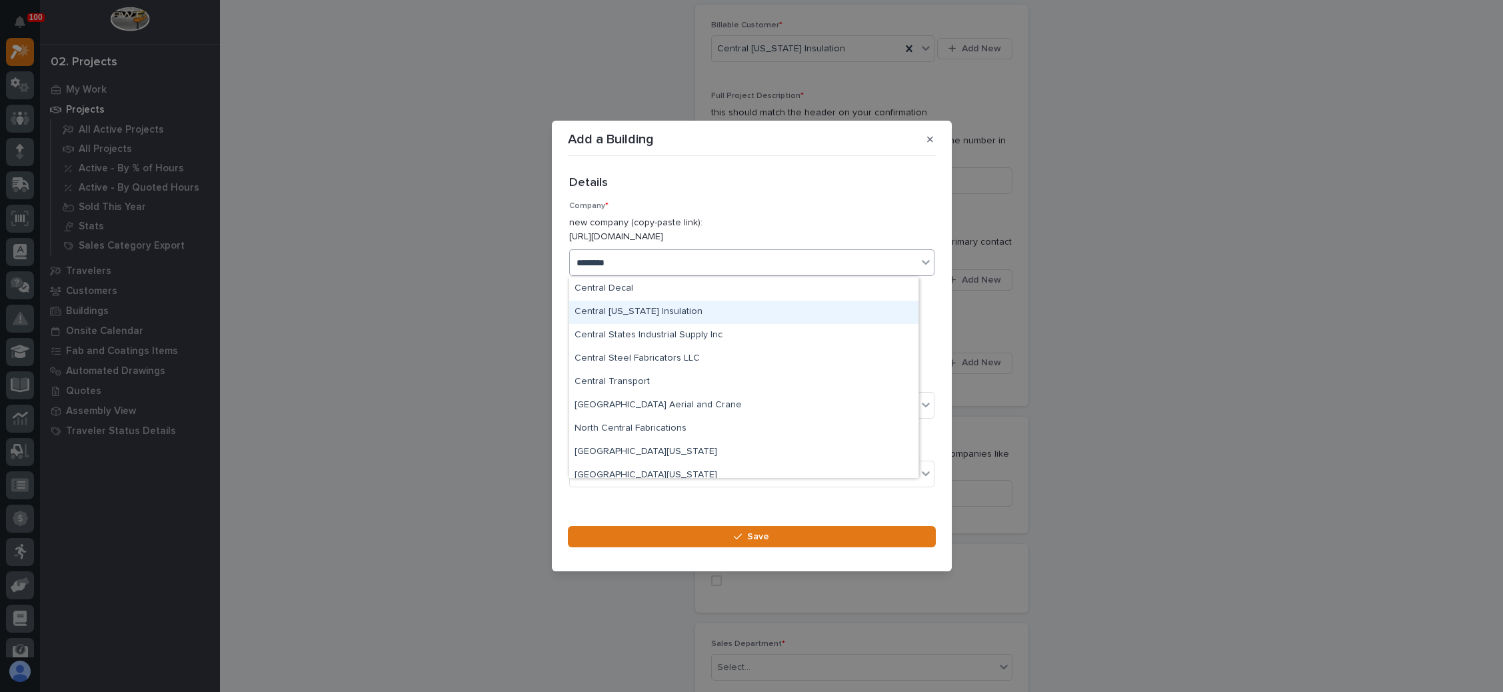
click at [660, 311] on div "Central [US_STATE] Insulation" at bounding box center [743, 312] width 349 height 23
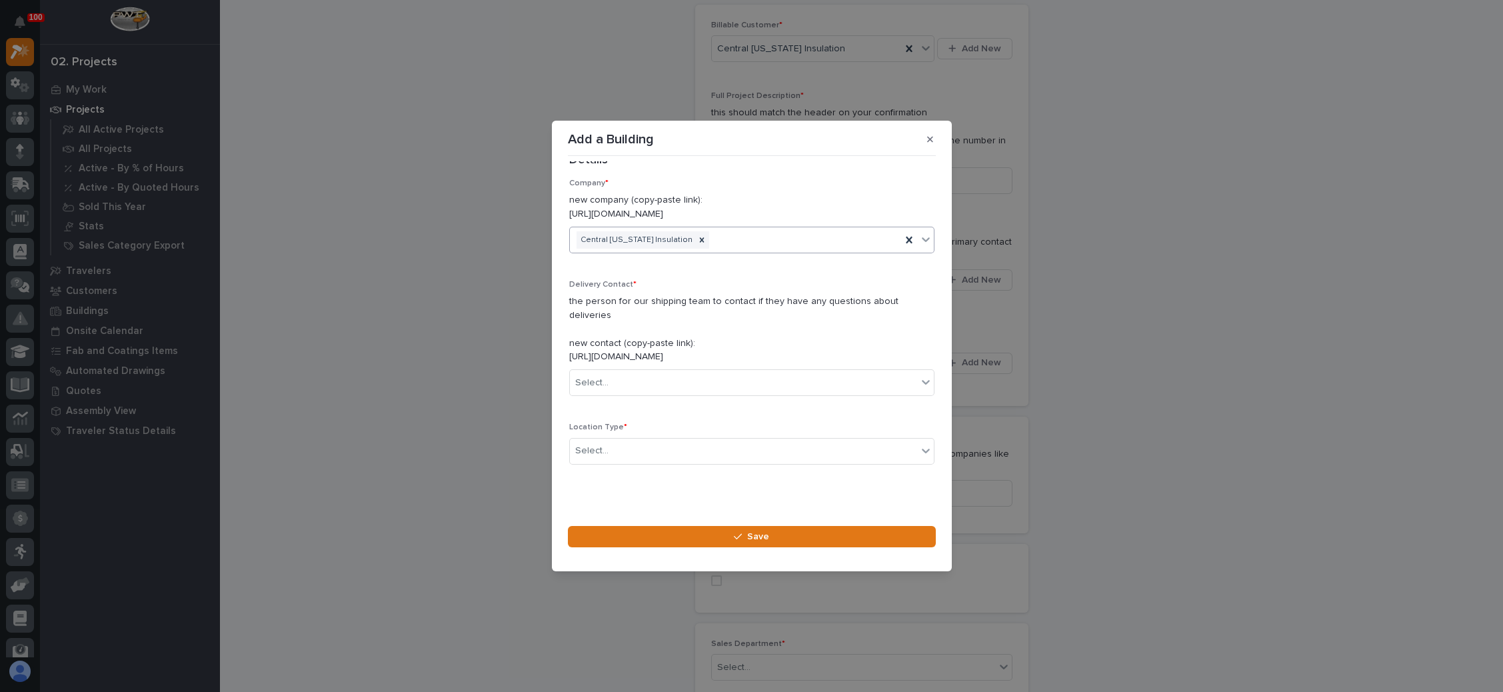
scroll to position [36, 0]
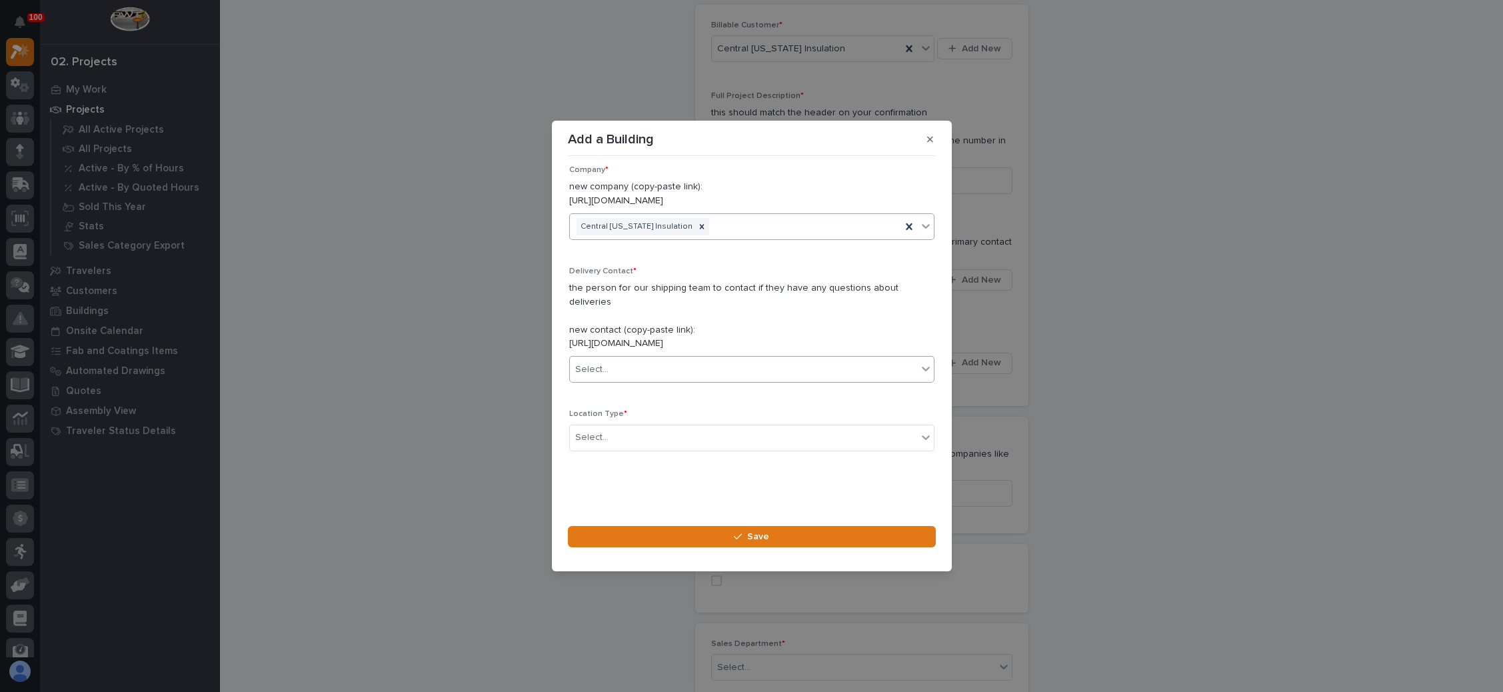
click at [694, 362] on div "Select..." at bounding box center [743, 369] width 347 height 22
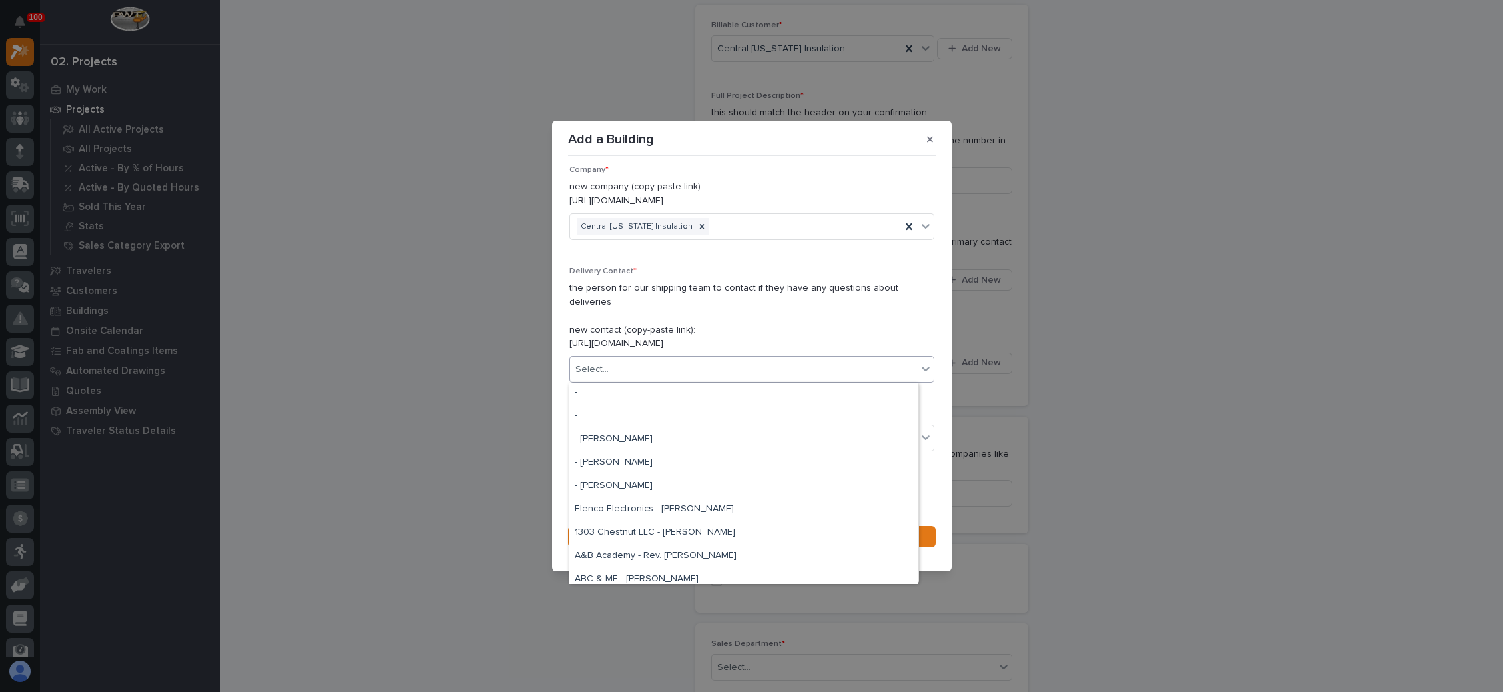
scroll to position [100, 0]
type input "****"
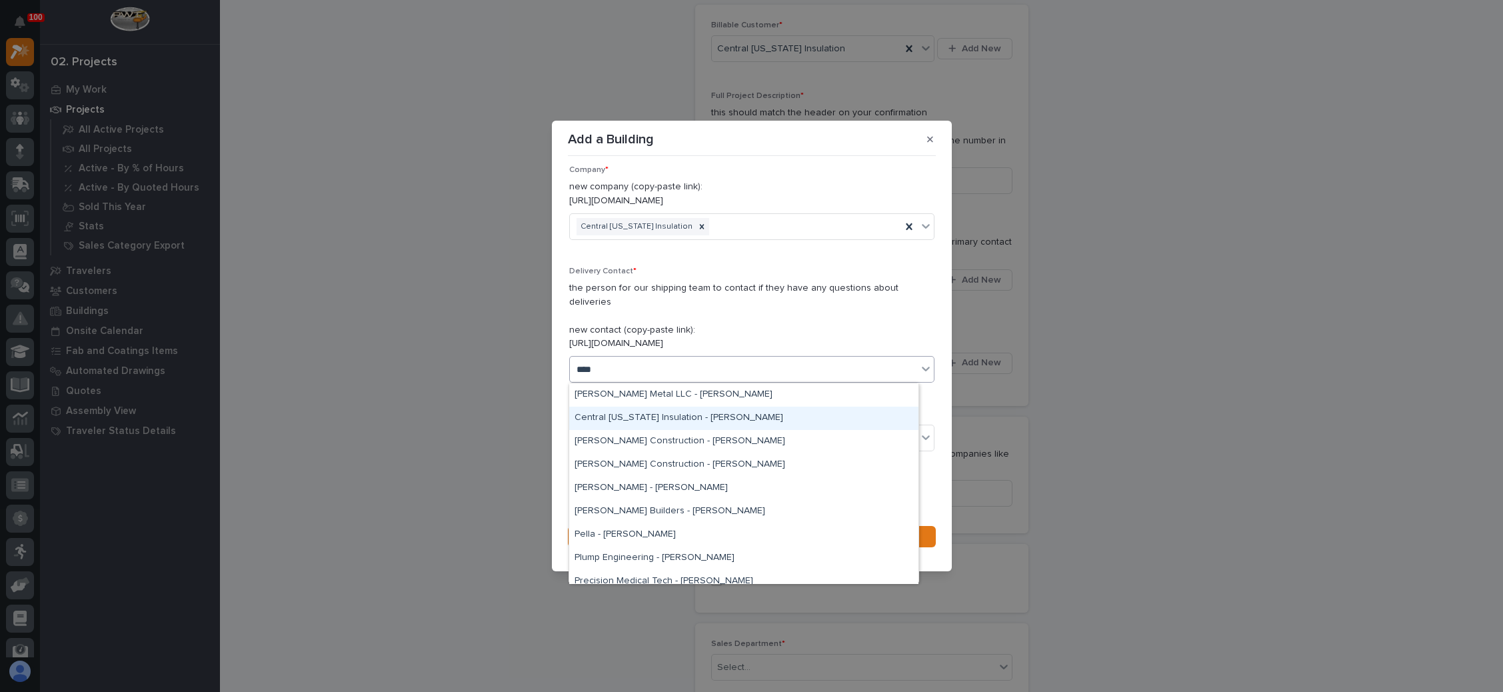
click at [708, 417] on div "Central [US_STATE] Insulation - [PERSON_NAME]" at bounding box center [743, 417] width 349 height 23
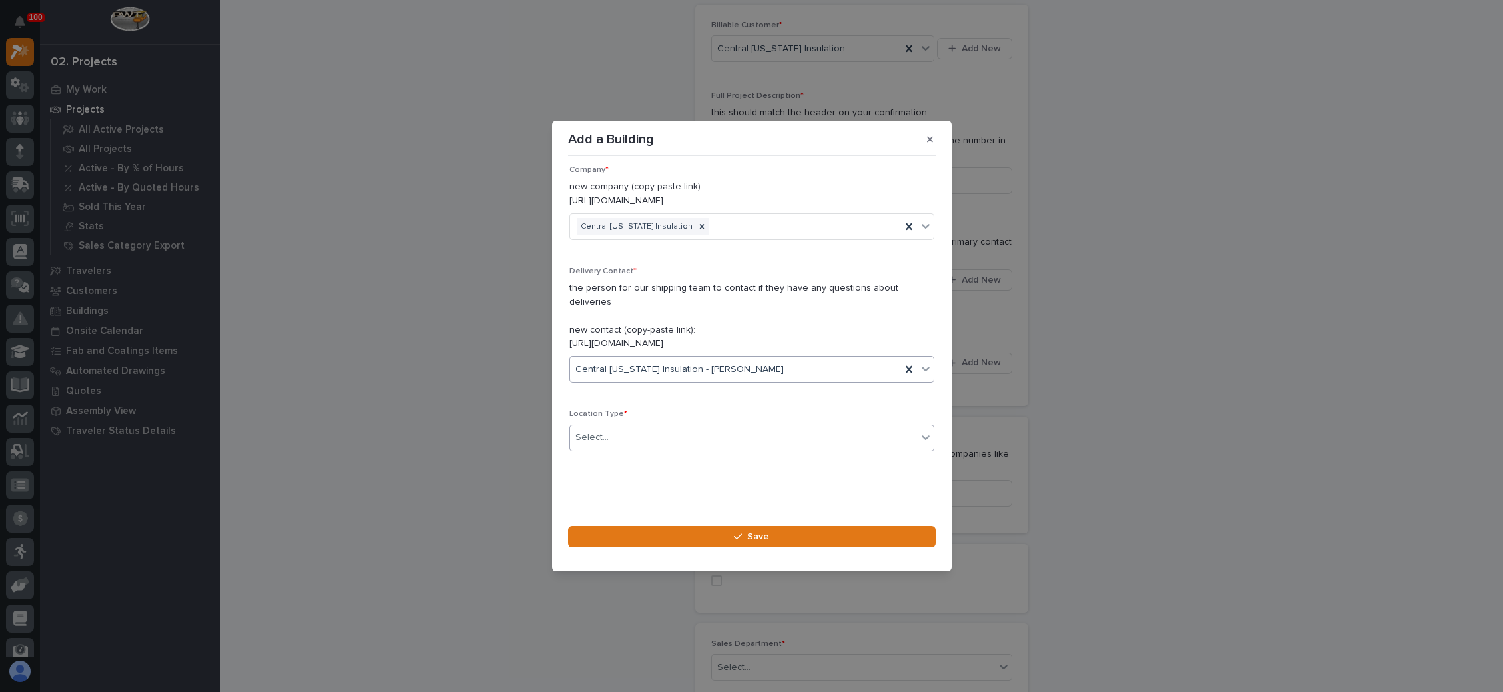
click at [690, 439] on div "Select..." at bounding box center [743, 437] width 347 height 22
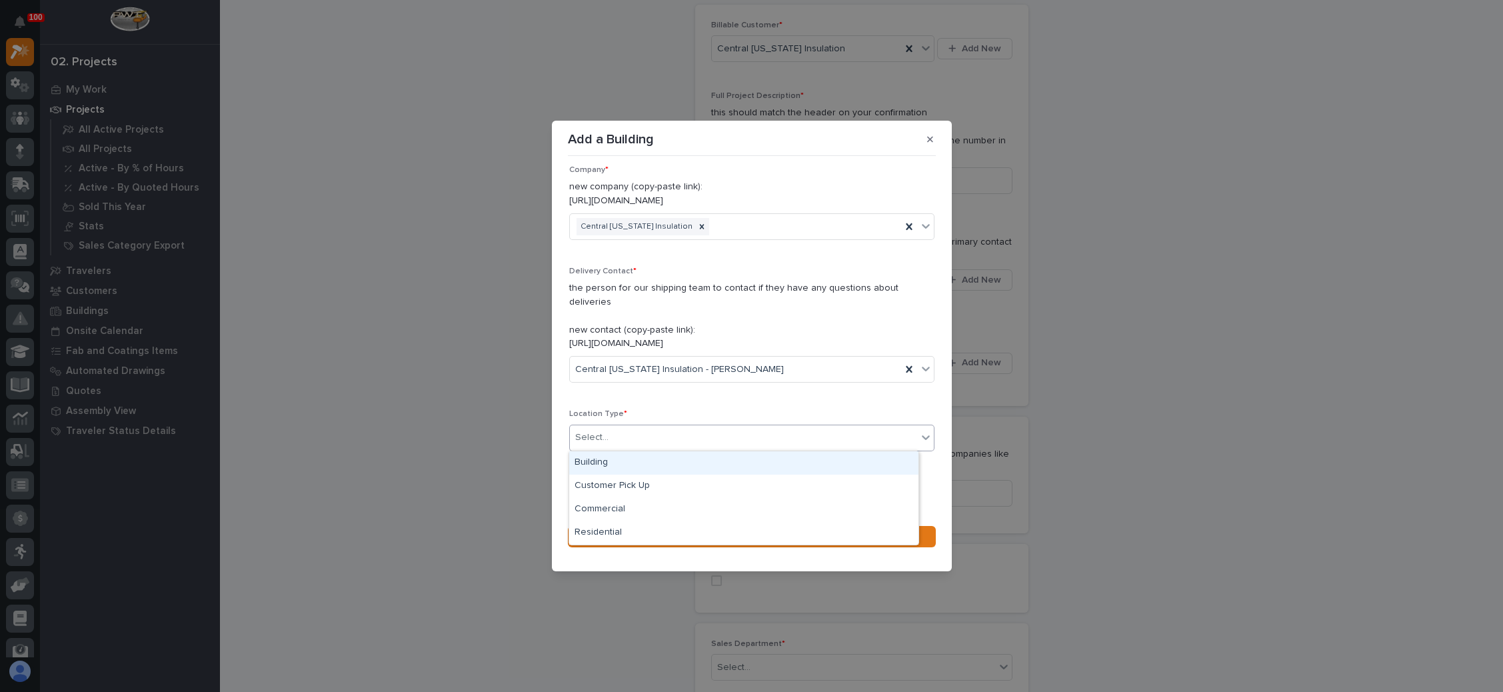
click at [678, 462] on div "Building" at bounding box center [743, 462] width 349 height 23
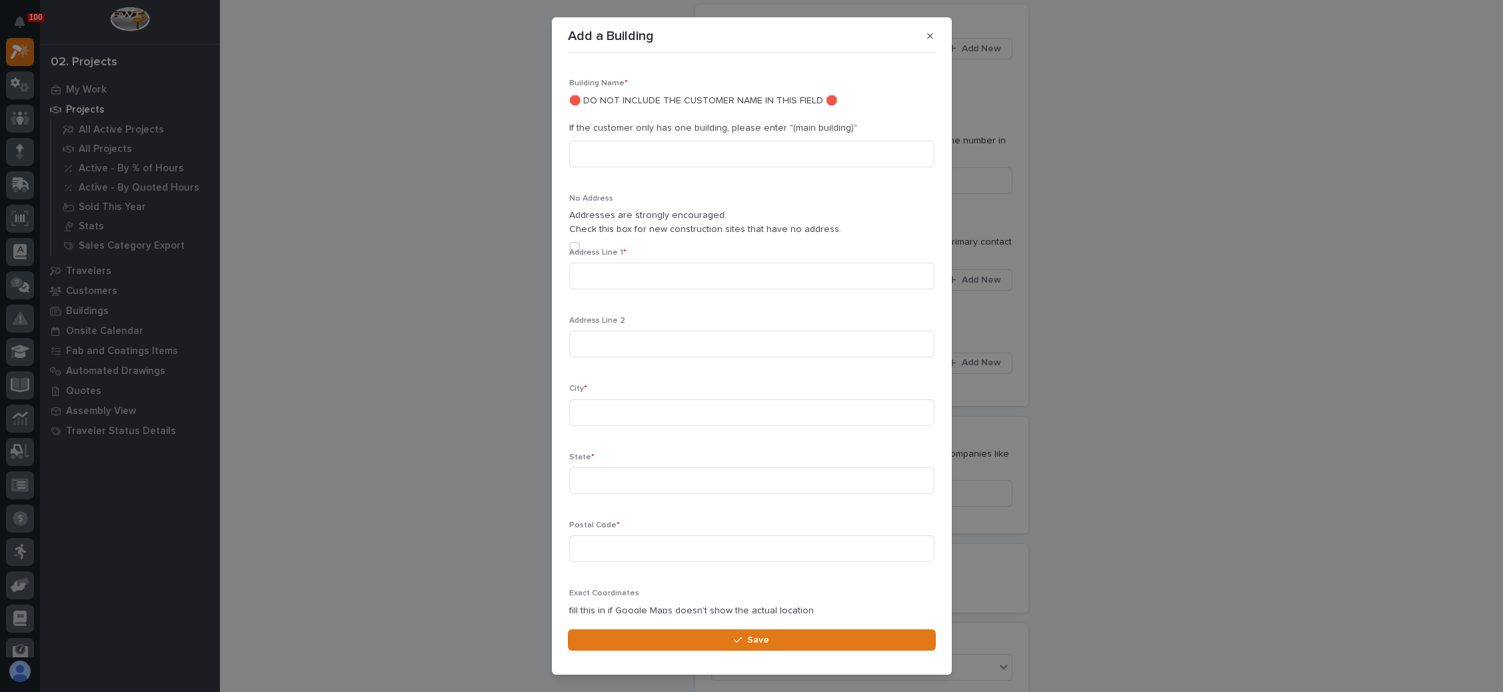
scroll to position [344, 0]
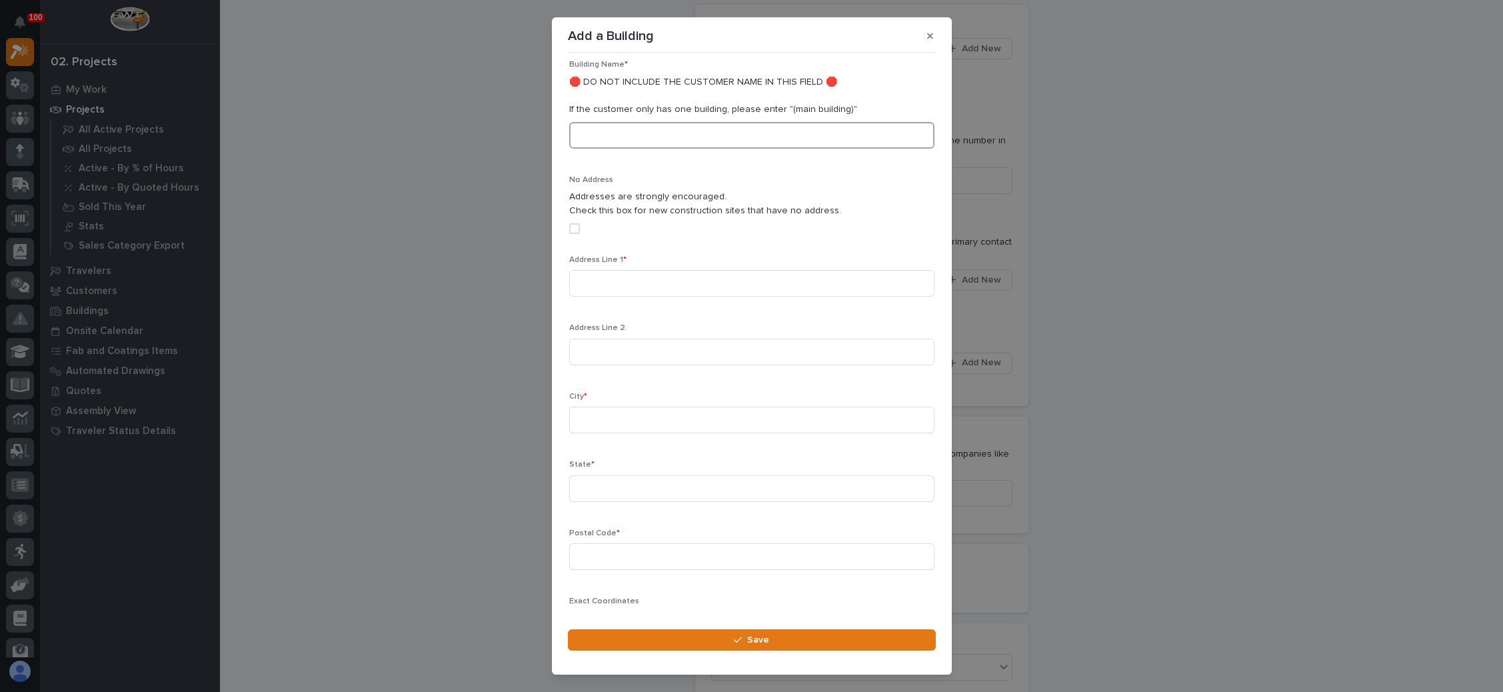
click at [659, 143] on input at bounding box center [751, 135] width 365 height 27
type input "Main"
click at [706, 287] on input at bounding box center [751, 283] width 365 height 27
type input "[STREET_ADDRESS]"
click at [621, 420] on input at bounding box center [751, 419] width 365 height 27
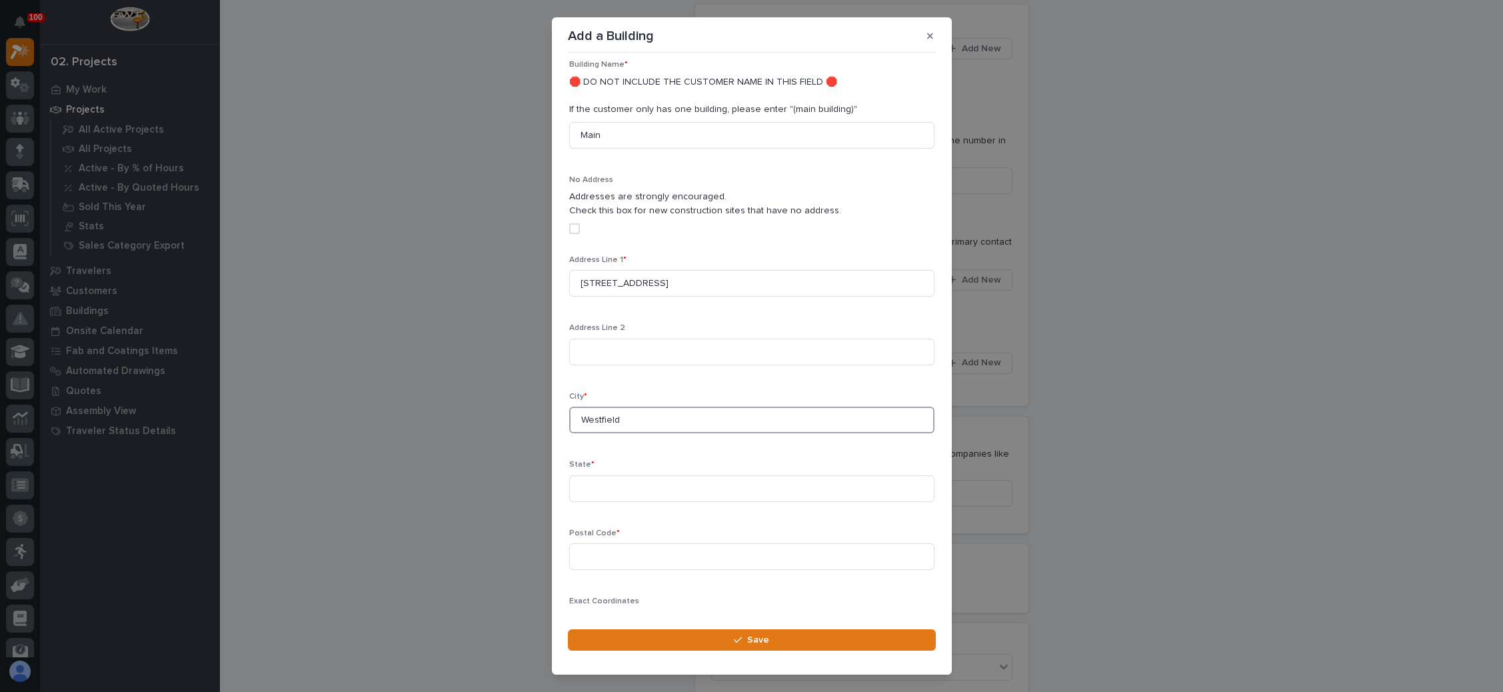
type input "Westfield"
type input "IN"
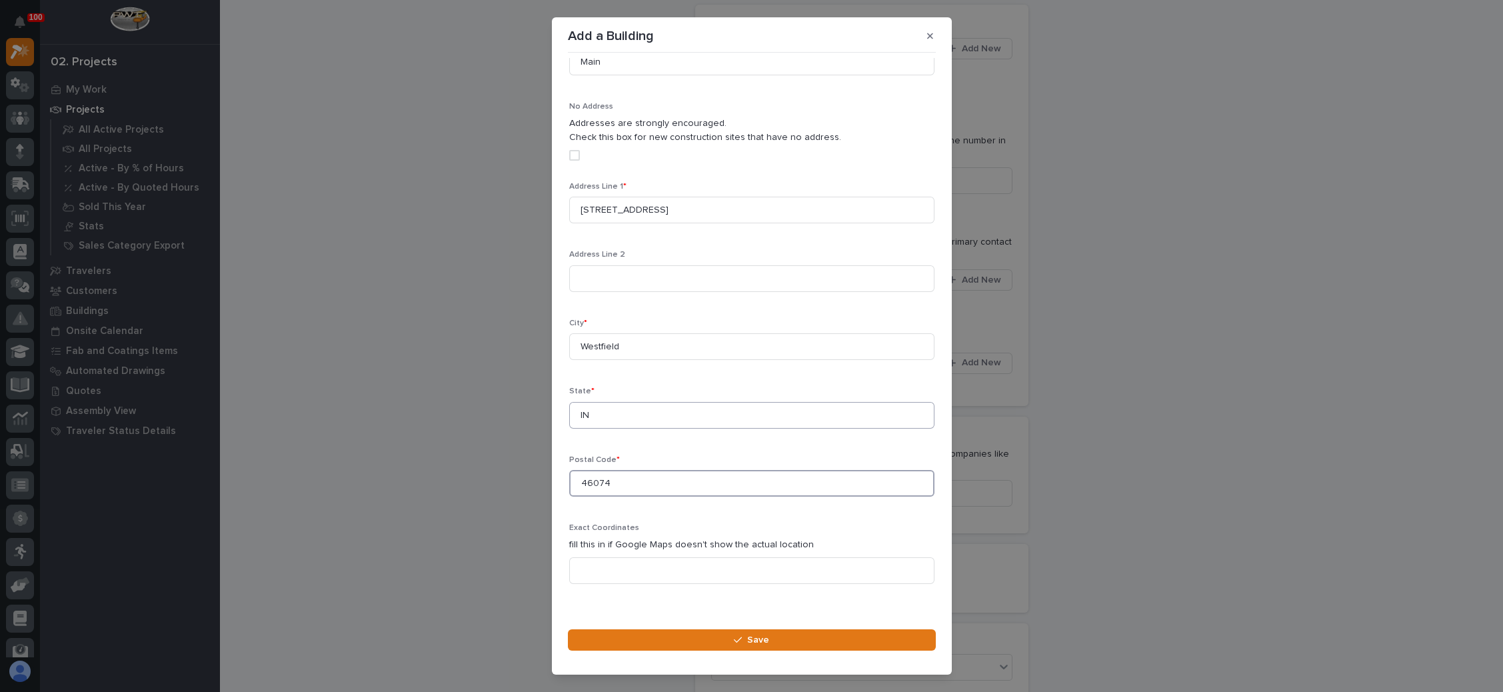
scroll to position [445, 0]
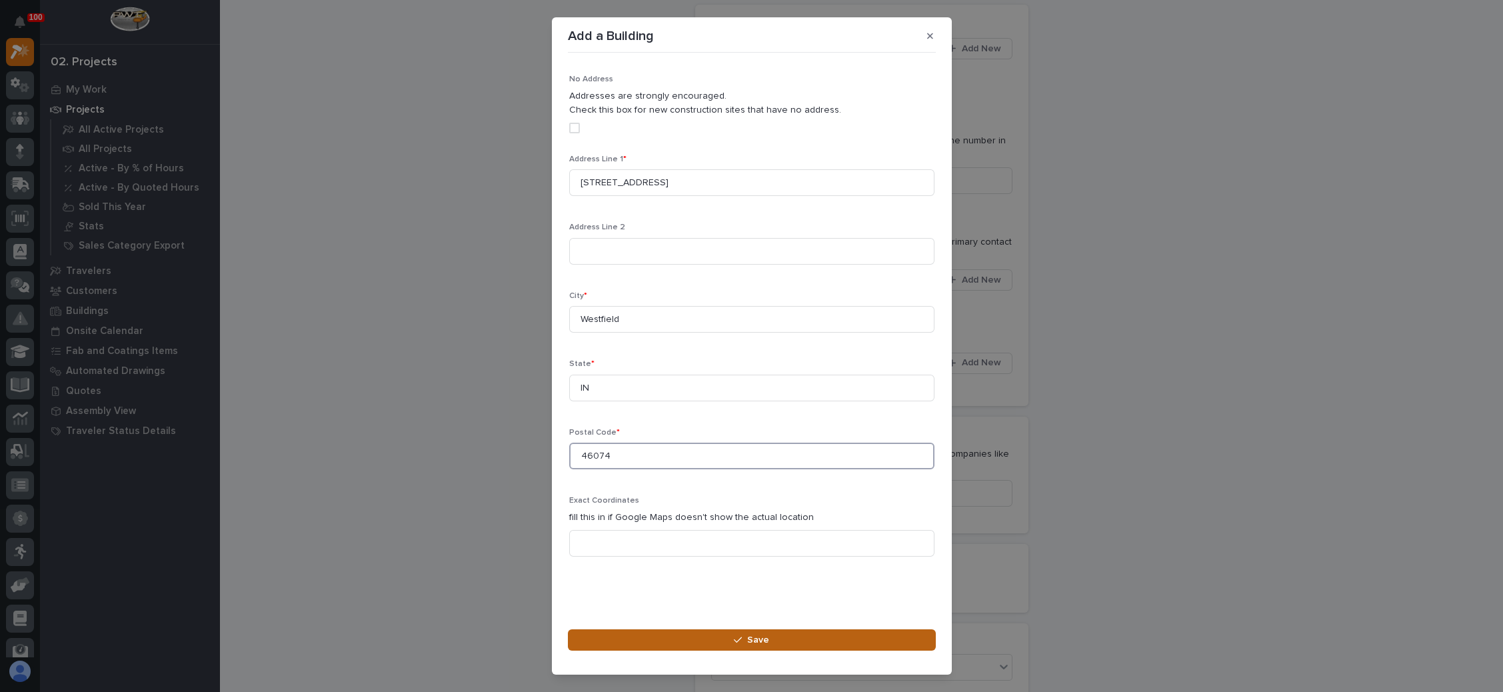
type input "46074"
click at [743, 637] on div "button" at bounding box center [740, 639] width 13 height 9
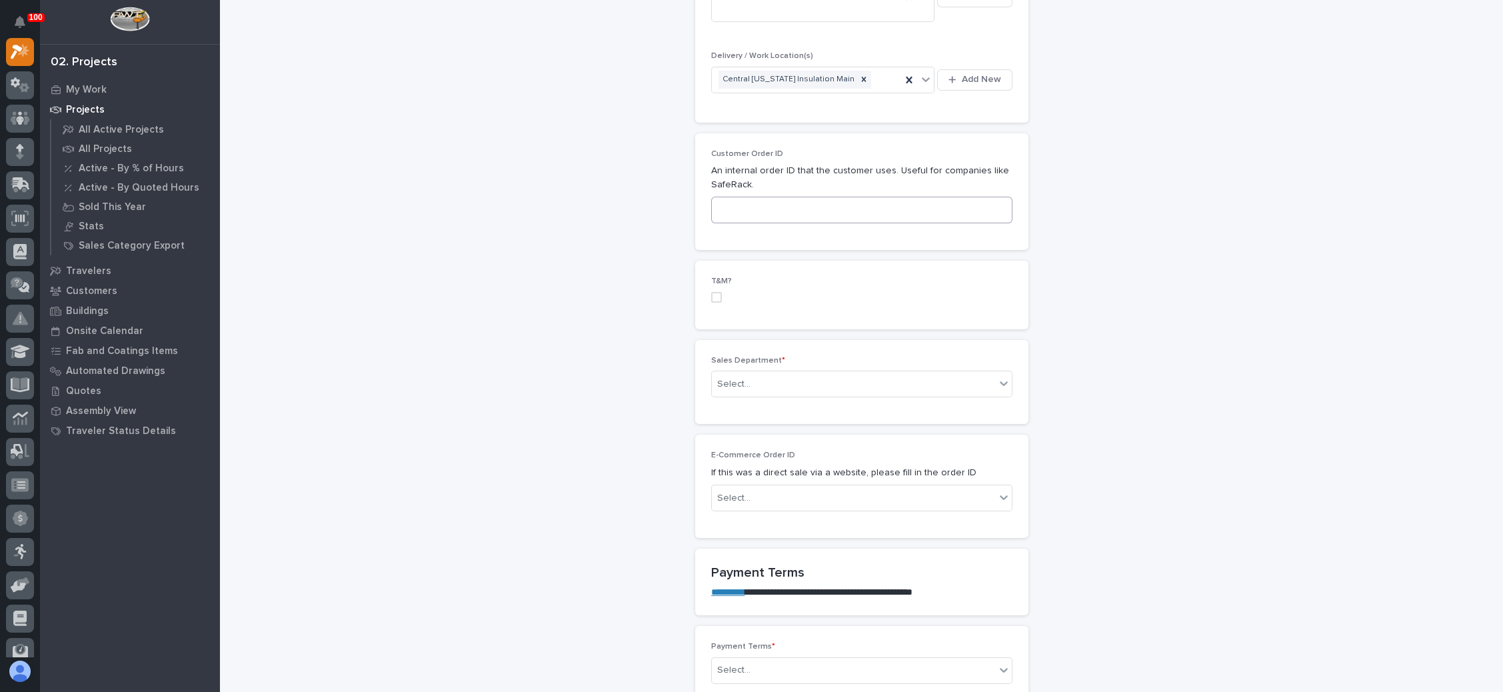
scroll to position [600, 0]
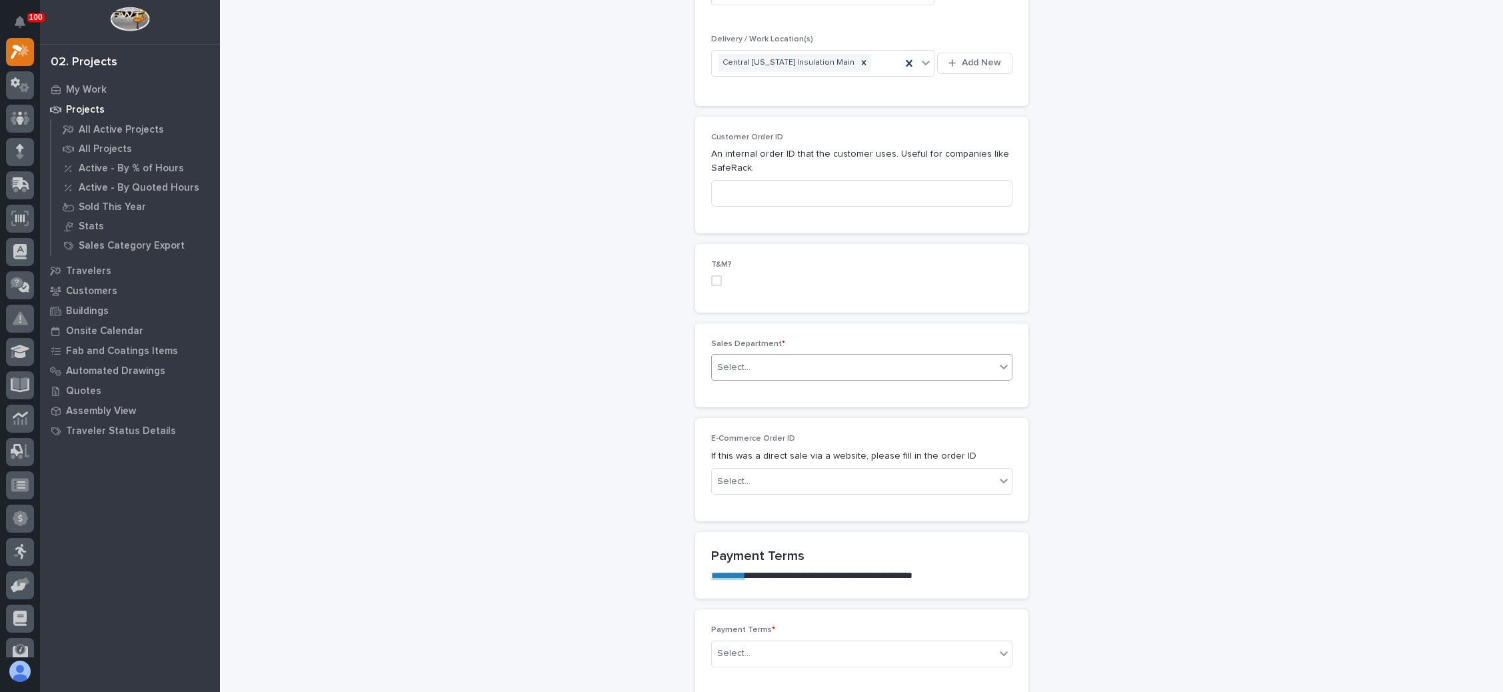
click at [794, 356] on div "Select..." at bounding box center [853, 367] width 283 height 22
click at [767, 365] on span "National Sales" at bounding box center [742, 363] width 67 height 15
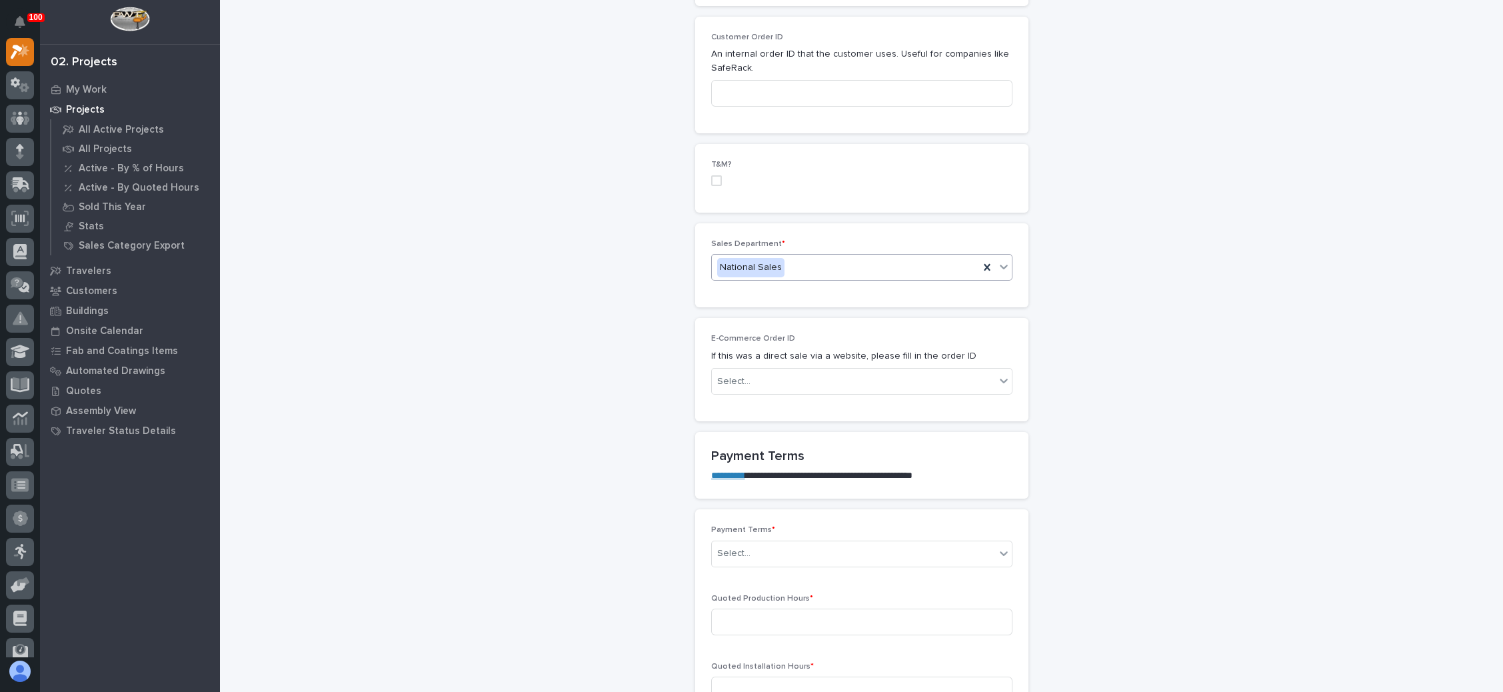
scroll to position [800, 0]
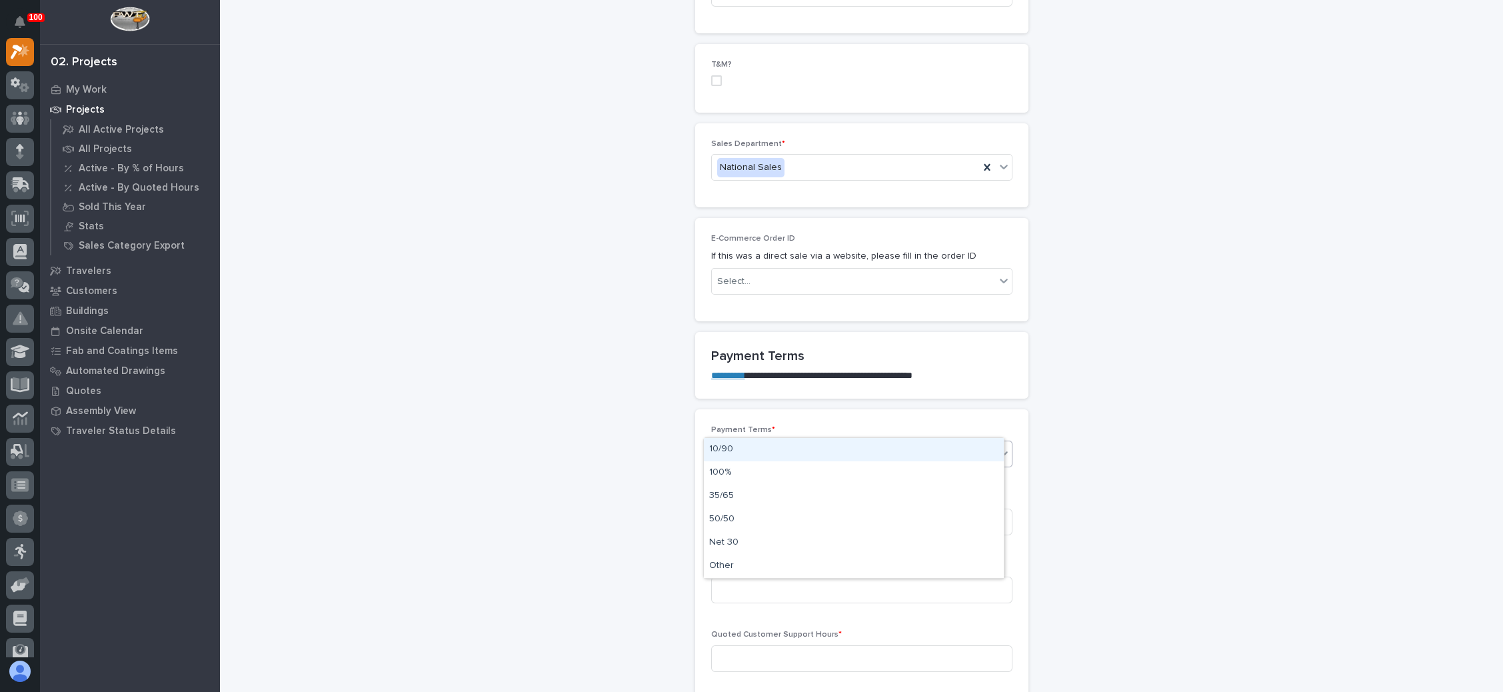
click at [760, 442] on div "Select..." at bounding box center [853, 453] width 283 height 22
click at [741, 472] on div "100%" at bounding box center [854, 472] width 300 height 23
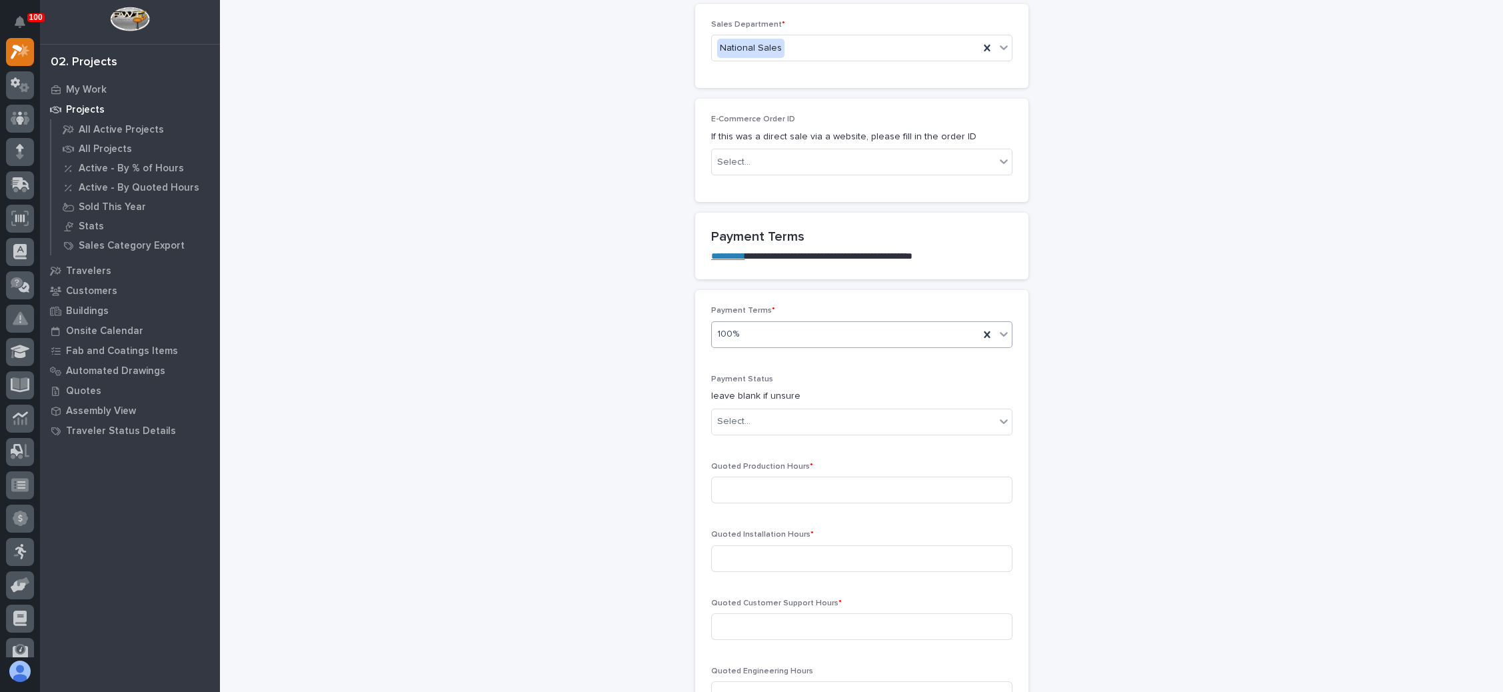
scroll to position [943, 0]
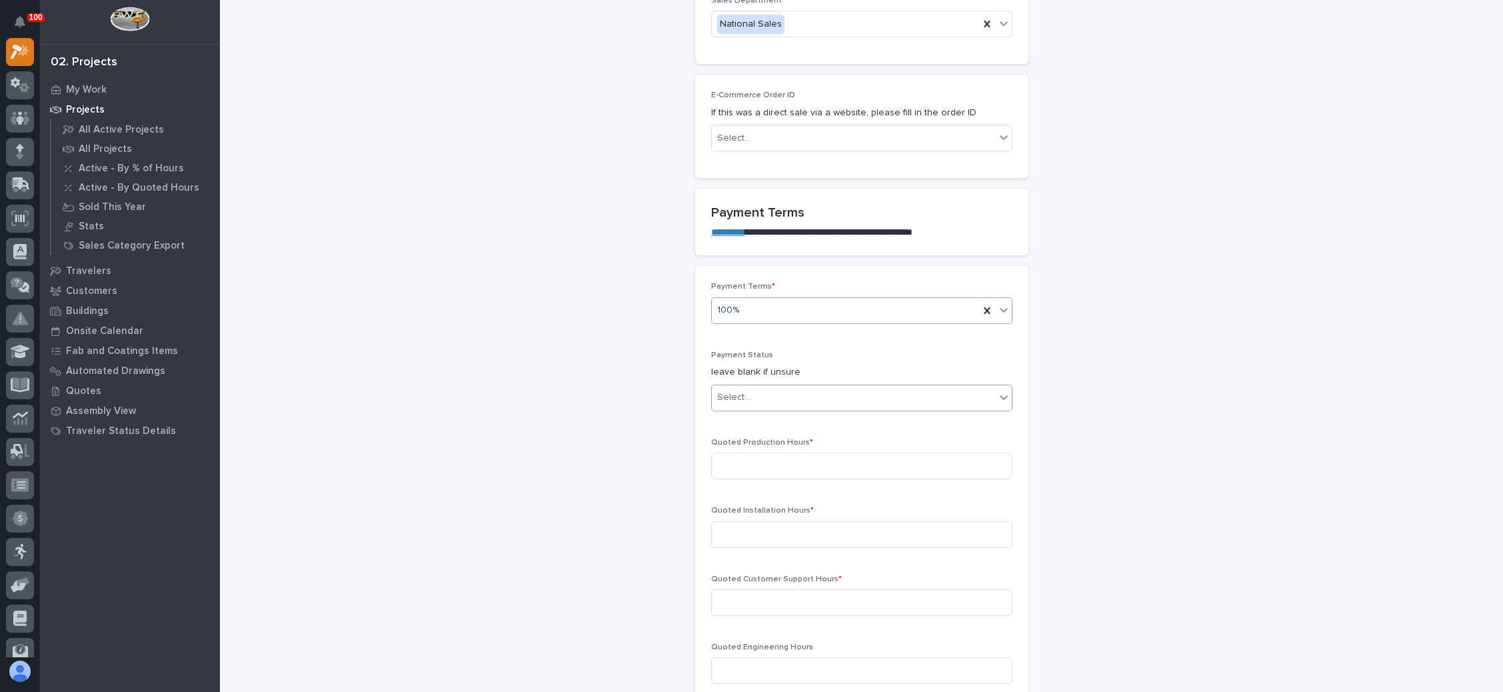
click at [812, 386] on div "Select..." at bounding box center [853, 397] width 283 height 22
click at [778, 398] on div "NOT PAID" at bounding box center [854, 392] width 300 height 23
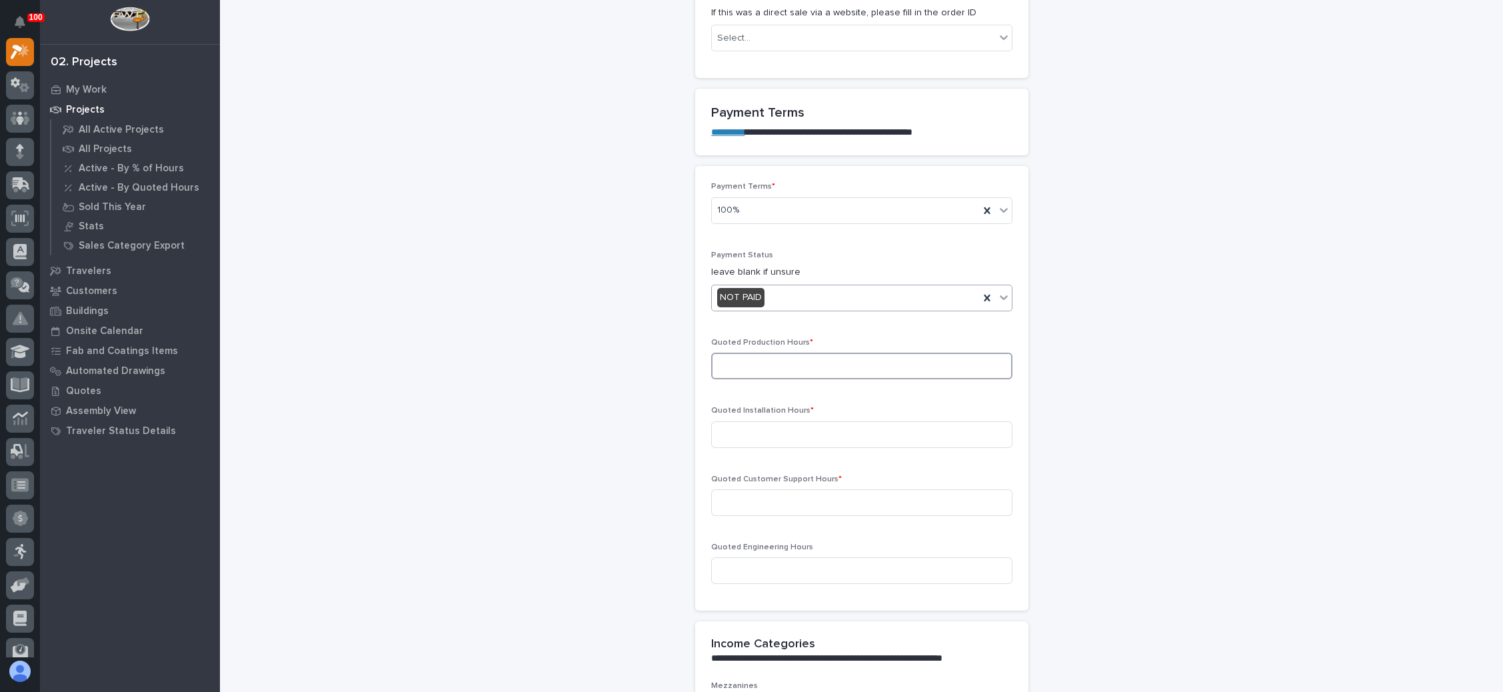
click at [814, 352] on input at bounding box center [861, 365] width 301 height 27
click at [832, 352] on input at bounding box center [861, 365] width 301 height 27
type input "59"
click at [810, 421] on input at bounding box center [861, 434] width 301 height 27
type input "0"
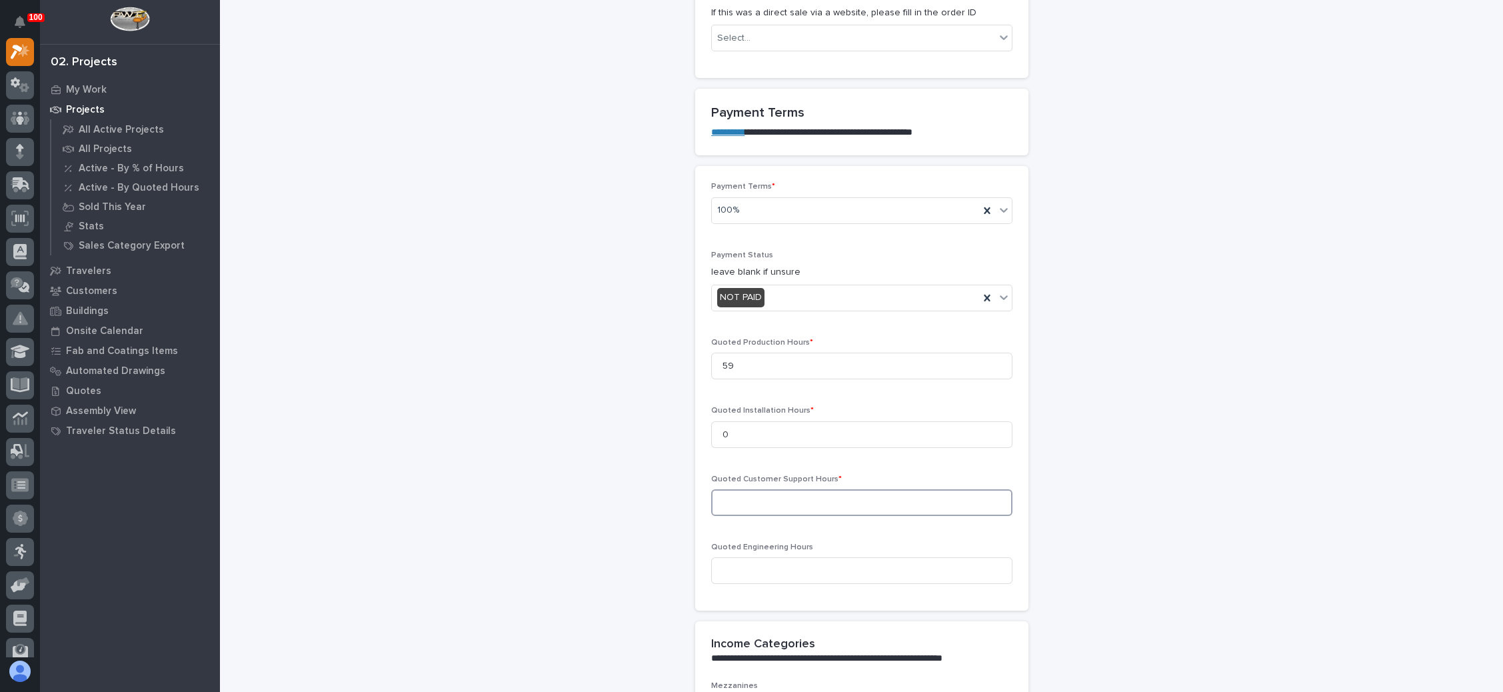
click at [804, 489] on input at bounding box center [861, 502] width 301 height 27
type input "0"
click at [796, 557] on input at bounding box center [861, 570] width 301 height 27
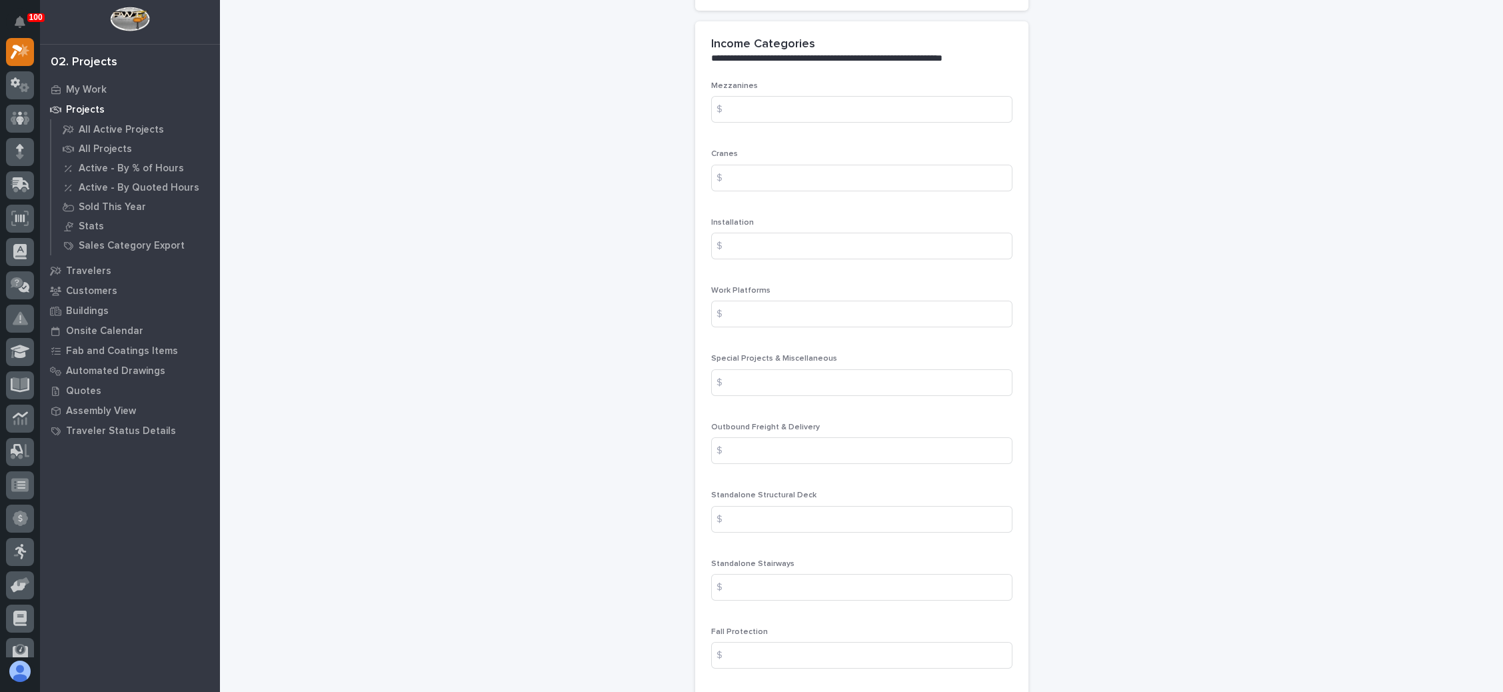
scroll to position [1742, 0]
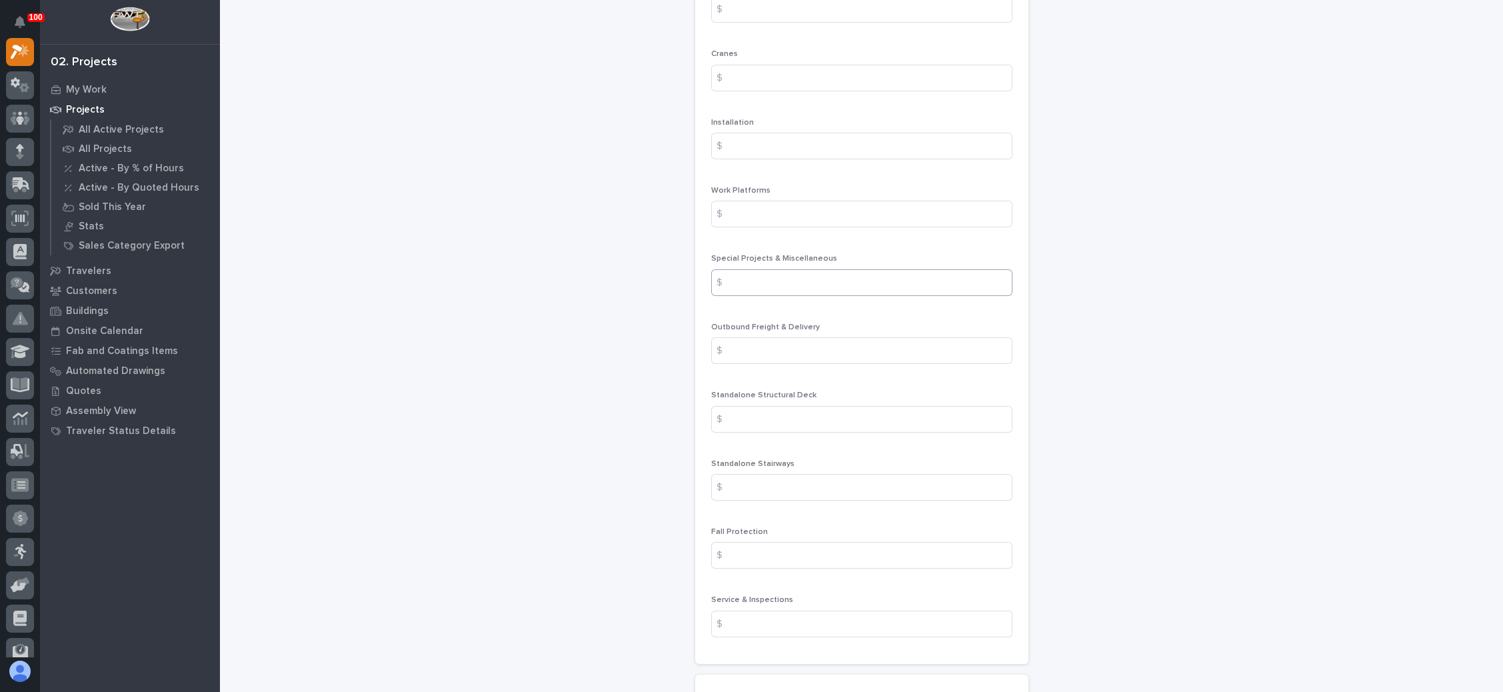
type input "6"
click at [821, 269] on input at bounding box center [861, 282] width 301 height 27
type input "630"
click at [803, 337] on input at bounding box center [861, 350] width 301 height 27
type input "575"
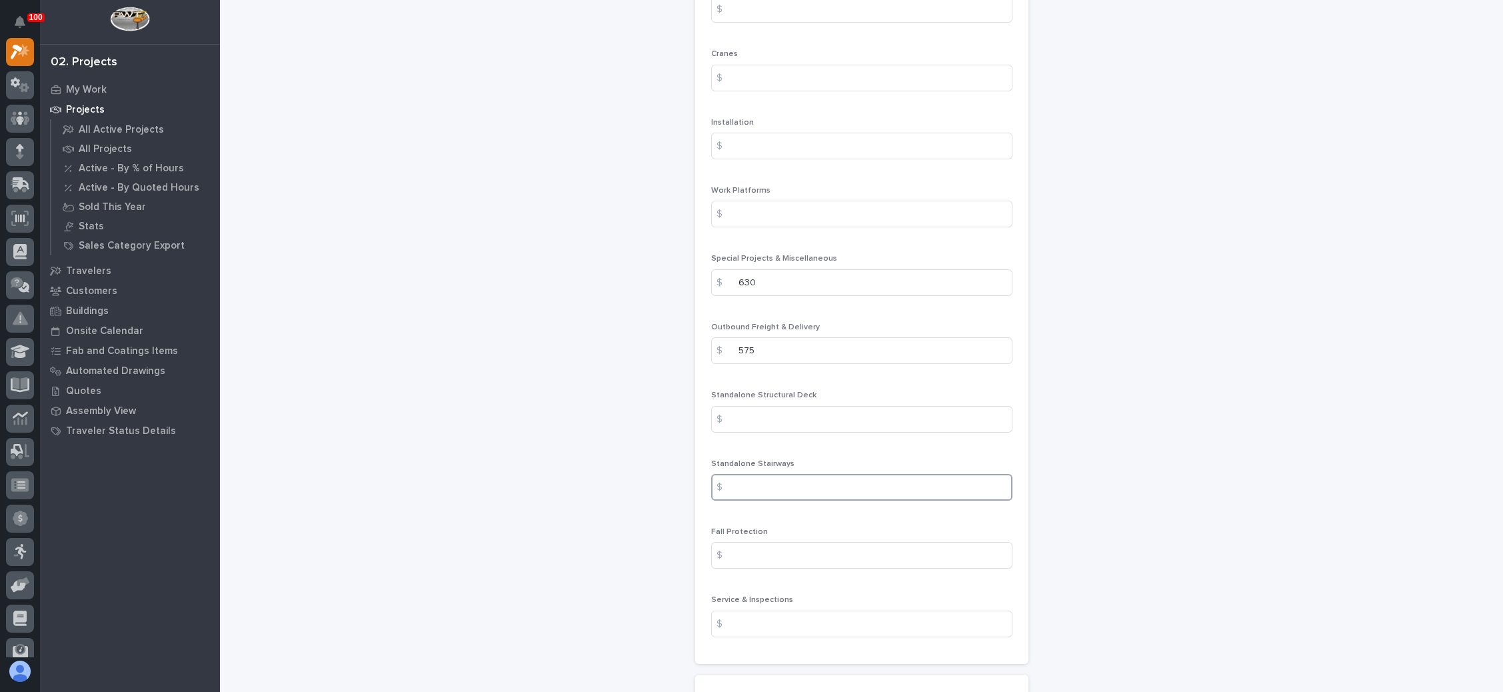
click at [785, 474] on input at bounding box center [861, 487] width 301 height 27
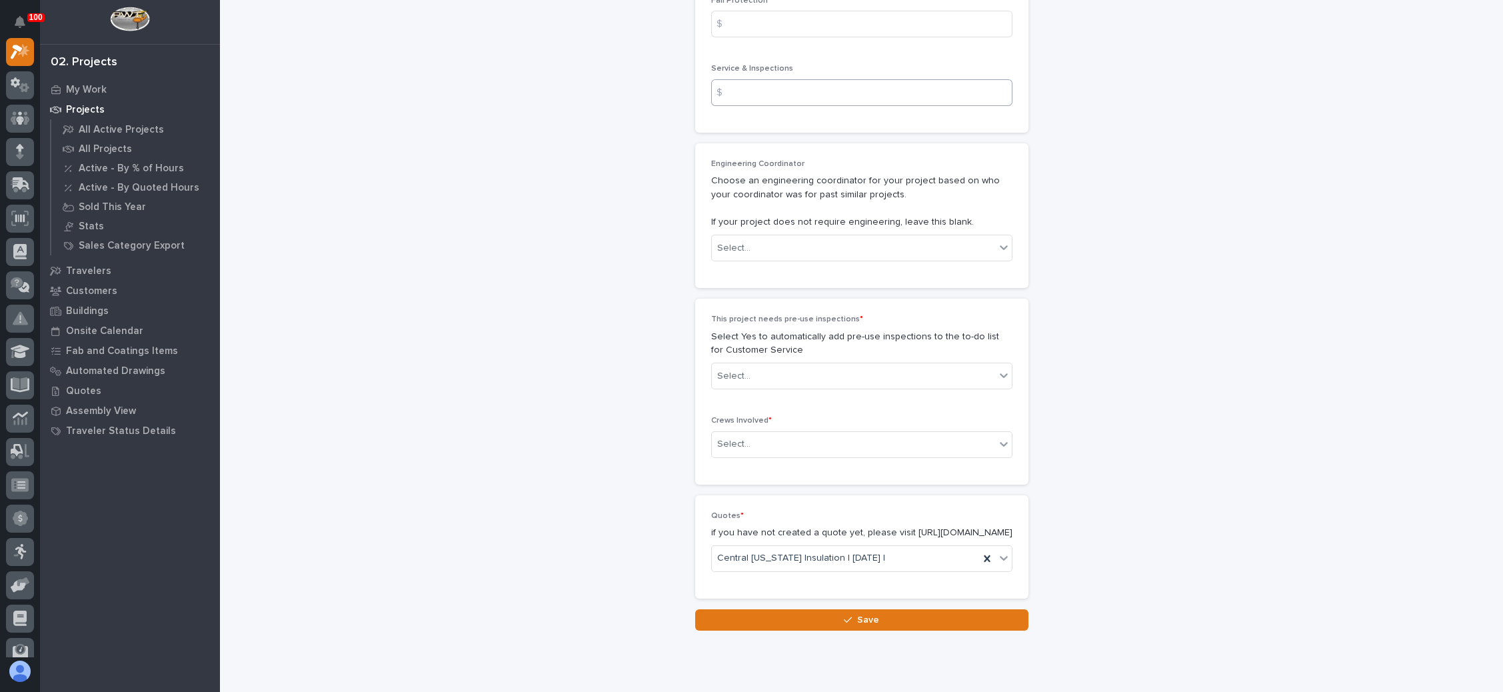
scroll to position [2297, 0]
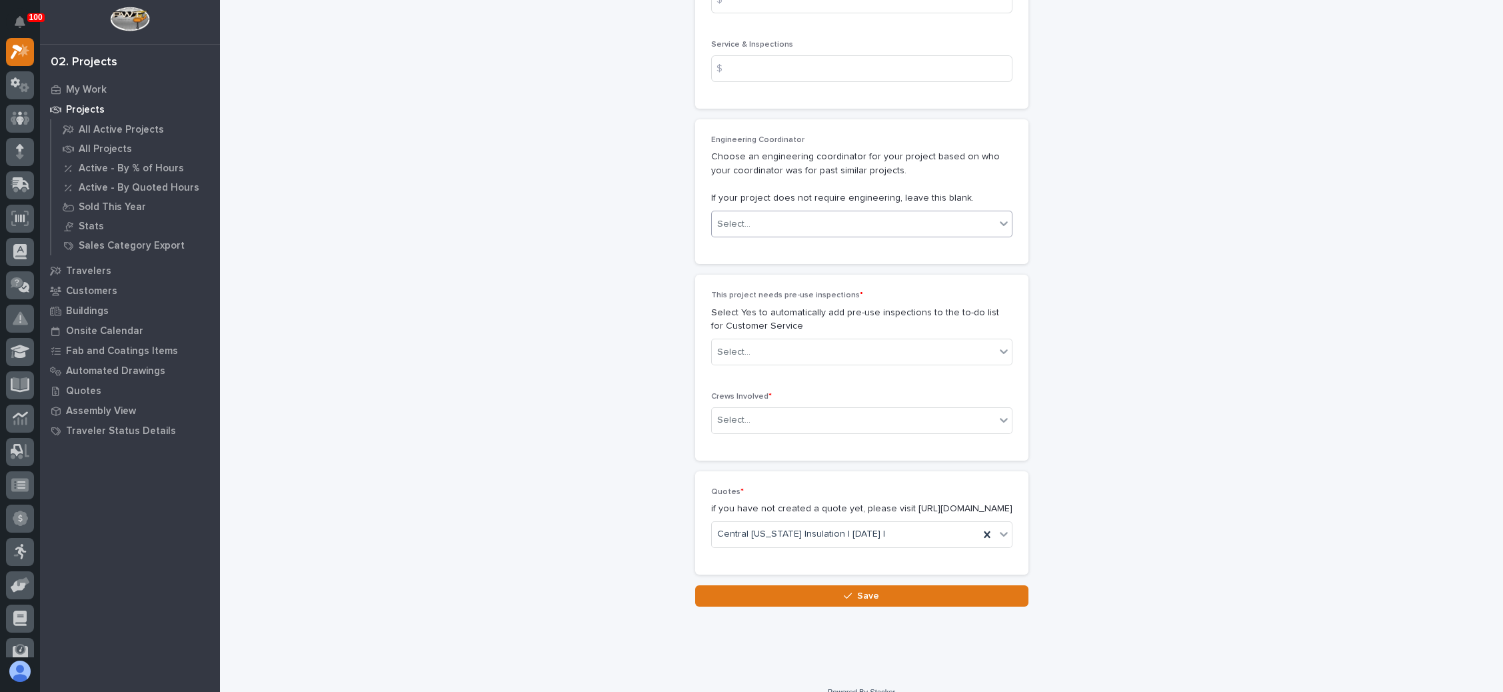
type input "12702"
click at [978, 213] on div "Select..." at bounding box center [853, 224] width 283 height 22
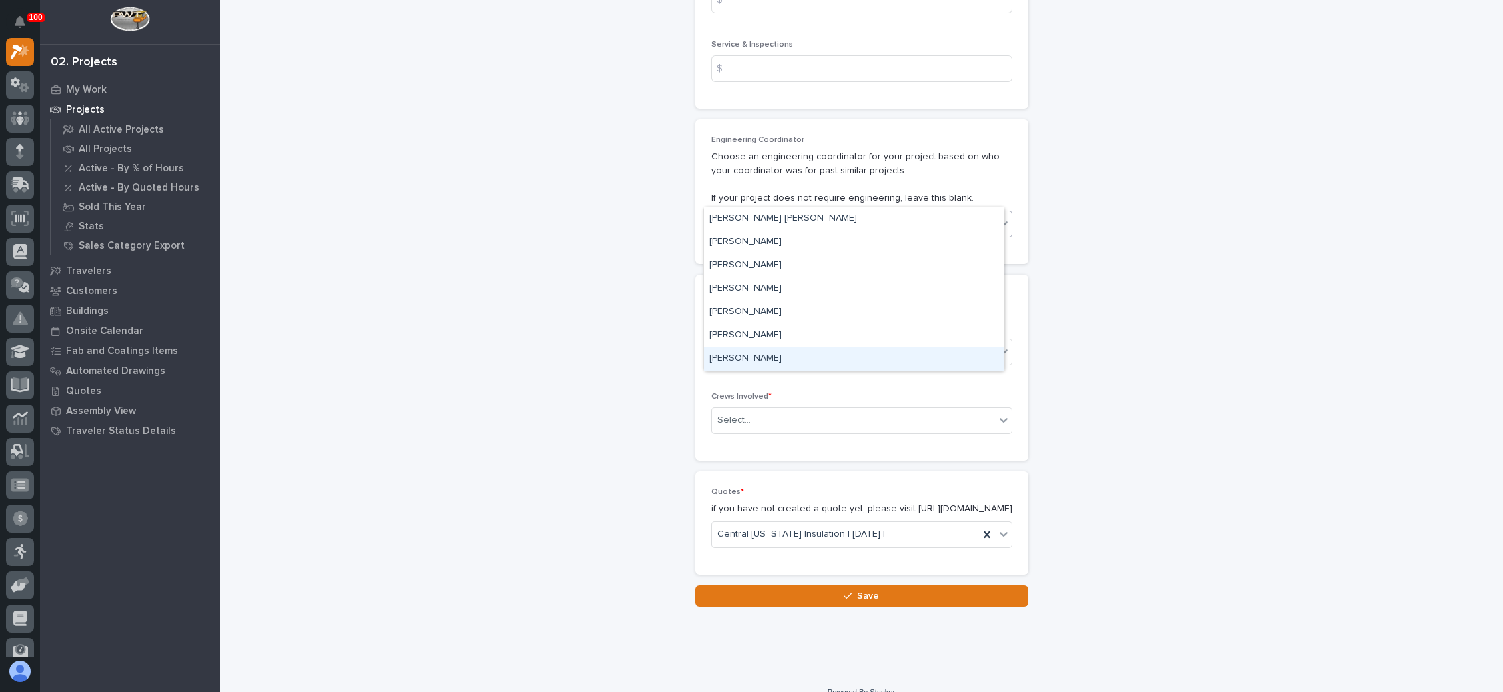
click at [864, 358] on div "[PERSON_NAME]" at bounding box center [854, 358] width 300 height 23
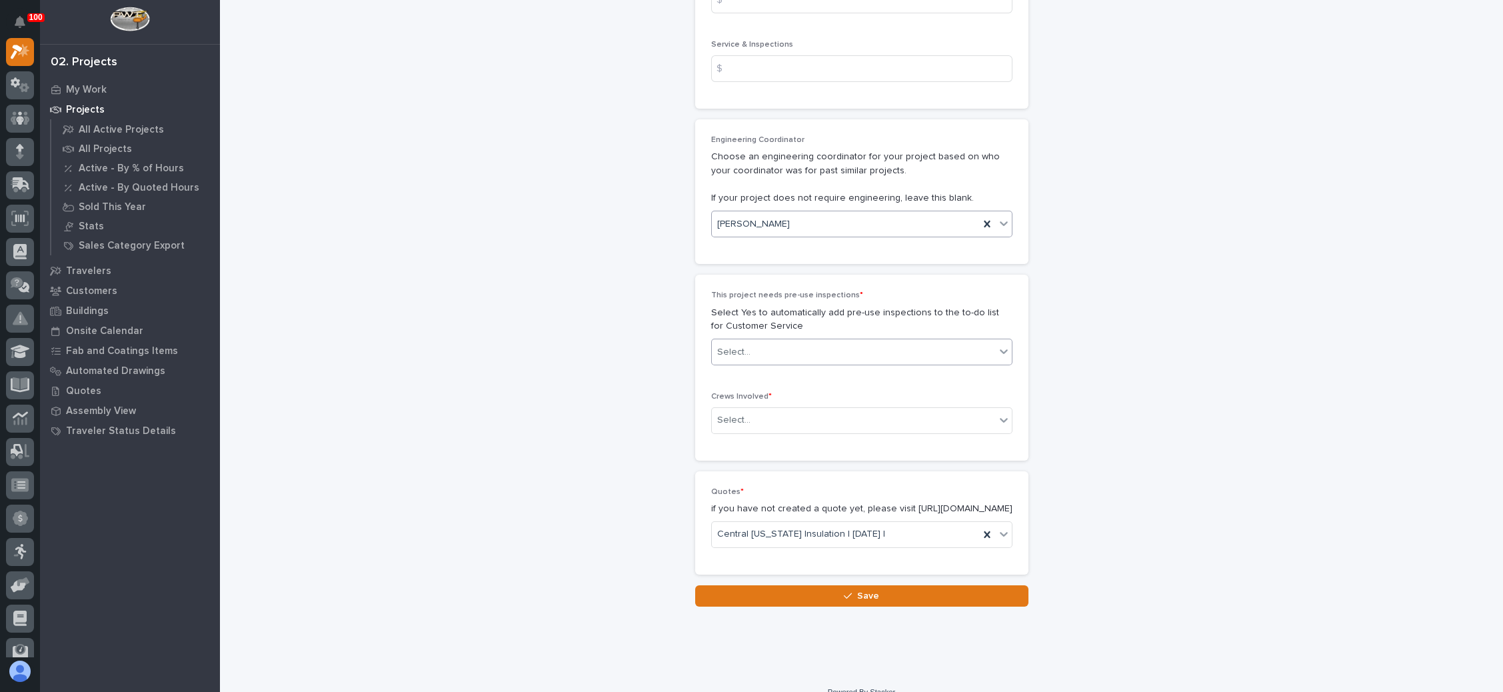
click at [867, 341] on div "Select..." at bounding box center [853, 352] width 283 height 22
click at [814, 374] on div "No" at bounding box center [854, 369] width 300 height 23
click at [811, 409] on div "Select..." at bounding box center [853, 420] width 283 height 22
click at [798, 410] on div "Production" at bounding box center [854, 413] width 300 height 23
click at [844, 591] on icon "button" at bounding box center [848, 595] width 8 height 9
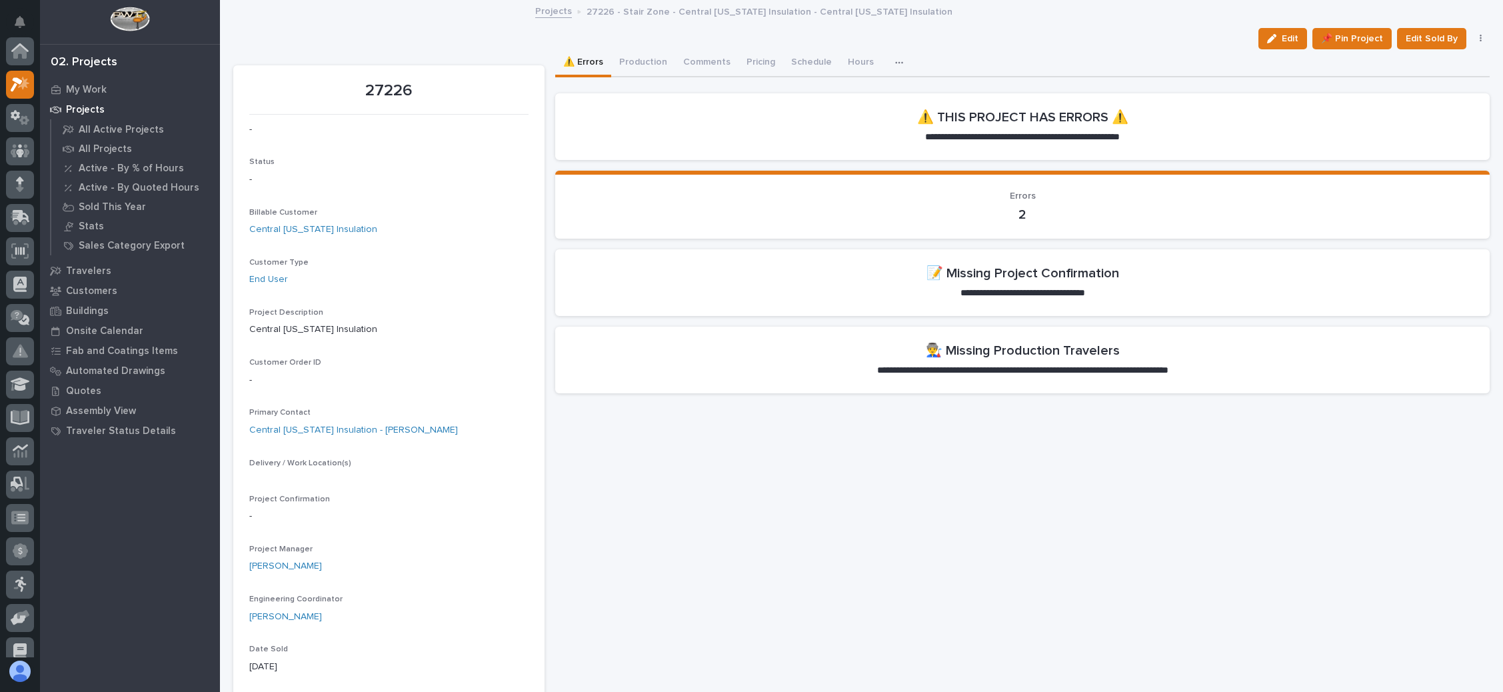
scroll to position [33, 0]
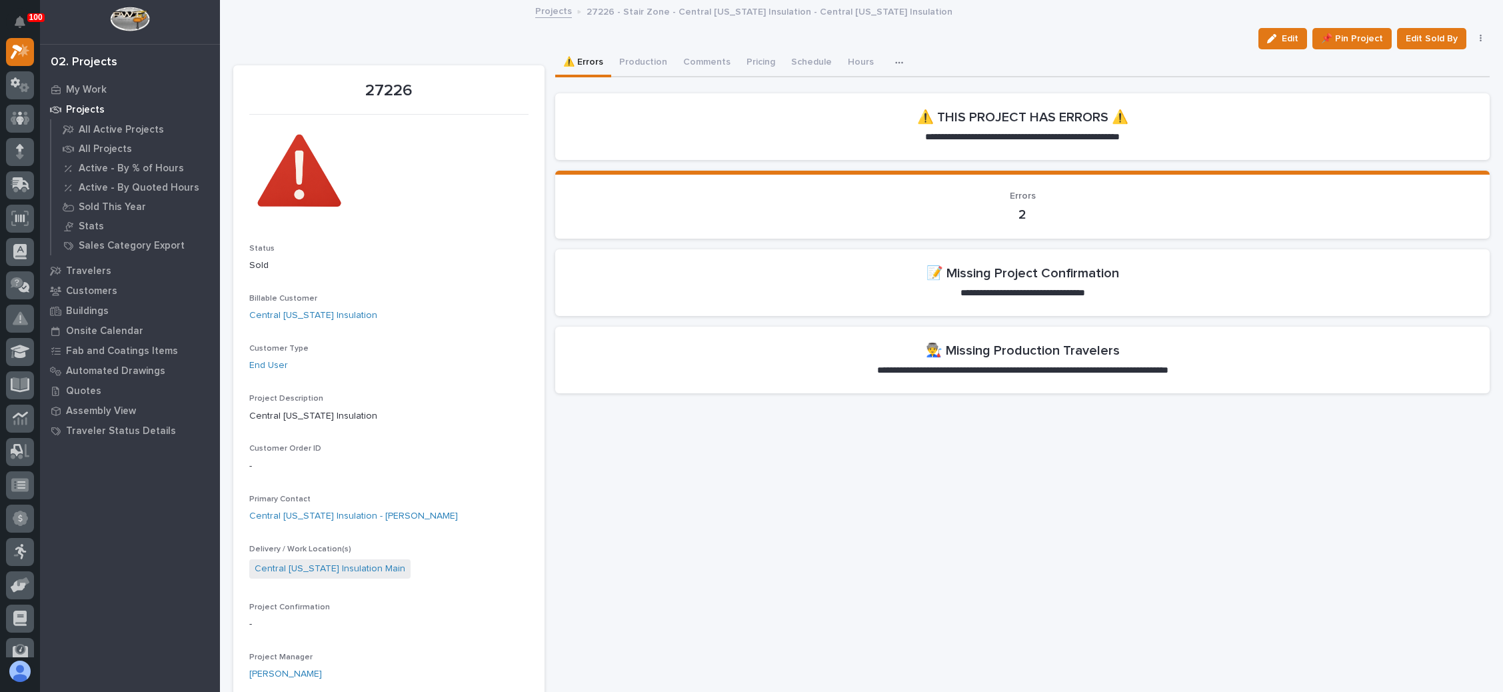
click at [1267, 35] on div "button" at bounding box center [1274, 38] width 15 height 9
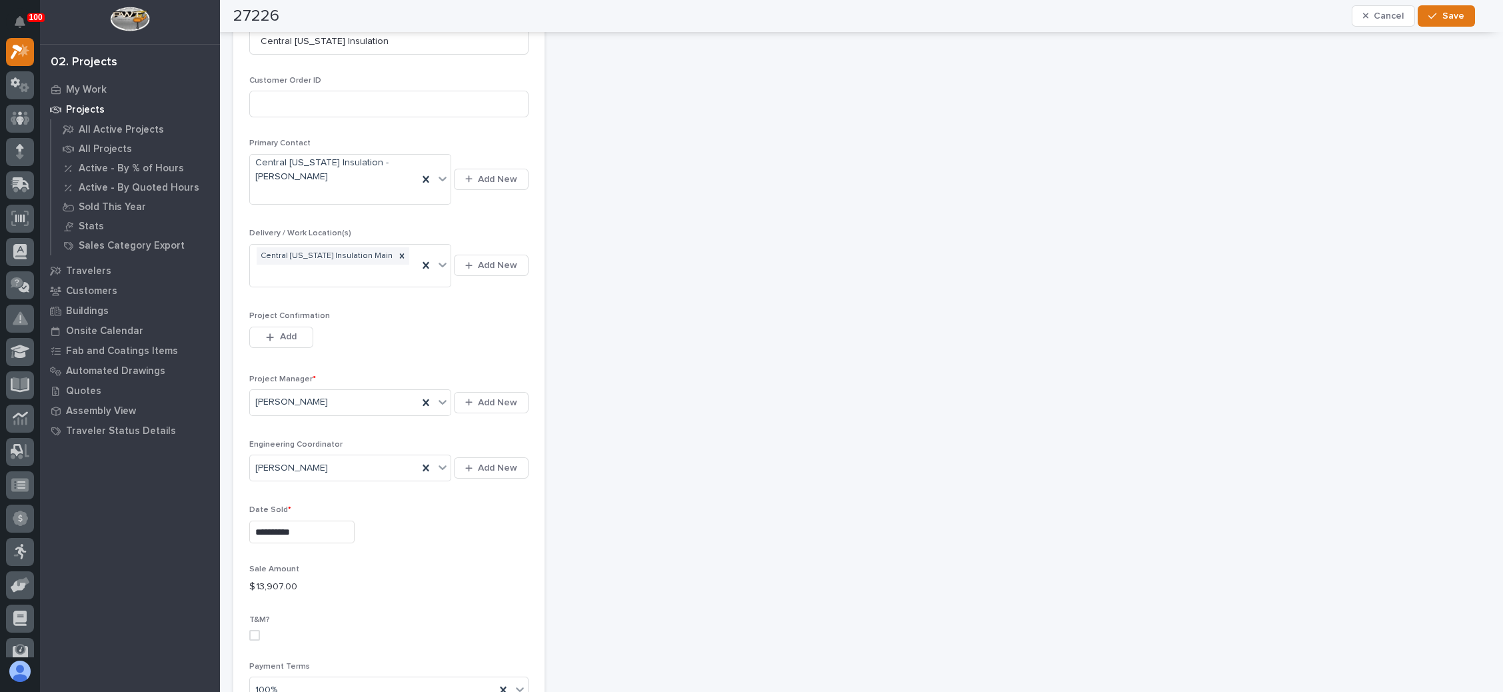
scroll to position [400, 0]
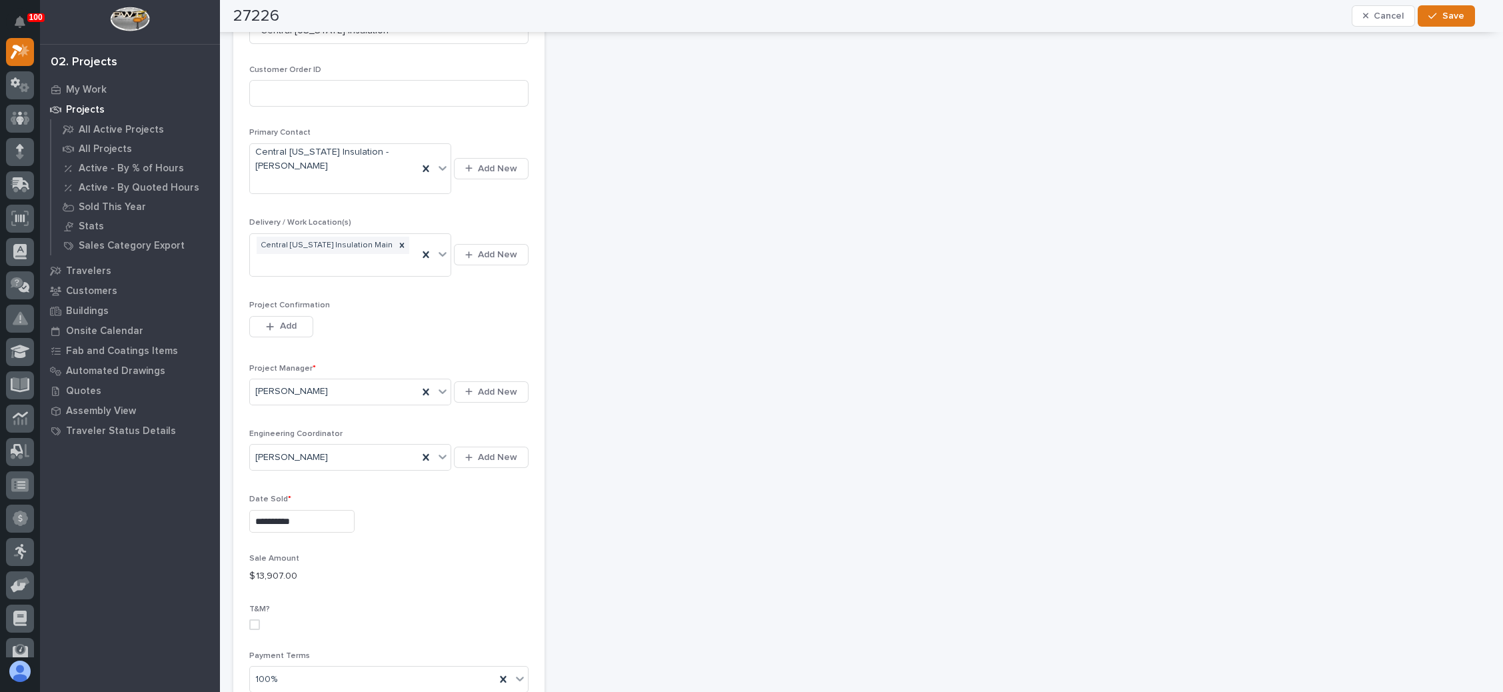
drag, startPoint x: 285, startPoint y: 303, endPoint x: 353, endPoint y: 296, distance: 69.0
click at [284, 320] on span "Add" at bounding box center [288, 326] width 17 height 12
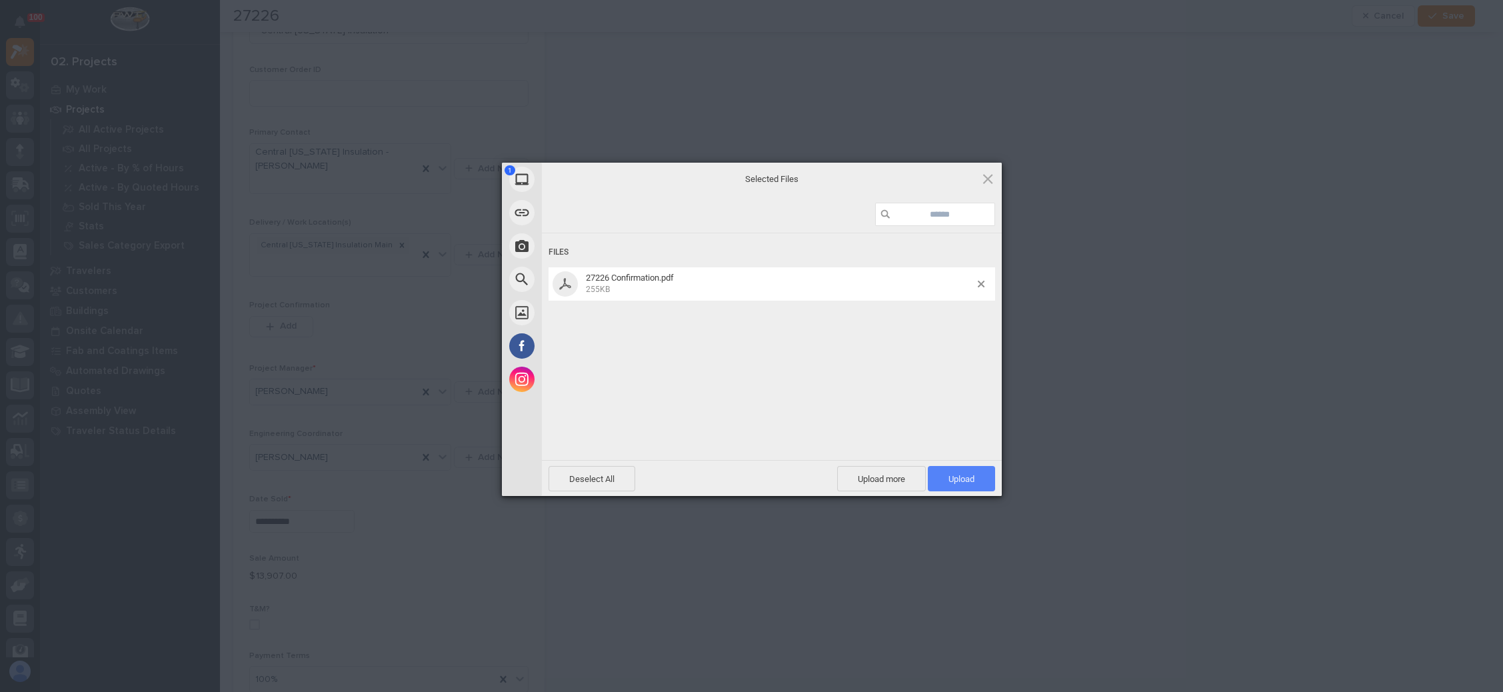
click at [970, 469] on span "Upload 1" at bounding box center [961, 478] width 67 height 25
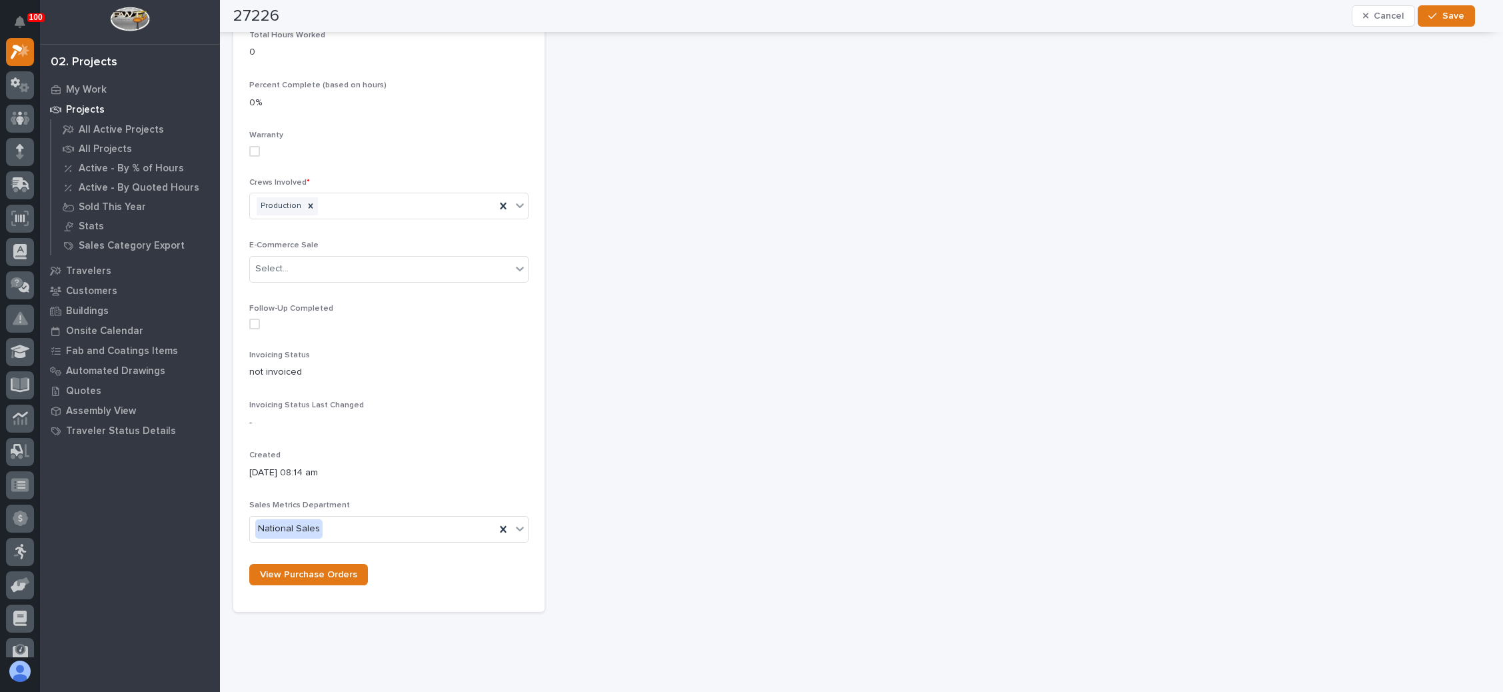
scroll to position [1425, 0]
drag, startPoint x: 1447, startPoint y: 11, endPoint x: 1428, endPoint y: 12, distance: 19.3
click at [1447, 11] on span "Save" at bounding box center [1453, 16] width 22 height 12
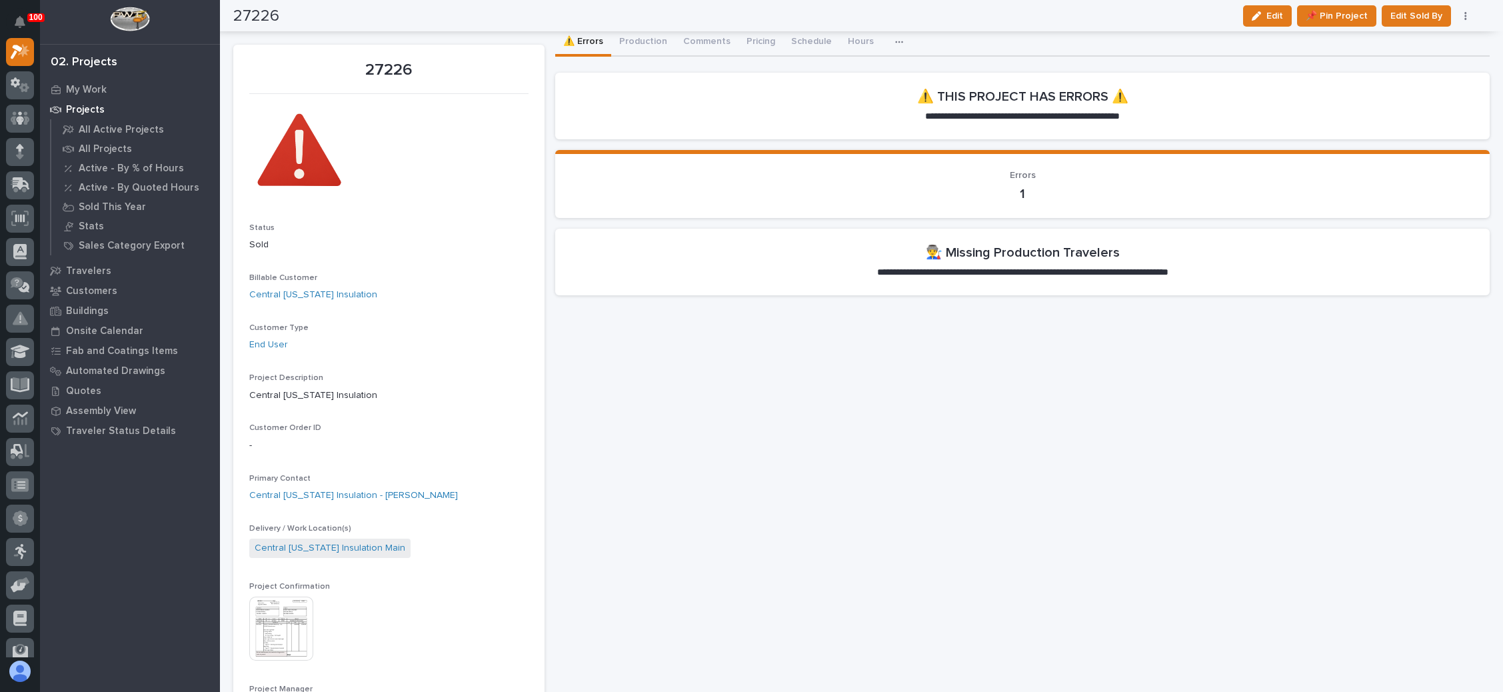
scroll to position [0, 0]
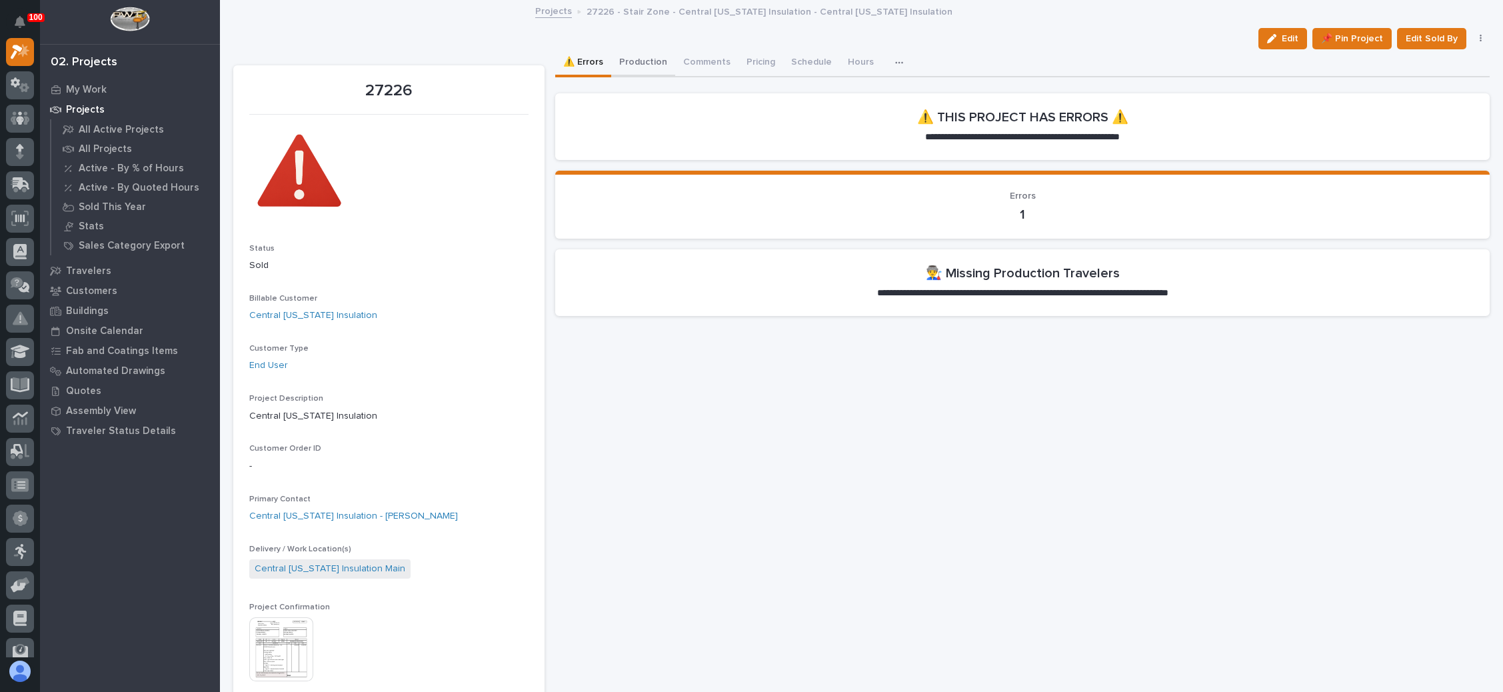
click at [642, 55] on button "Production" at bounding box center [643, 63] width 64 height 28
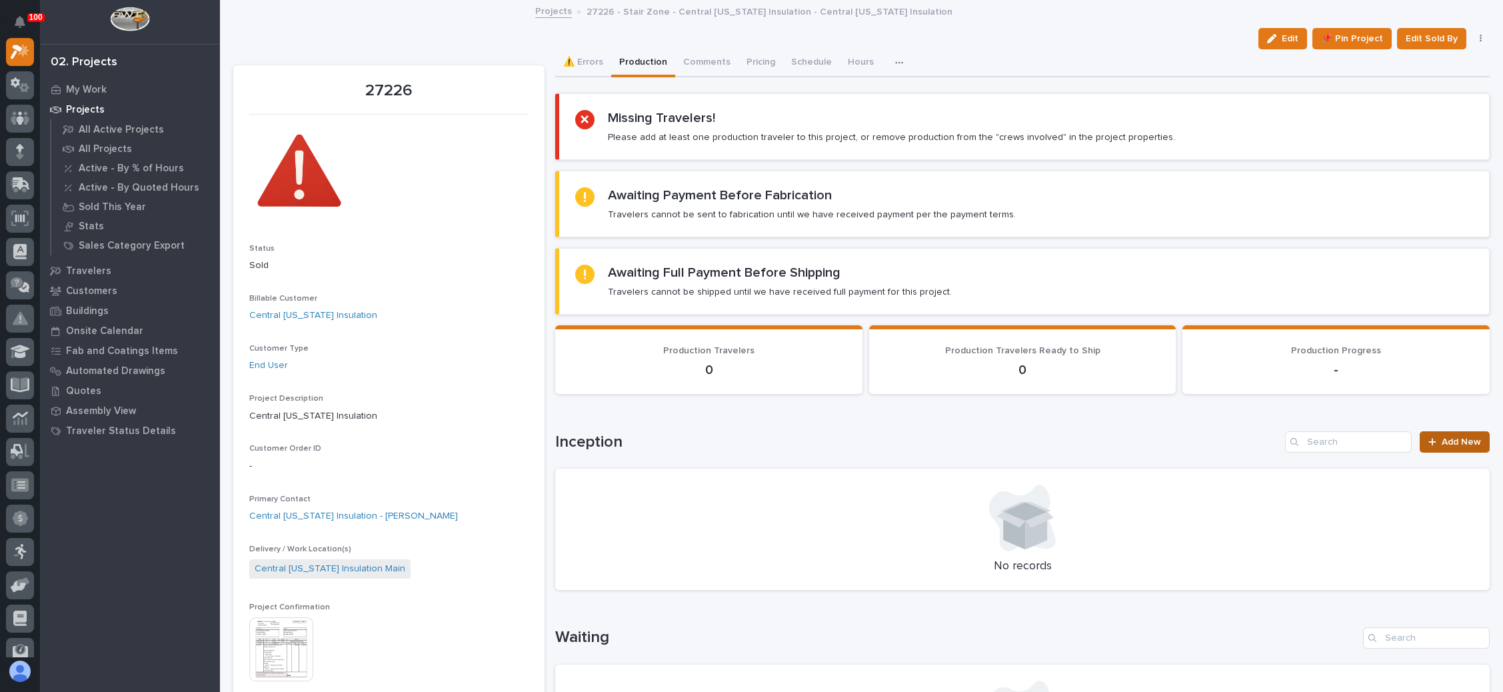
click at [1441, 437] on span "Add New" at bounding box center [1460, 441] width 39 height 9
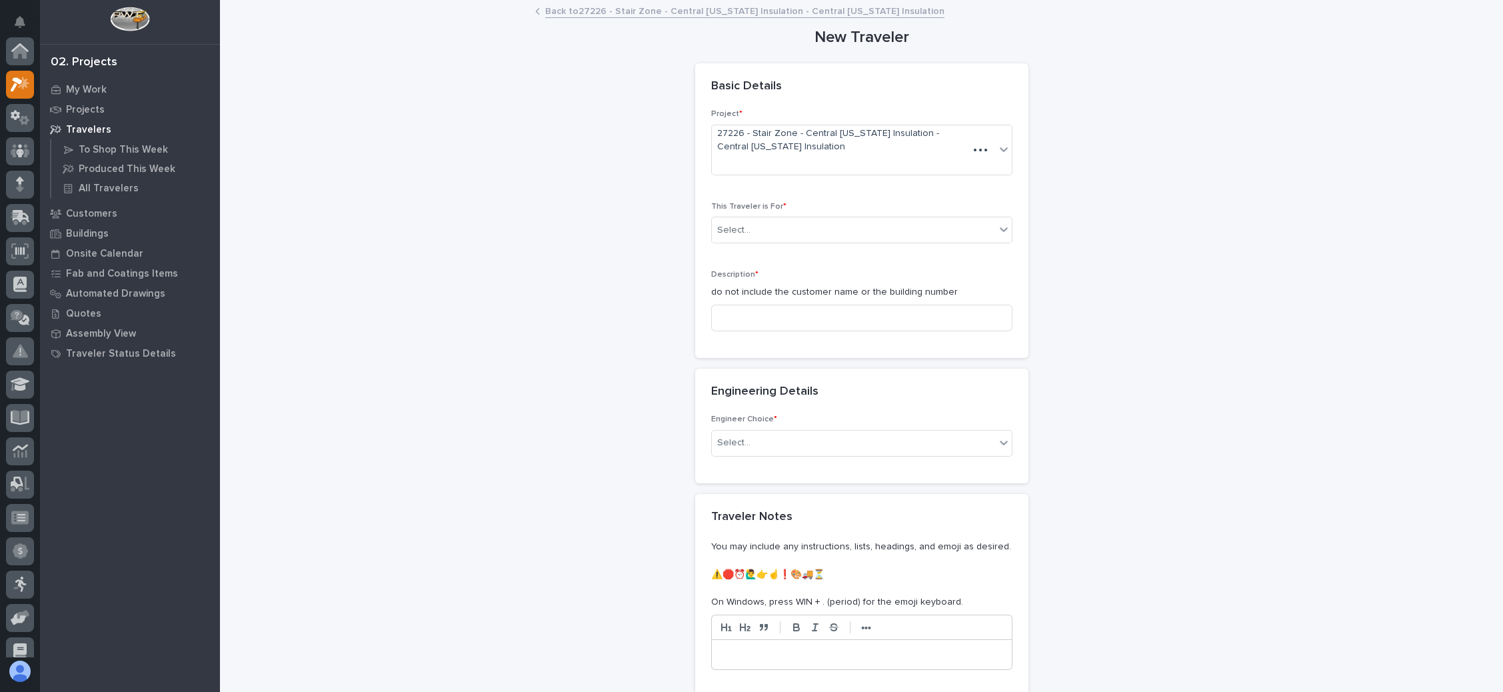
scroll to position [33, 0]
click at [774, 223] on div "Select..." at bounding box center [853, 230] width 283 height 22
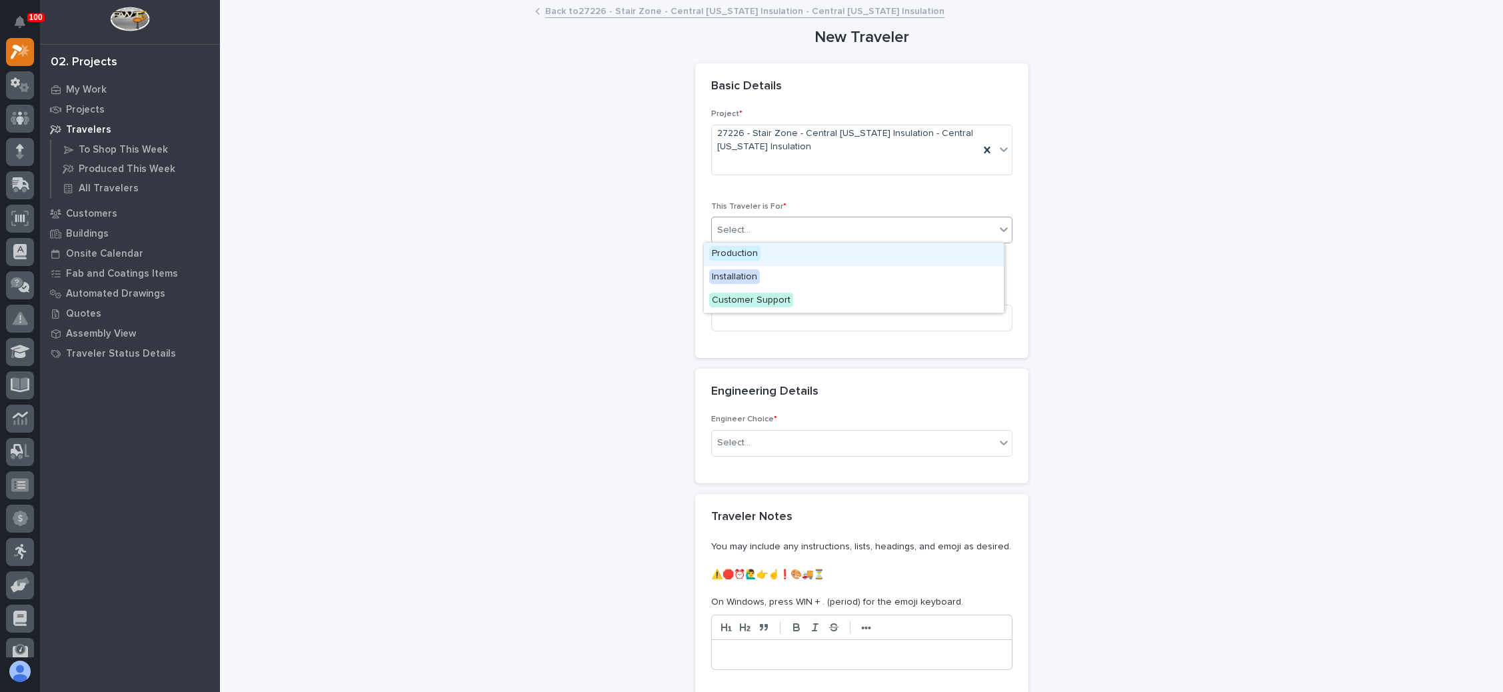
click at [774, 252] on div "Production" at bounding box center [854, 254] width 300 height 23
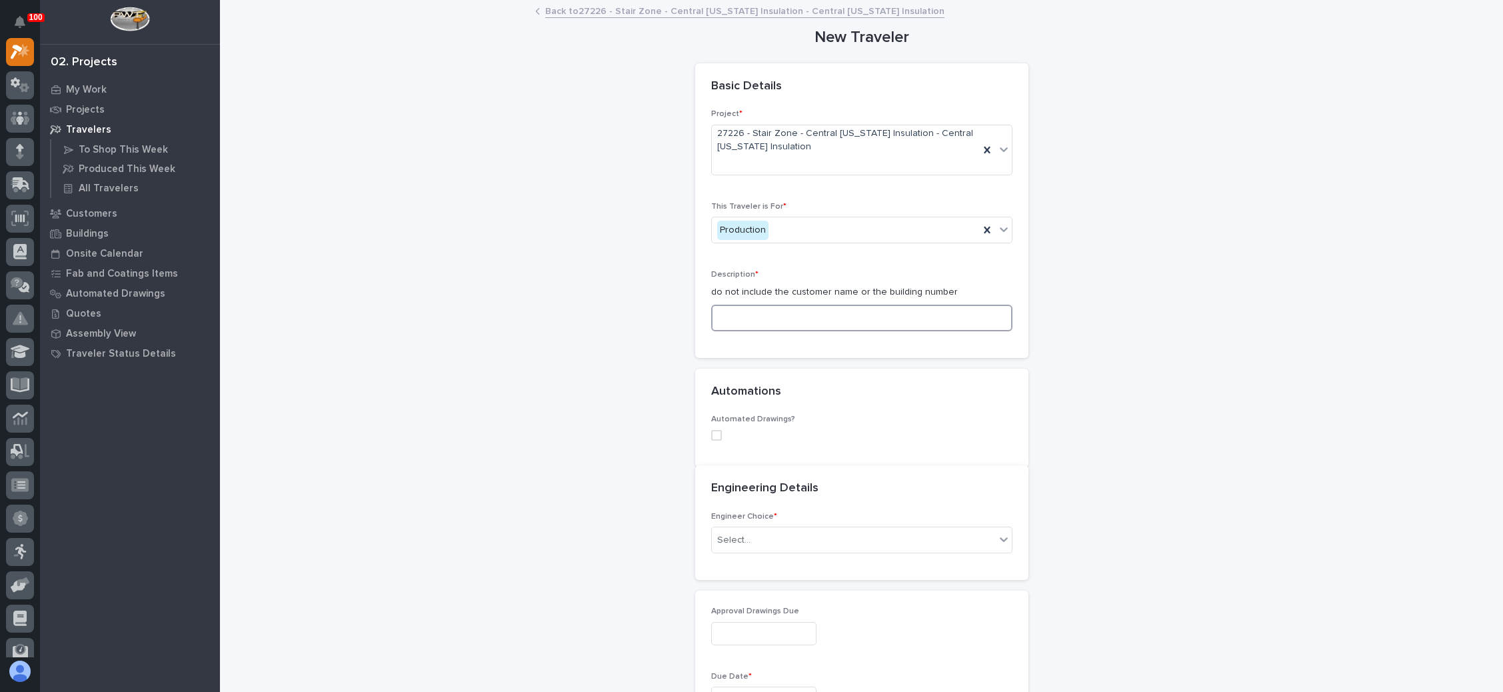
click at [785, 312] on input at bounding box center [861, 318] width 301 height 27
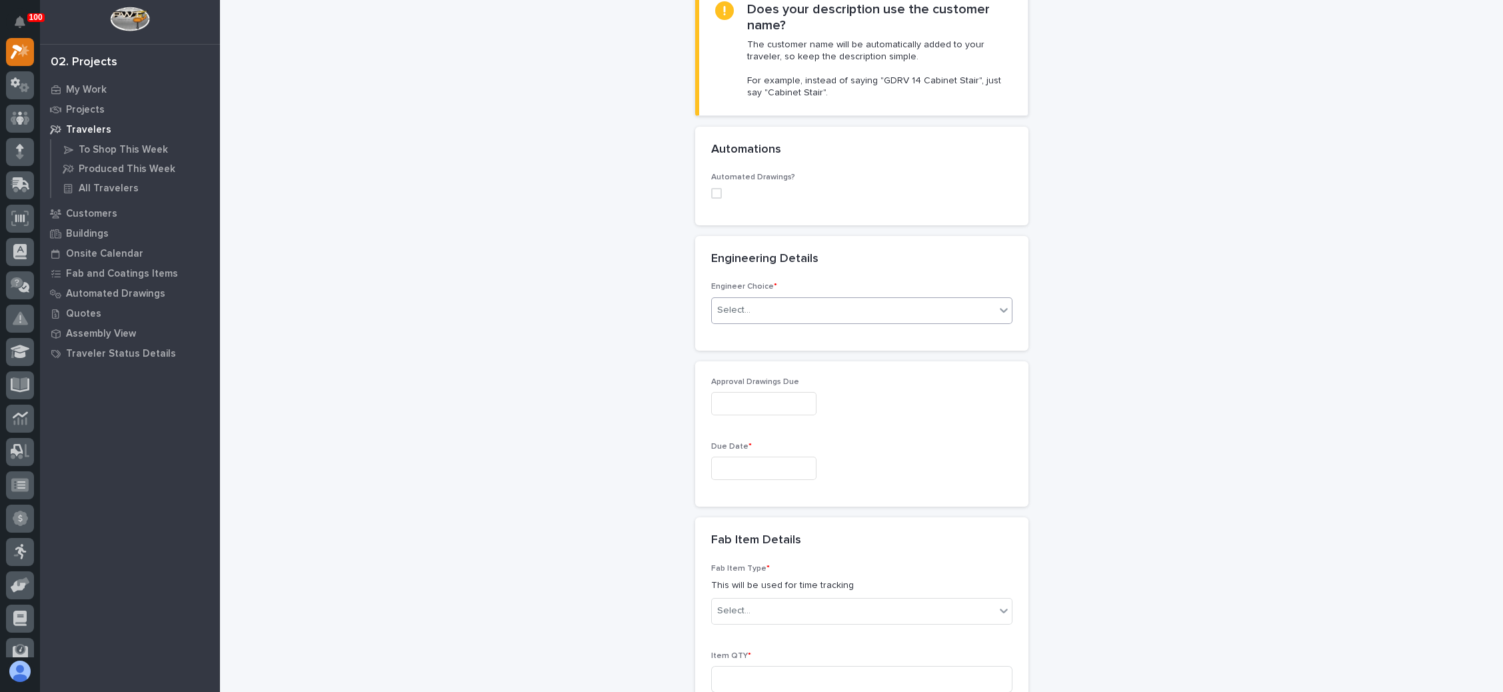
scroll to position [400, 0]
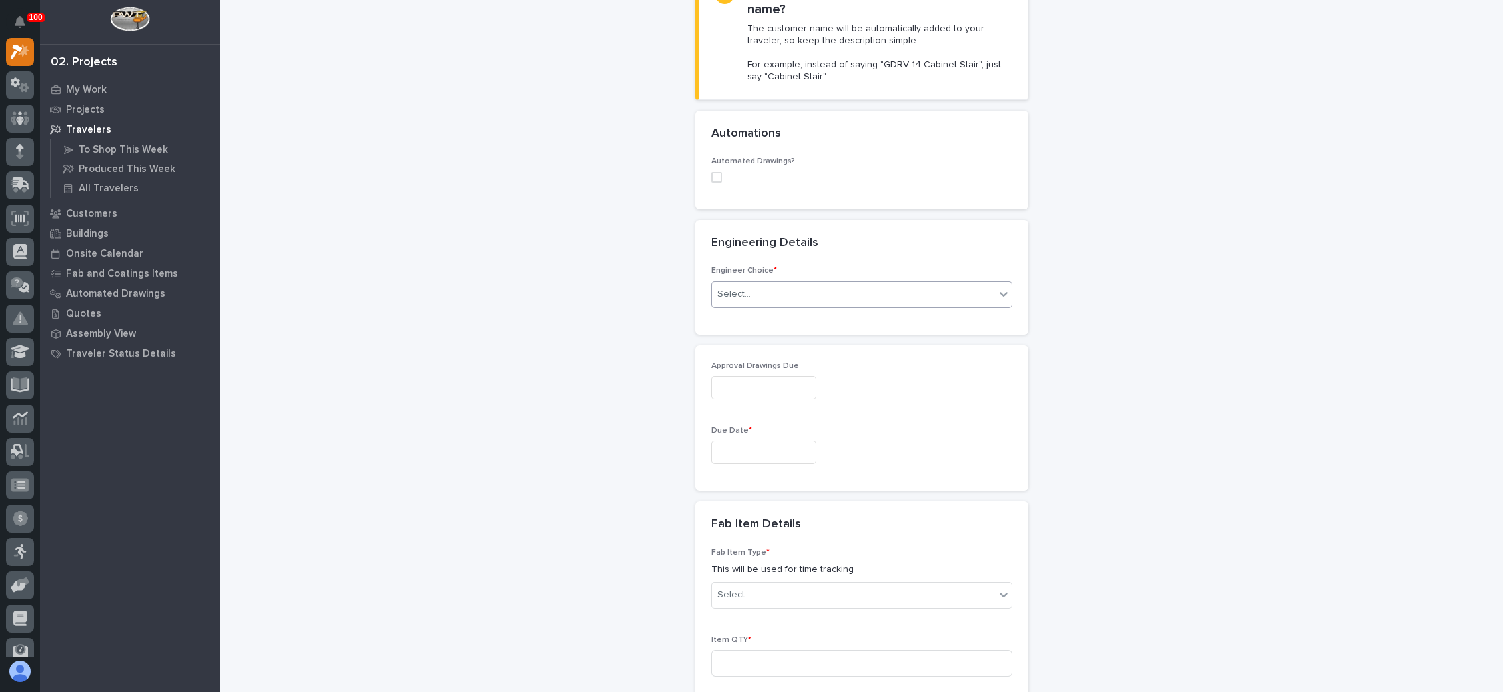
type input "Switchback Stair"
click at [799, 293] on div "Select..." at bounding box center [853, 294] width 283 height 22
click at [791, 362] on div "I know who will draw this" at bounding box center [854, 363] width 300 height 23
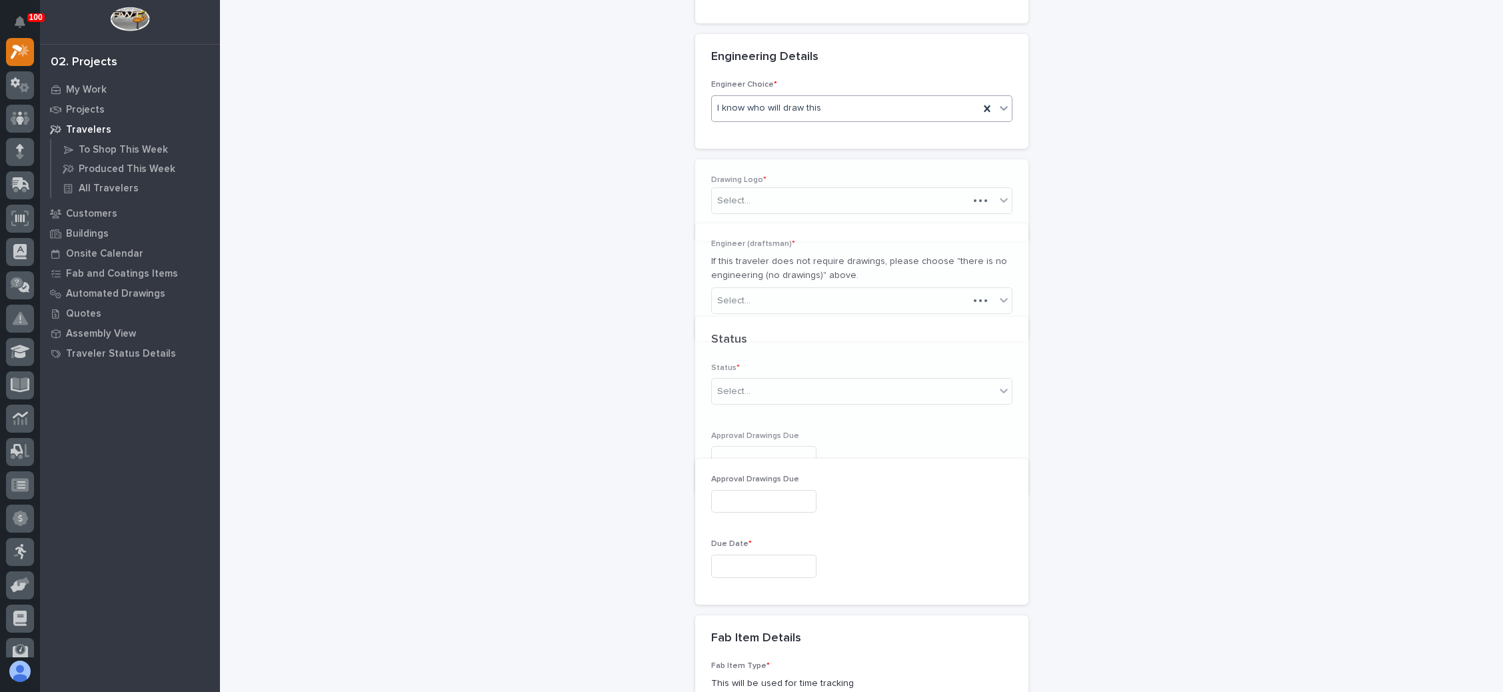
scroll to position [603, 0]
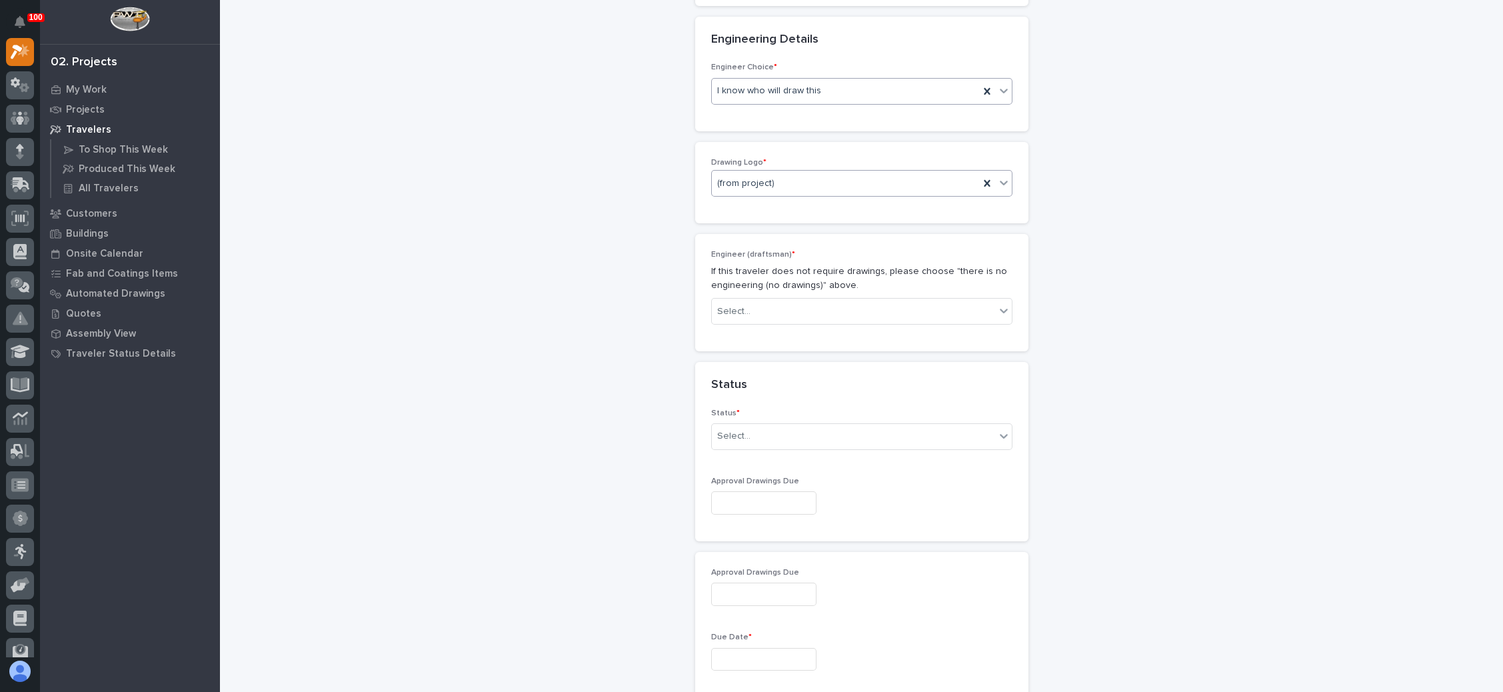
click at [794, 181] on div "(from project)" at bounding box center [845, 184] width 267 height 22
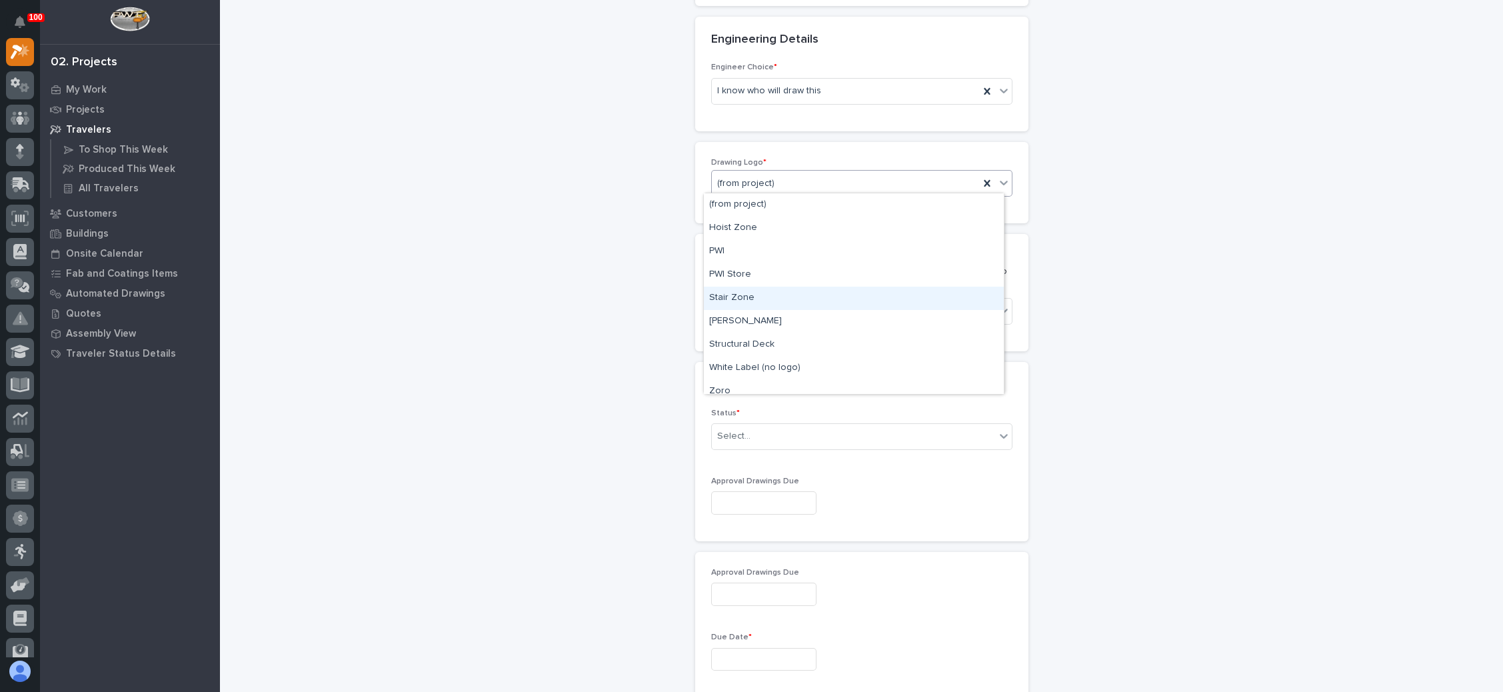
click at [762, 293] on div "Stair Zone" at bounding box center [854, 298] width 300 height 23
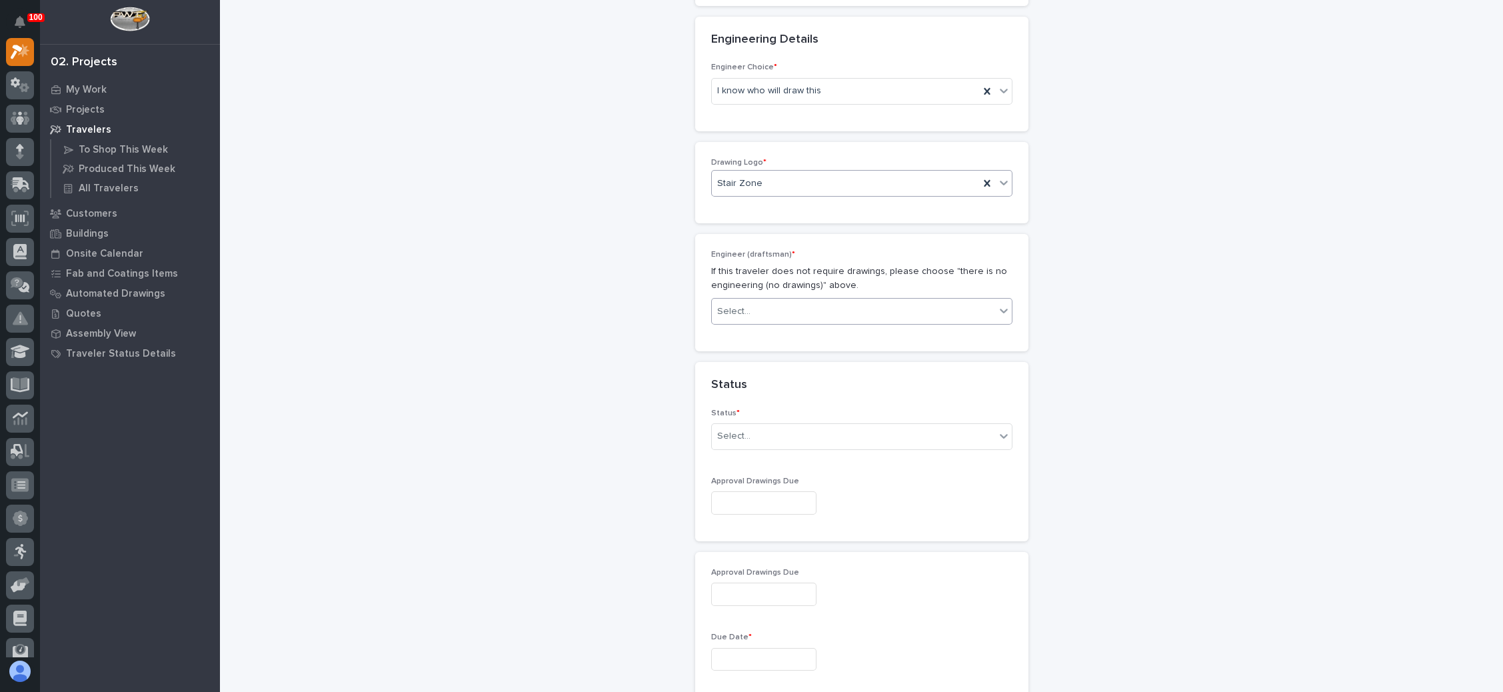
click at [765, 301] on div "Select..." at bounding box center [853, 312] width 283 height 22
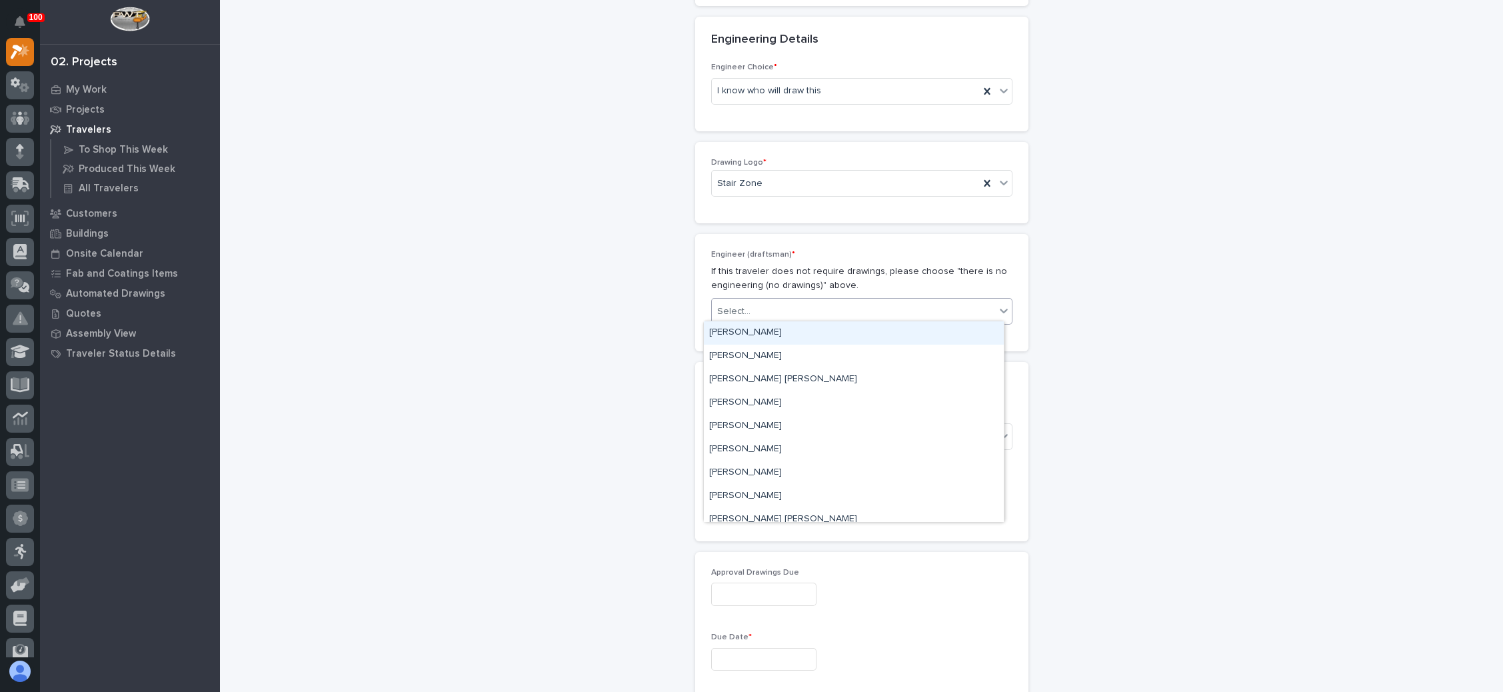
type input "*"
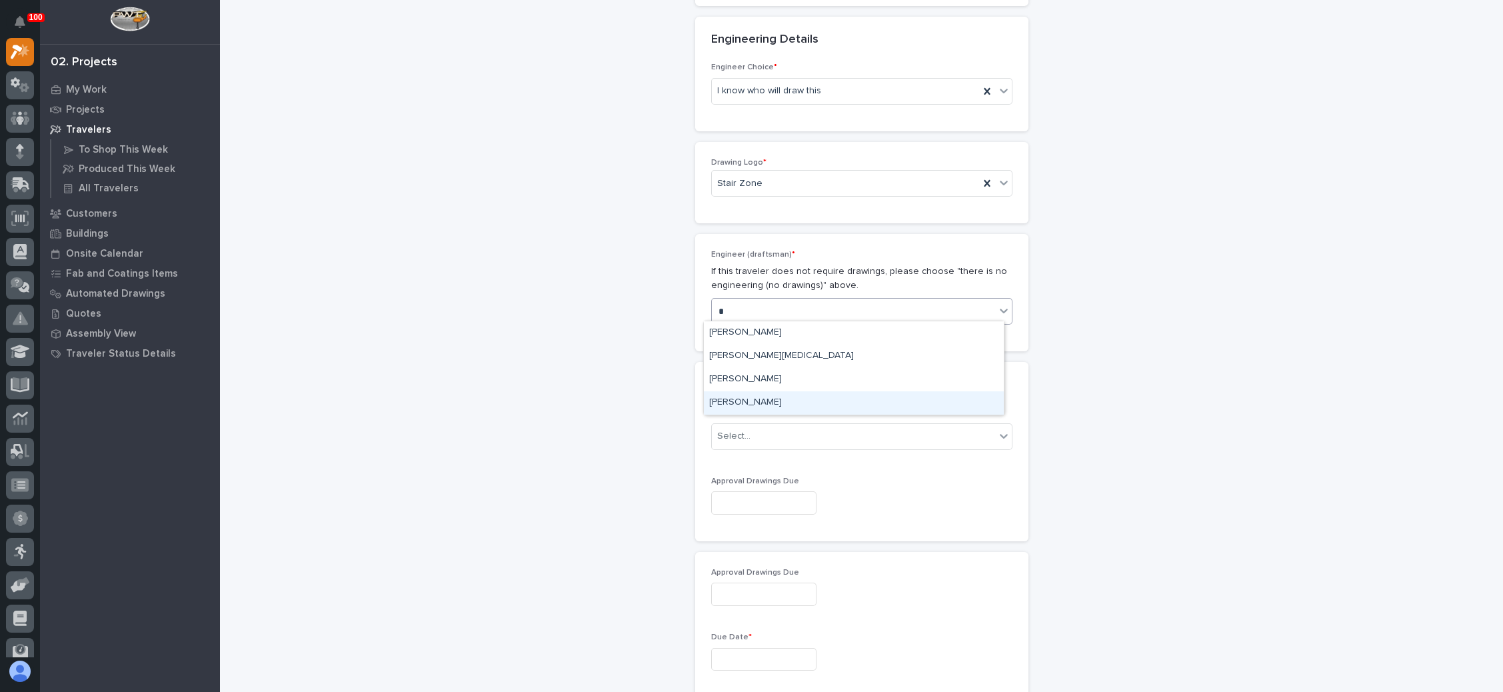
click at [759, 404] on div "[PERSON_NAME]" at bounding box center [854, 402] width 300 height 23
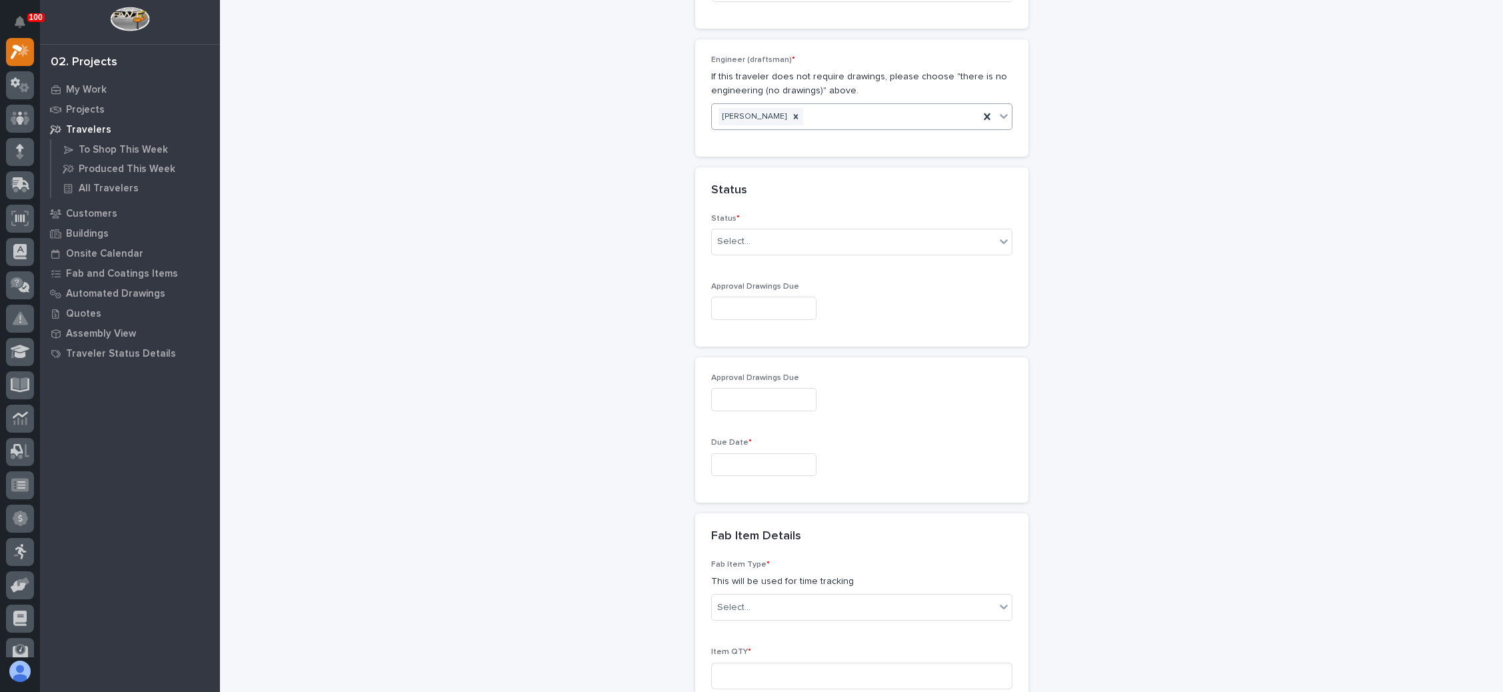
scroll to position [803, 0]
click at [789, 235] on div "Select..." at bounding box center [853, 236] width 283 height 22
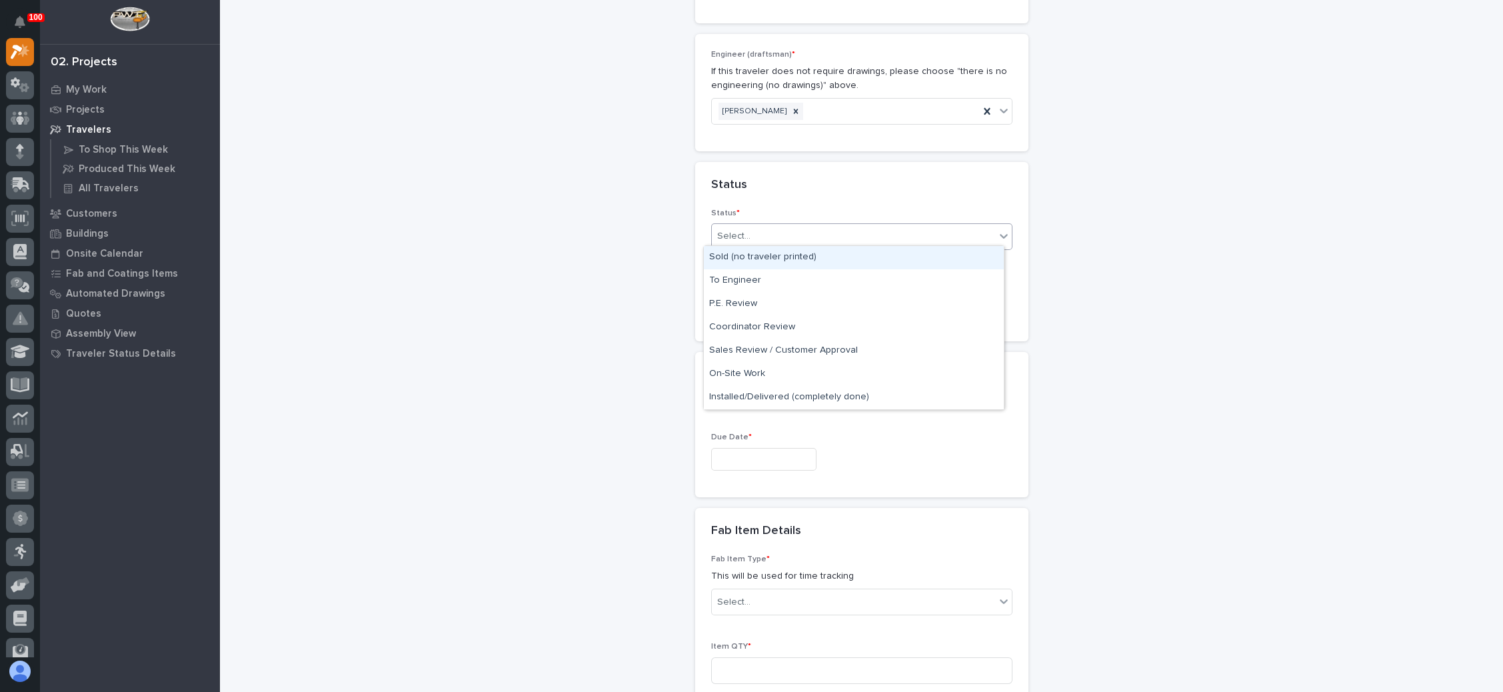
click at [788, 257] on div "Sold (no traveler printed)" at bounding box center [854, 257] width 300 height 23
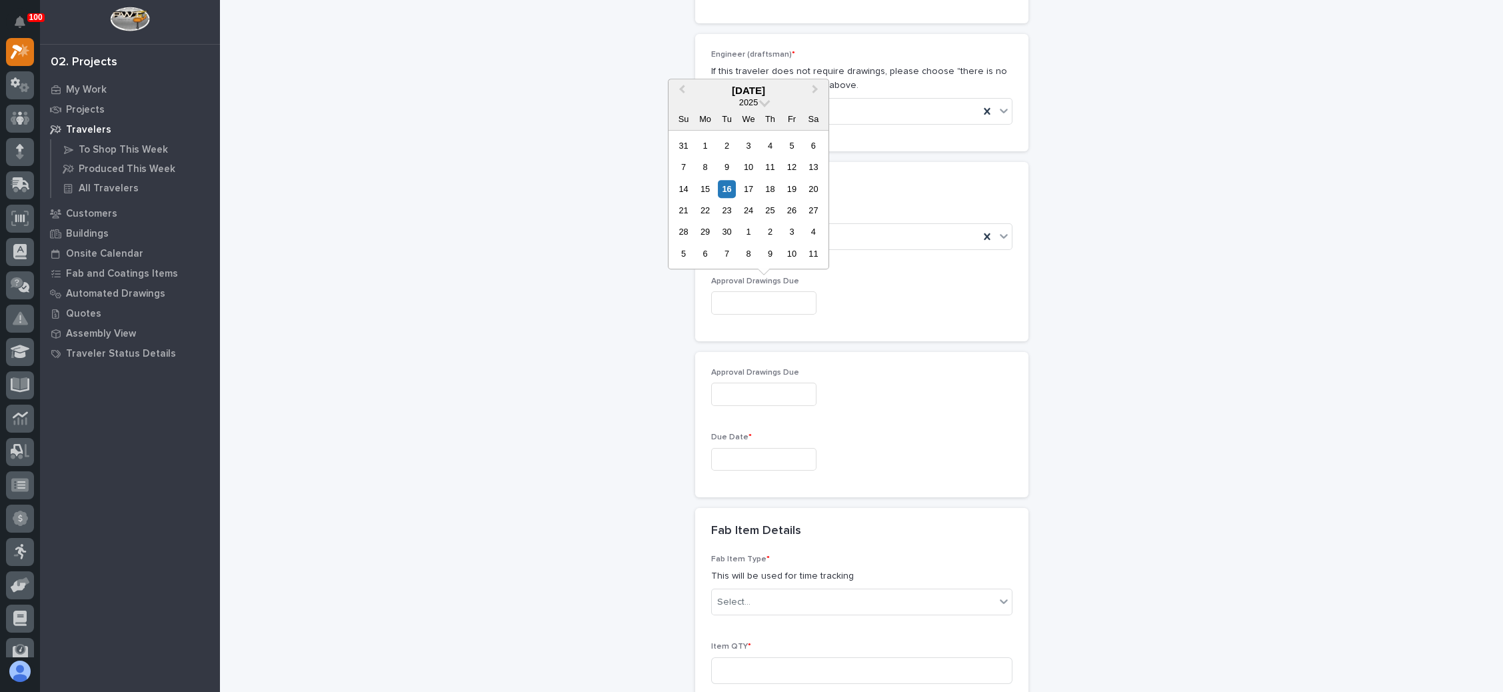
click at [779, 303] on input "text" at bounding box center [763, 302] width 105 height 23
click at [748, 207] on div "24" at bounding box center [748, 210] width 18 height 18
type input "**********"
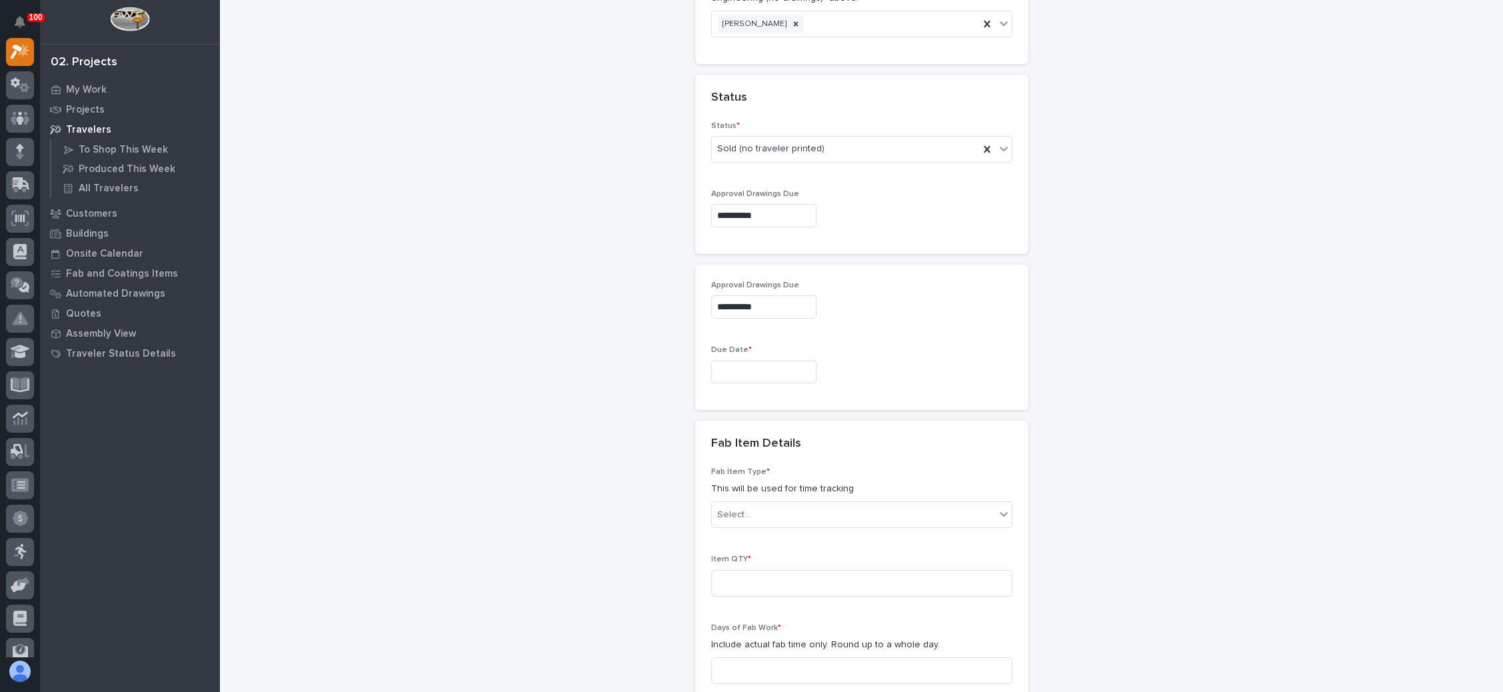
scroll to position [904, 0]
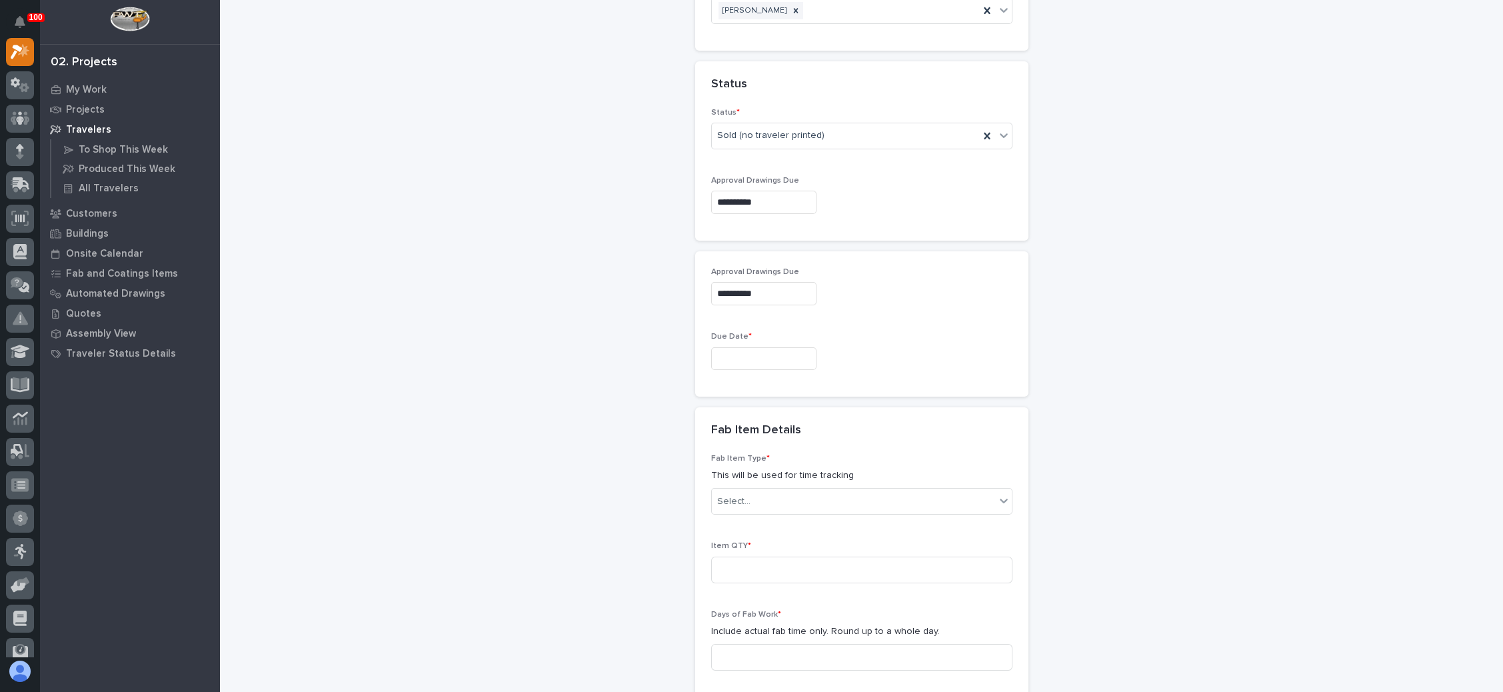
click at [754, 355] on input "text" at bounding box center [763, 358] width 105 height 23
click at [815, 146] on span "Next Month" at bounding box center [815, 145] width 0 height 17
click at [702, 287] on div "27" at bounding box center [705, 287] width 18 height 18
type input "**********"
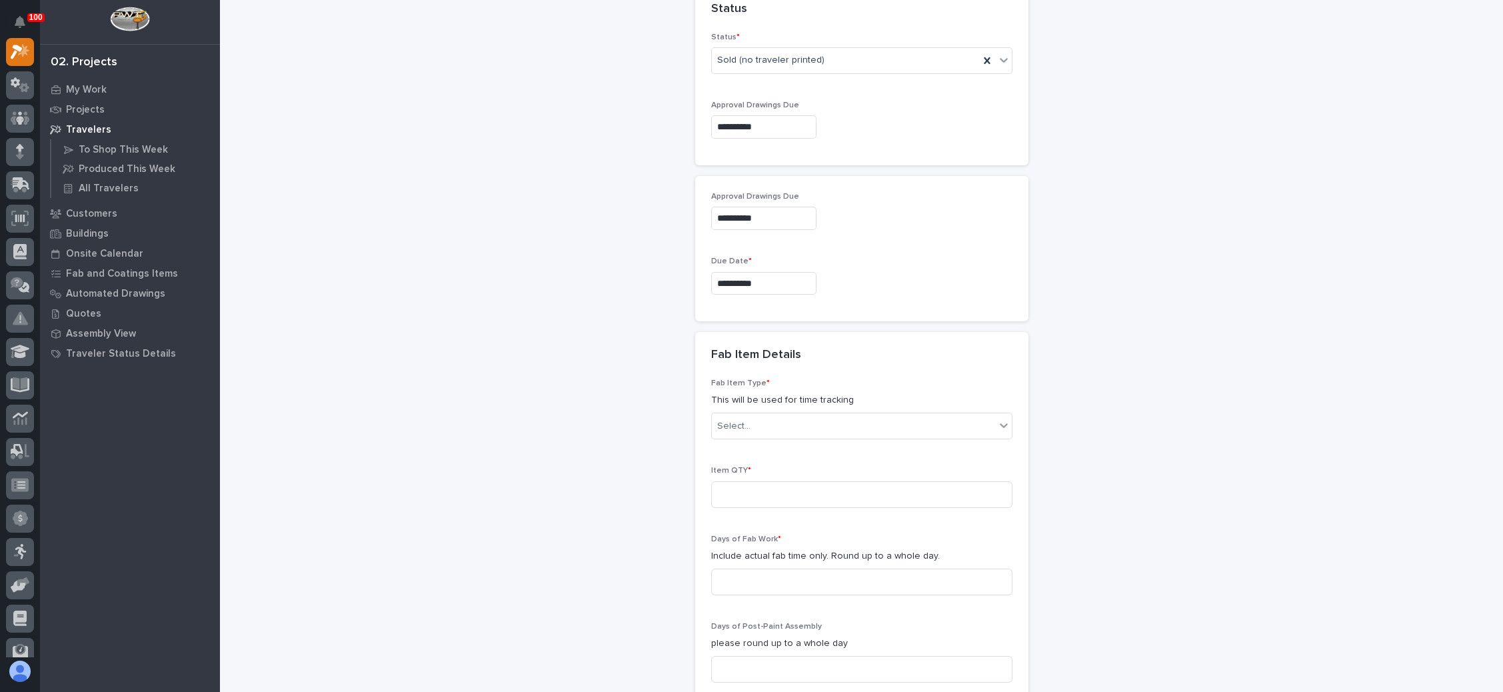
scroll to position [1103, 0]
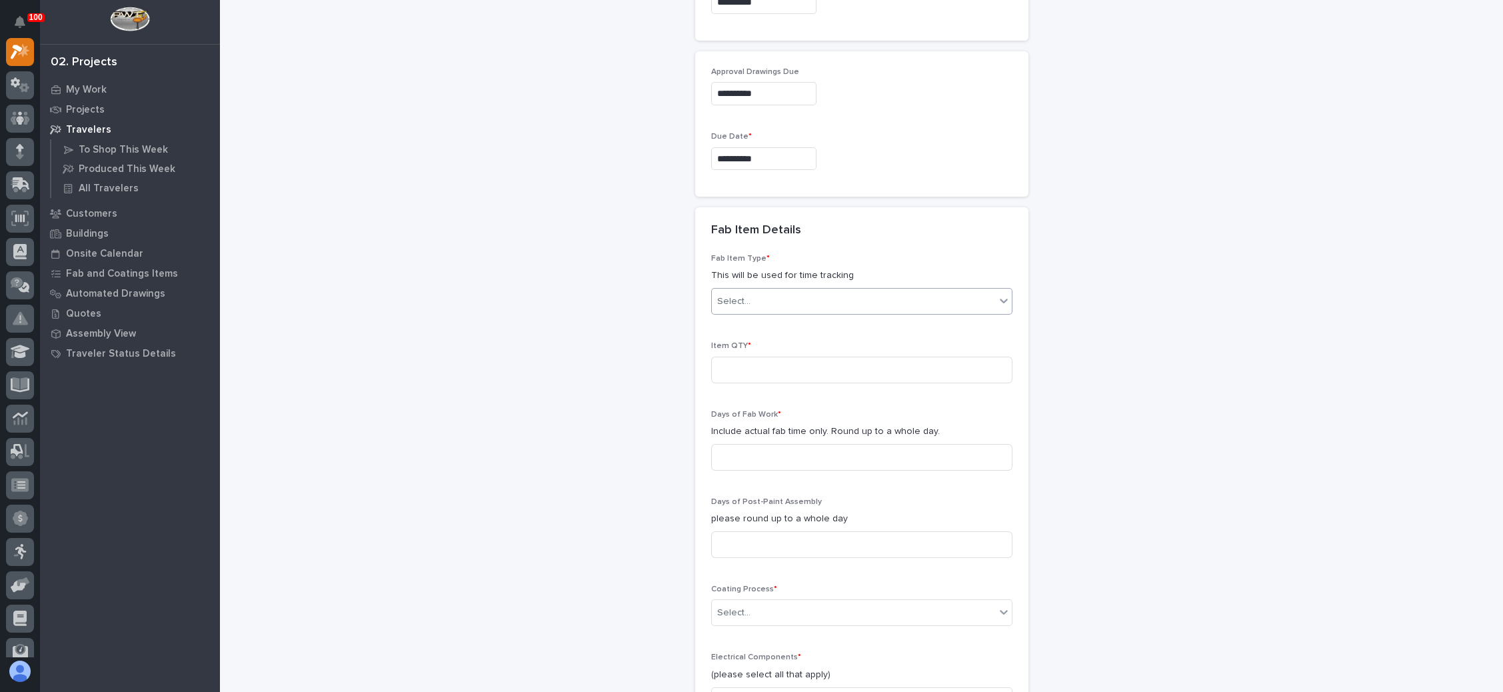
click at [794, 293] on div "Select..." at bounding box center [853, 302] width 283 height 22
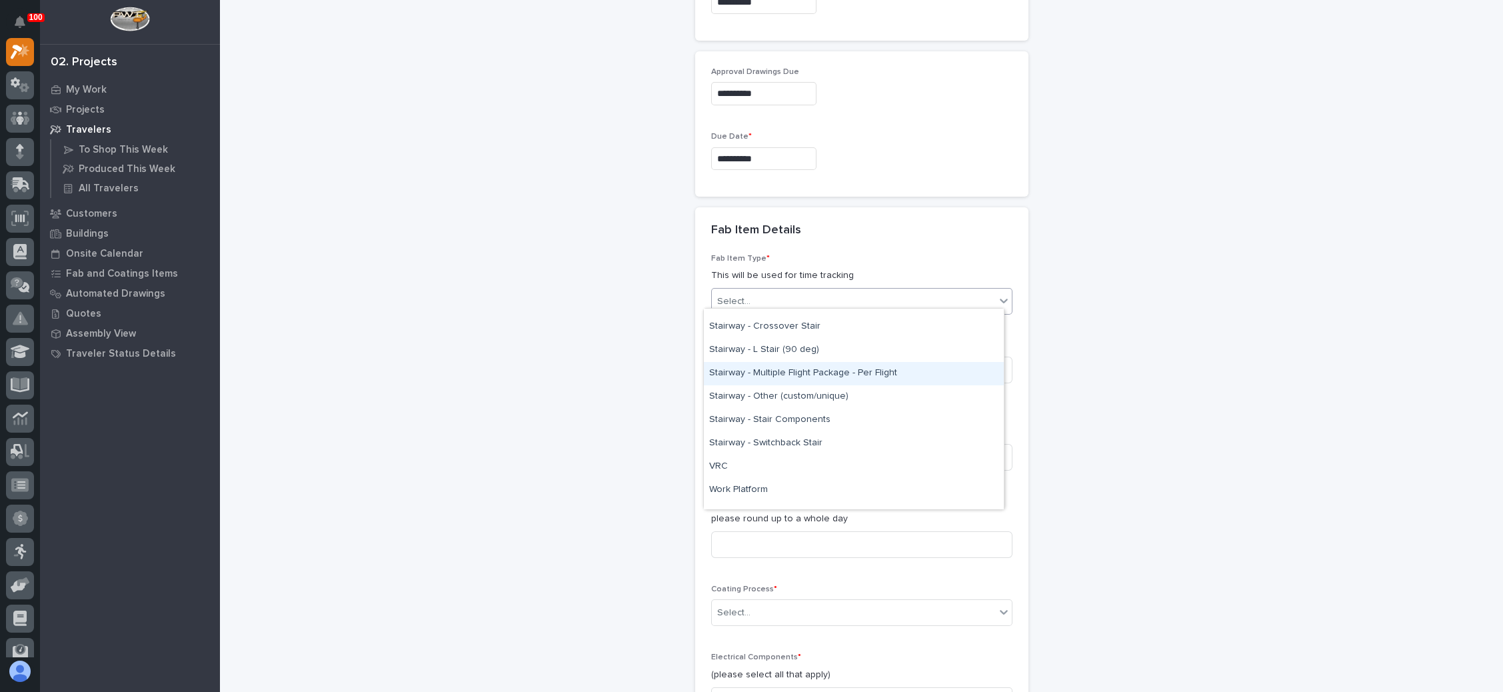
scroll to position [800, 0]
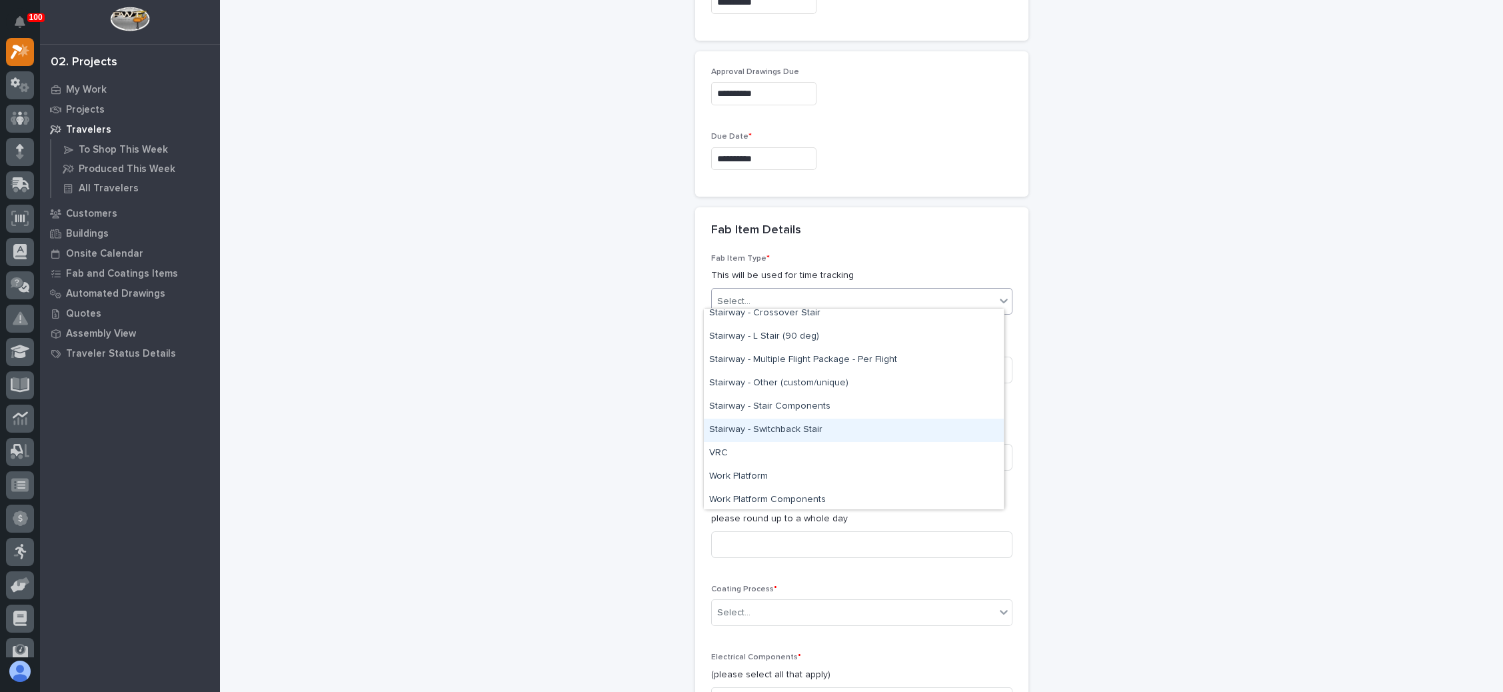
click at [800, 428] on div "Stairway - Switchback Stair" at bounding box center [854, 429] width 300 height 23
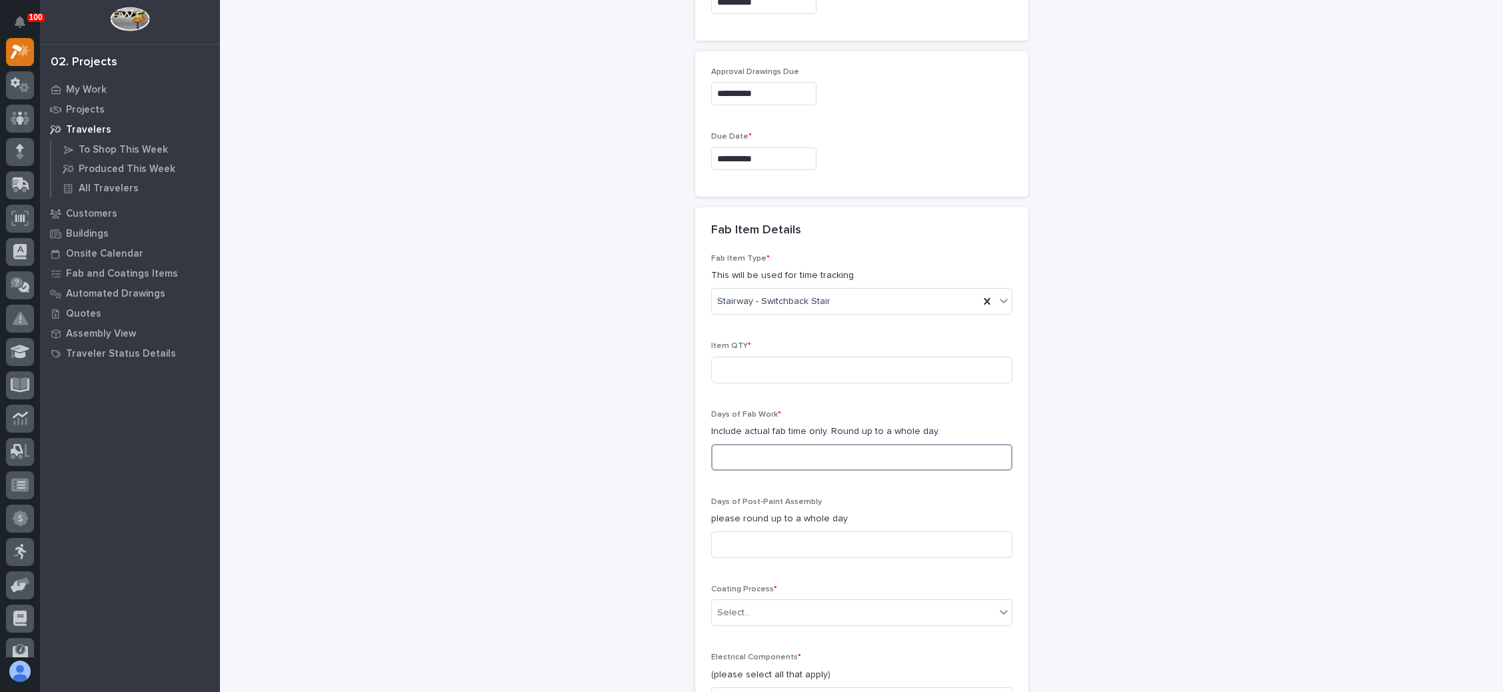
click at [782, 452] on input at bounding box center [861, 457] width 301 height 27
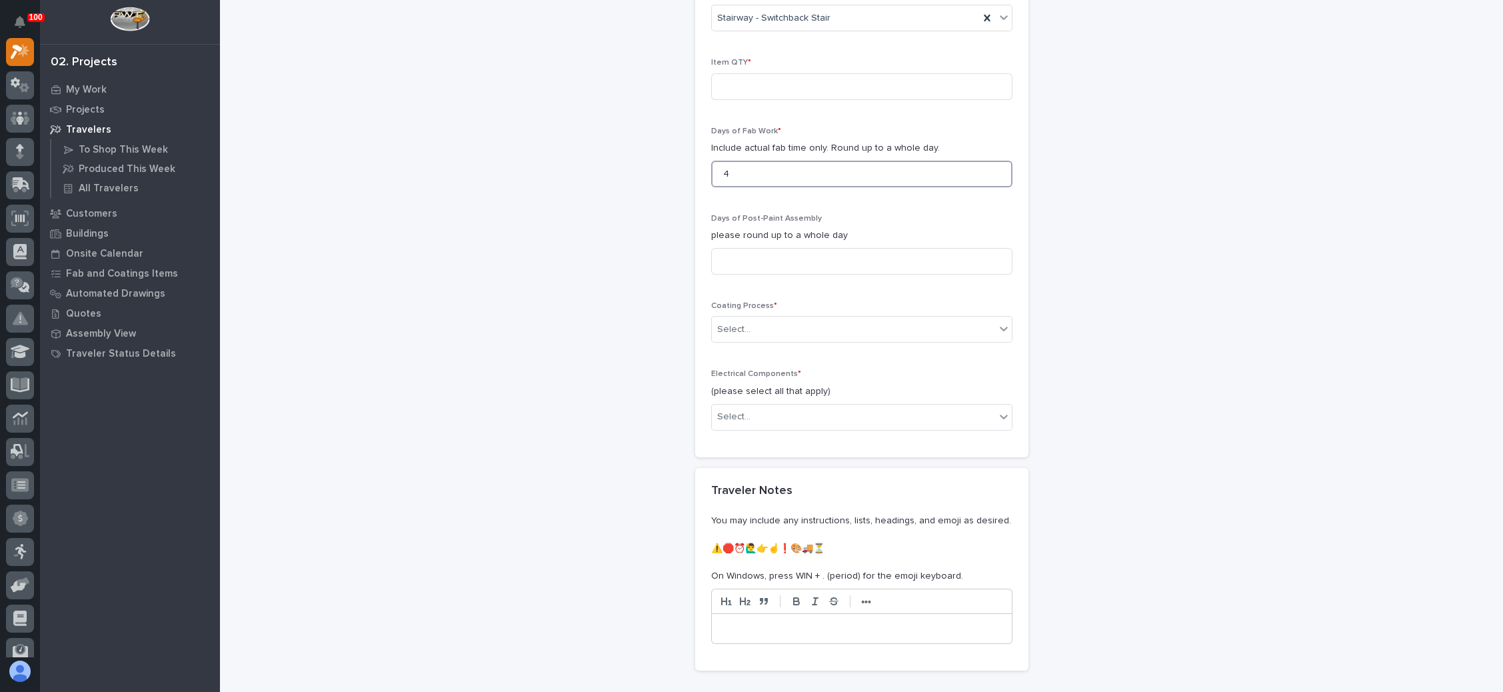
scroll to position [1403, 0]
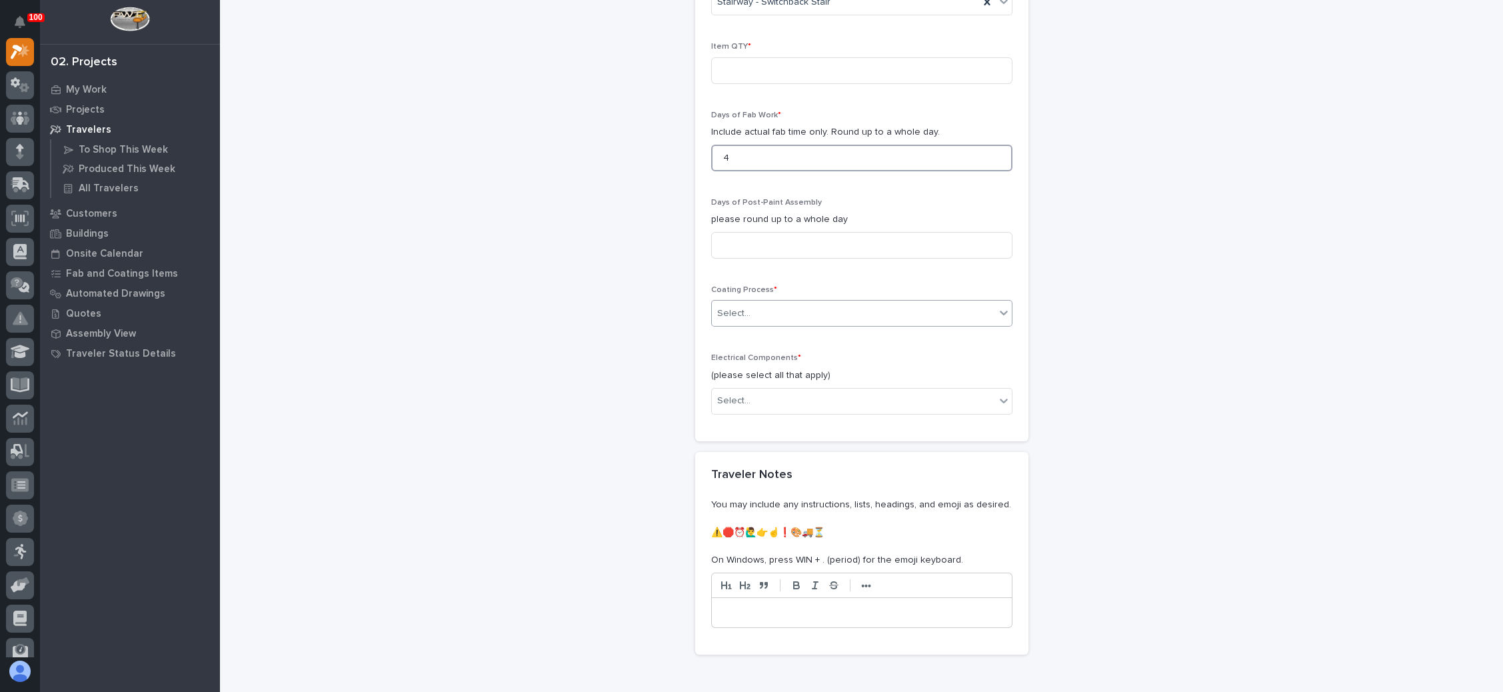
type input "4"
click at [785, 303] on div "Select..." at bounding box center [853, 314] width 283 height 22
click at [776, 353] on div "In-House Paint/Powder" at bounding box center [854, 354] width 300 height 23
click at [782, 396] on div "Select..." at bounding box center [853, 401] width 283 height 22
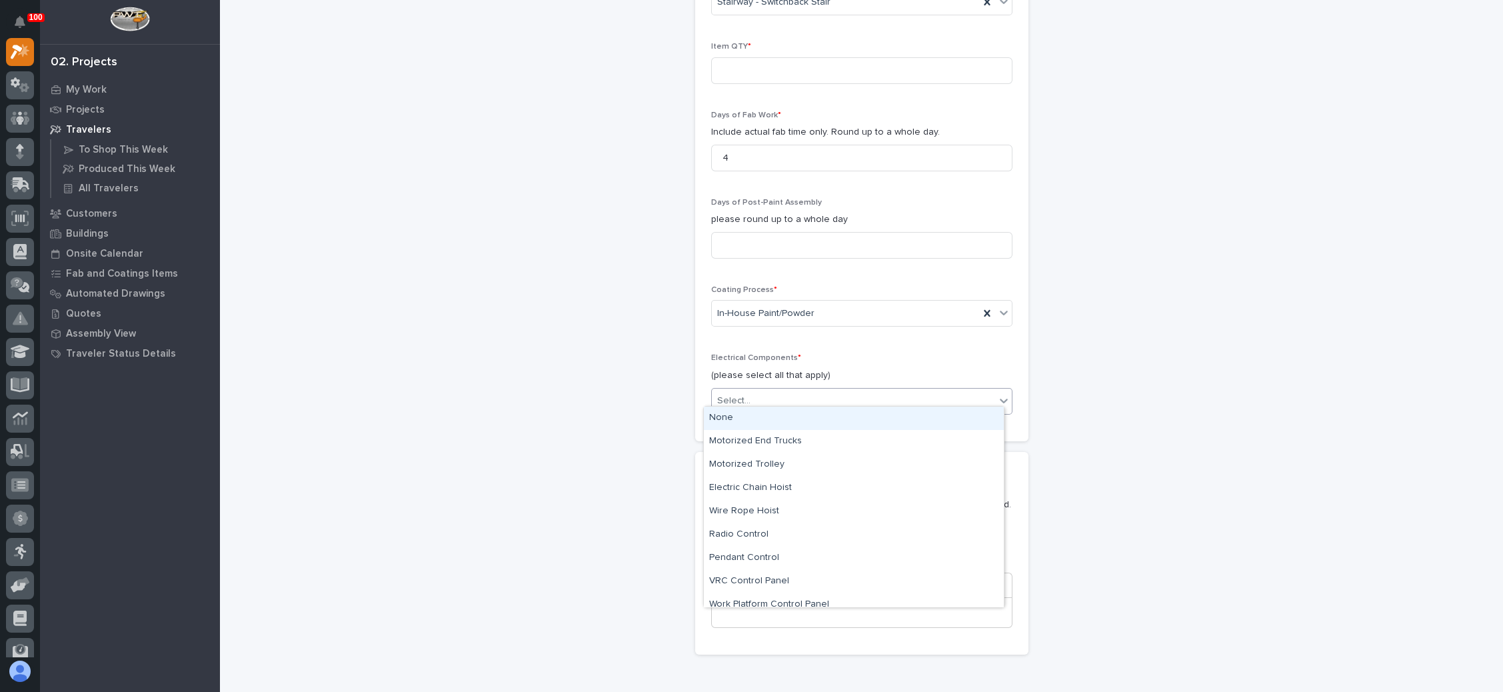
click at [766, 422] on div "None" at bounding box center [854, 417] width 300 height 23
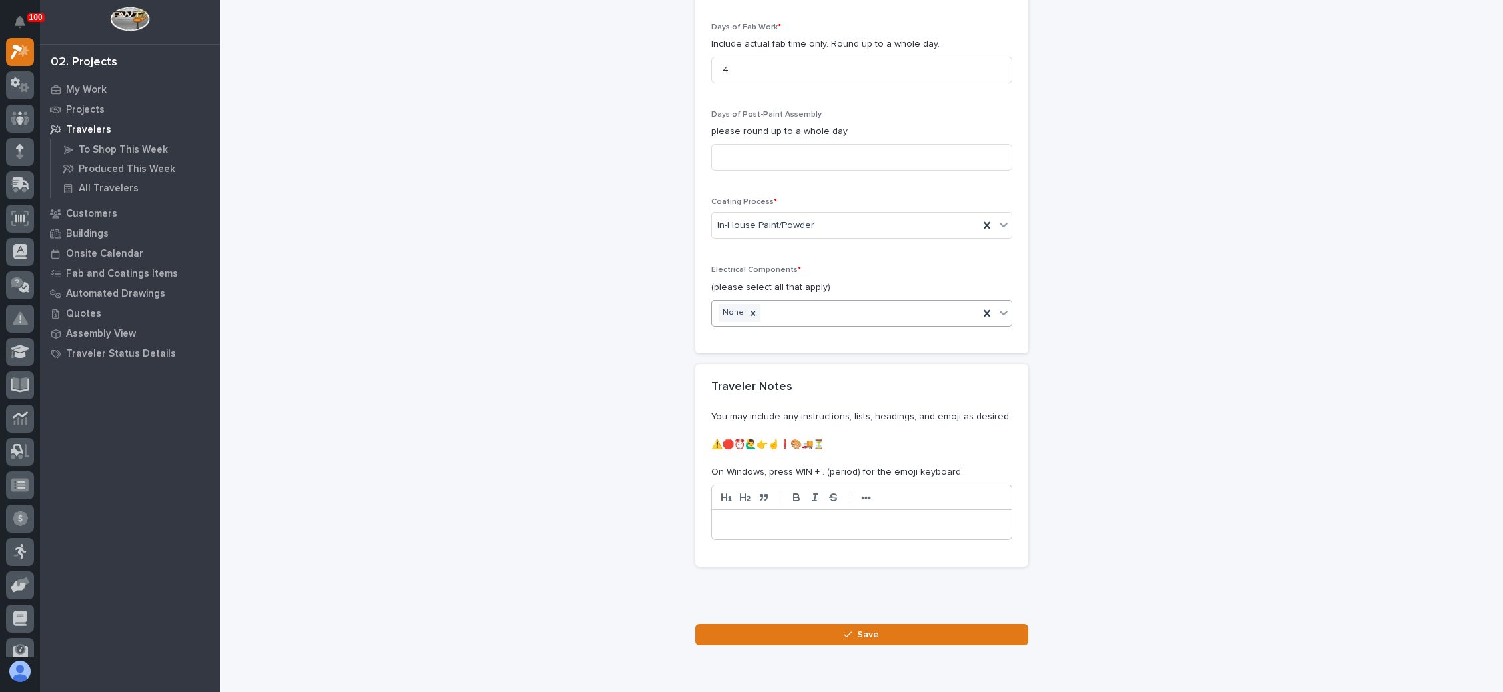
scroll to position [1539, 0]
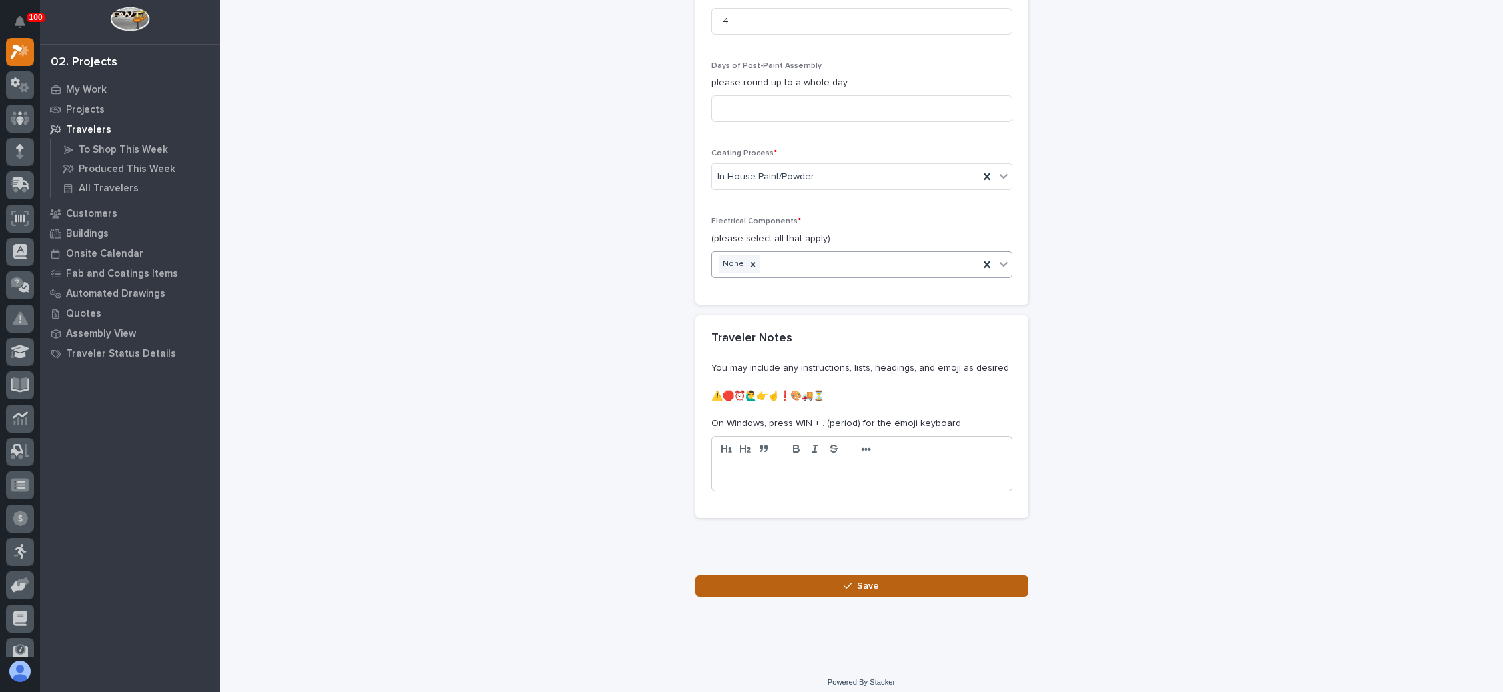
click at [844, 581] on icon "button" at bounding box center [848, 585] width 8 height 9
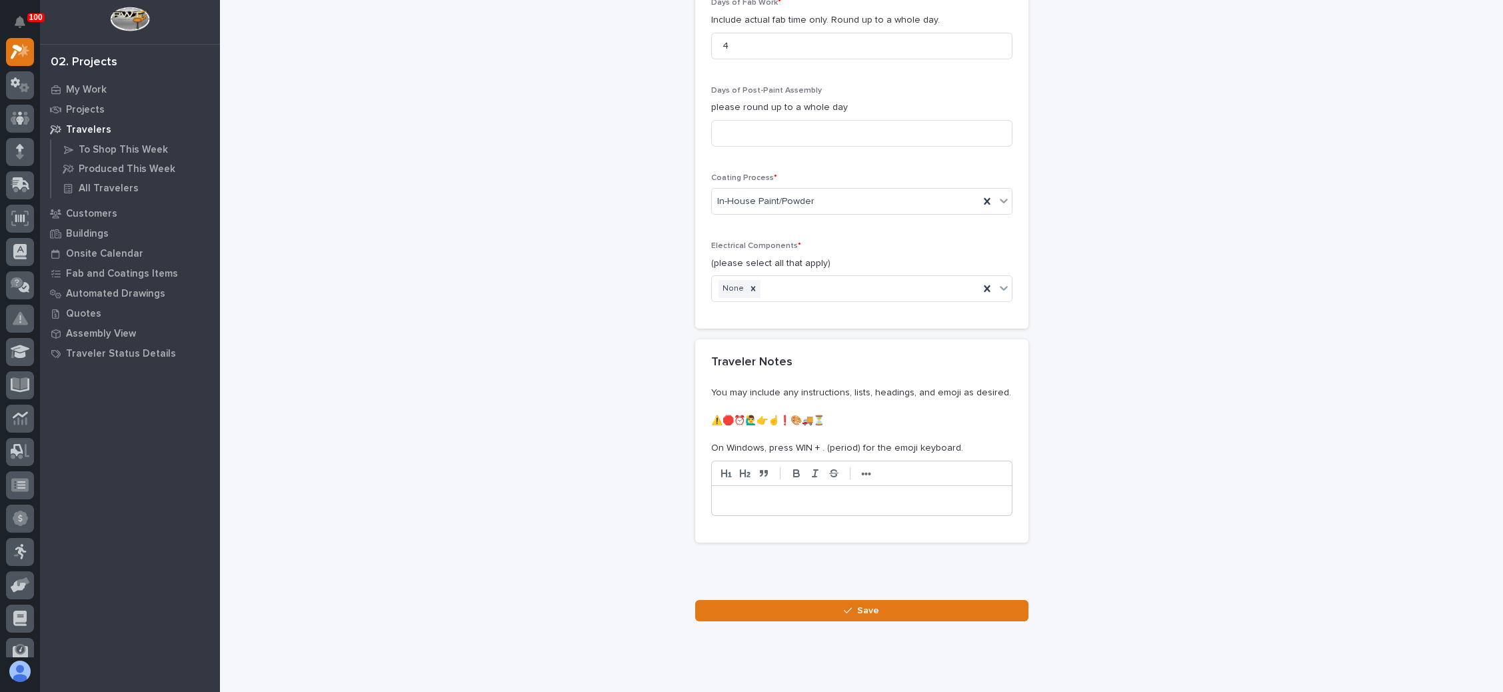
scroll to position [1438, 0]
